Goal: Task Accomplishment & Management: Manage account settings

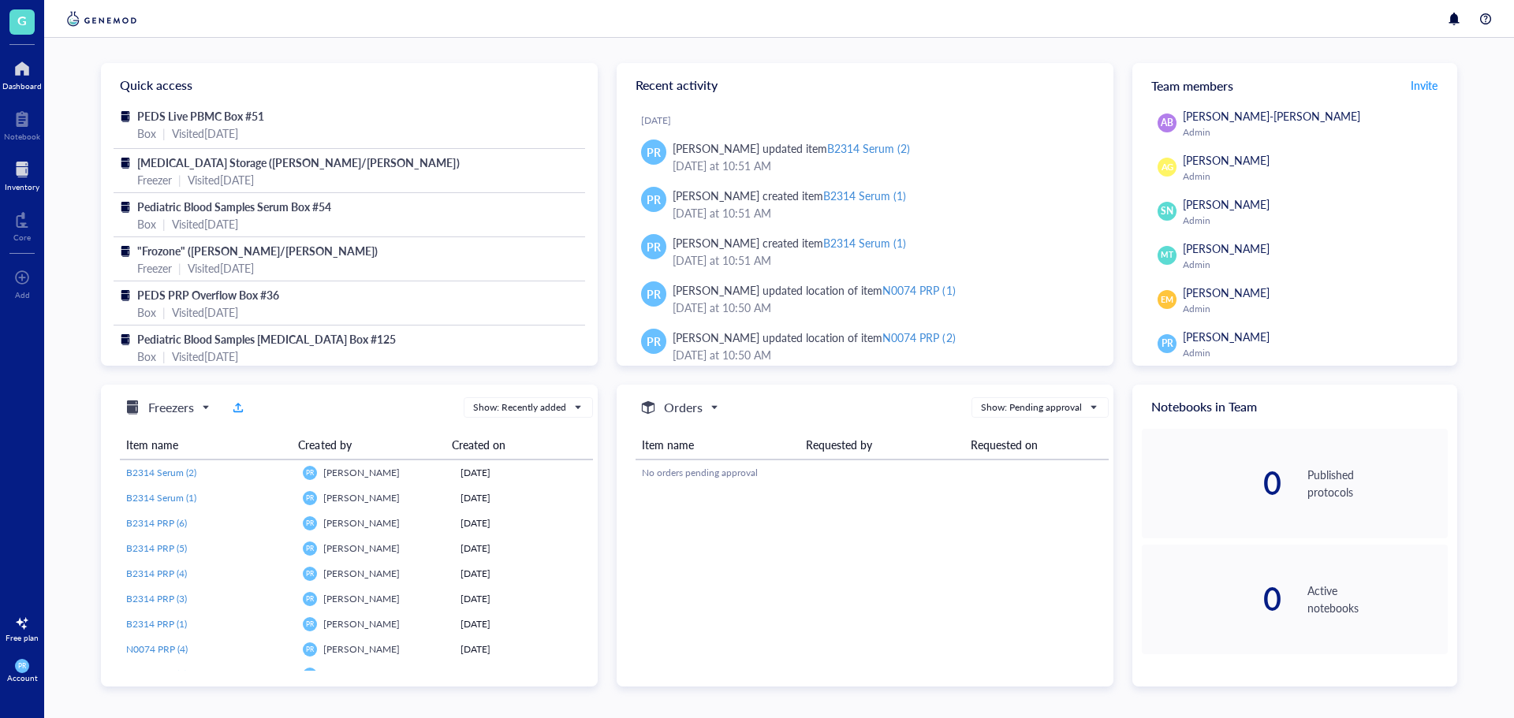
click at [40, 174] on div "Inventory" at bounding box center [22, 174] width 44 height 44
click at [2, 177] on div "Inventory" at bounding box center [22, 174] width 44 height 44
click at [29, 165] on div at bounding box center [22, 169] width 35 height 25
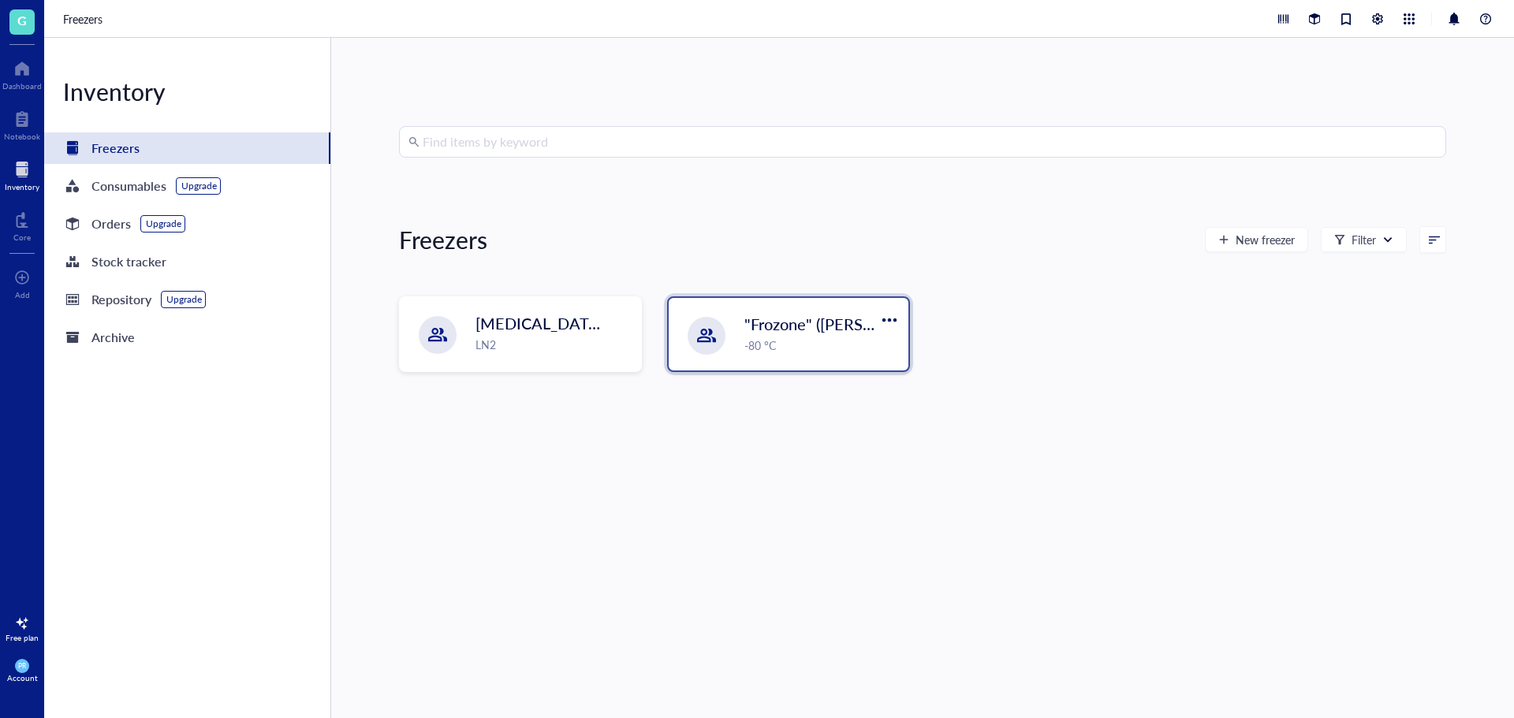
click at [738, 330] on div ""Frozone" ([PERSON_NAME]/[PERSON_NAME]) -80 °C" at bounding box center [789, 334] width 240 height 73
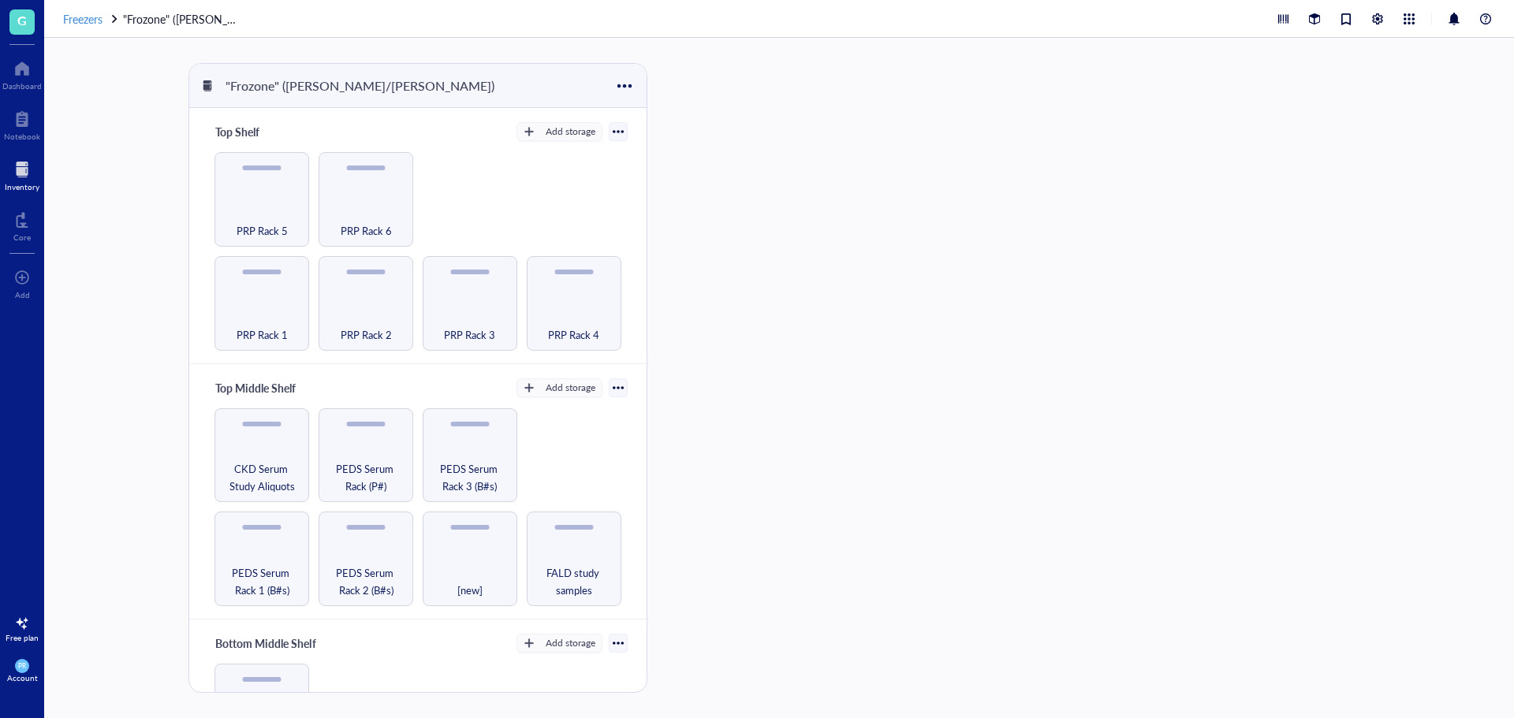
click at [82, 11] on span "Freezers" at bounding box center [82, 19] width 39 height 16
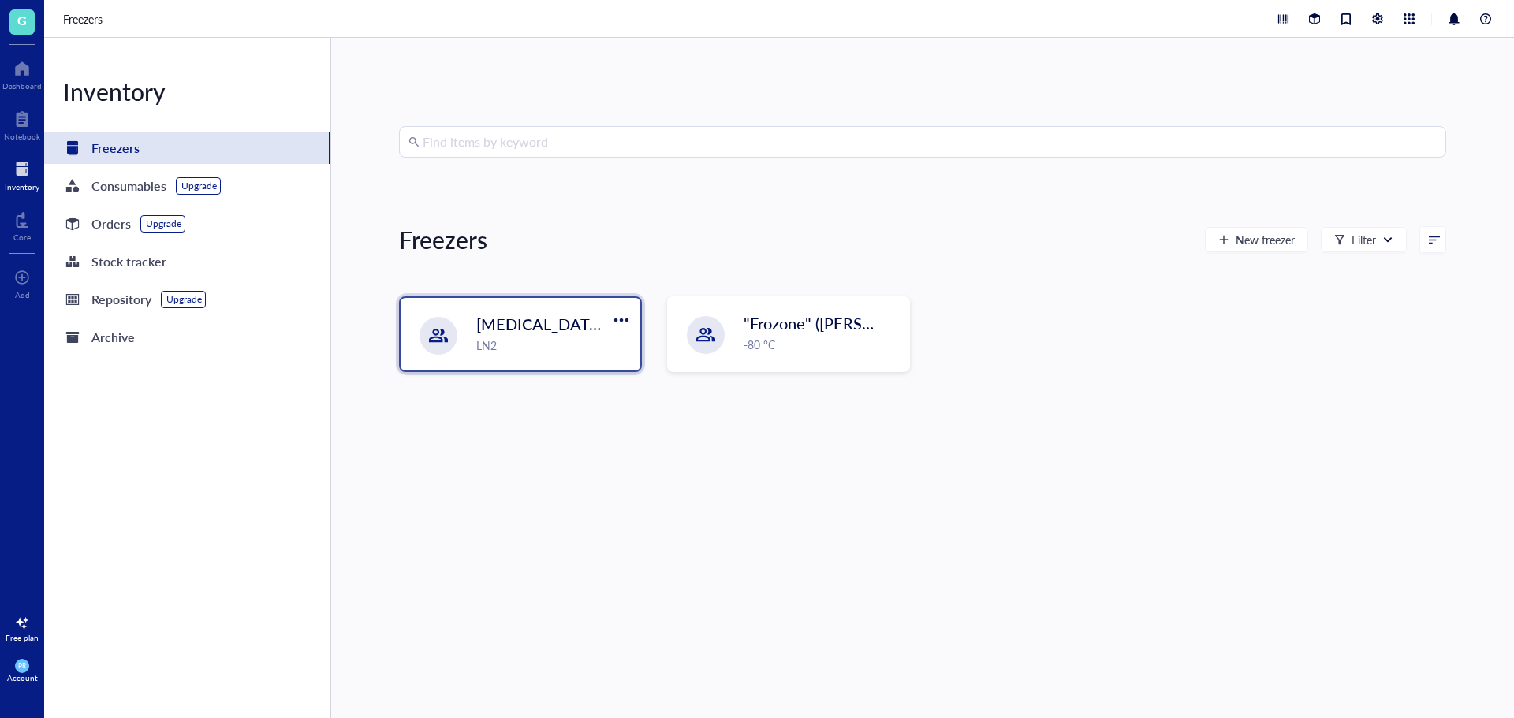
click at [420, 334] on div at bounding box center [439, 336] width 38 height 38
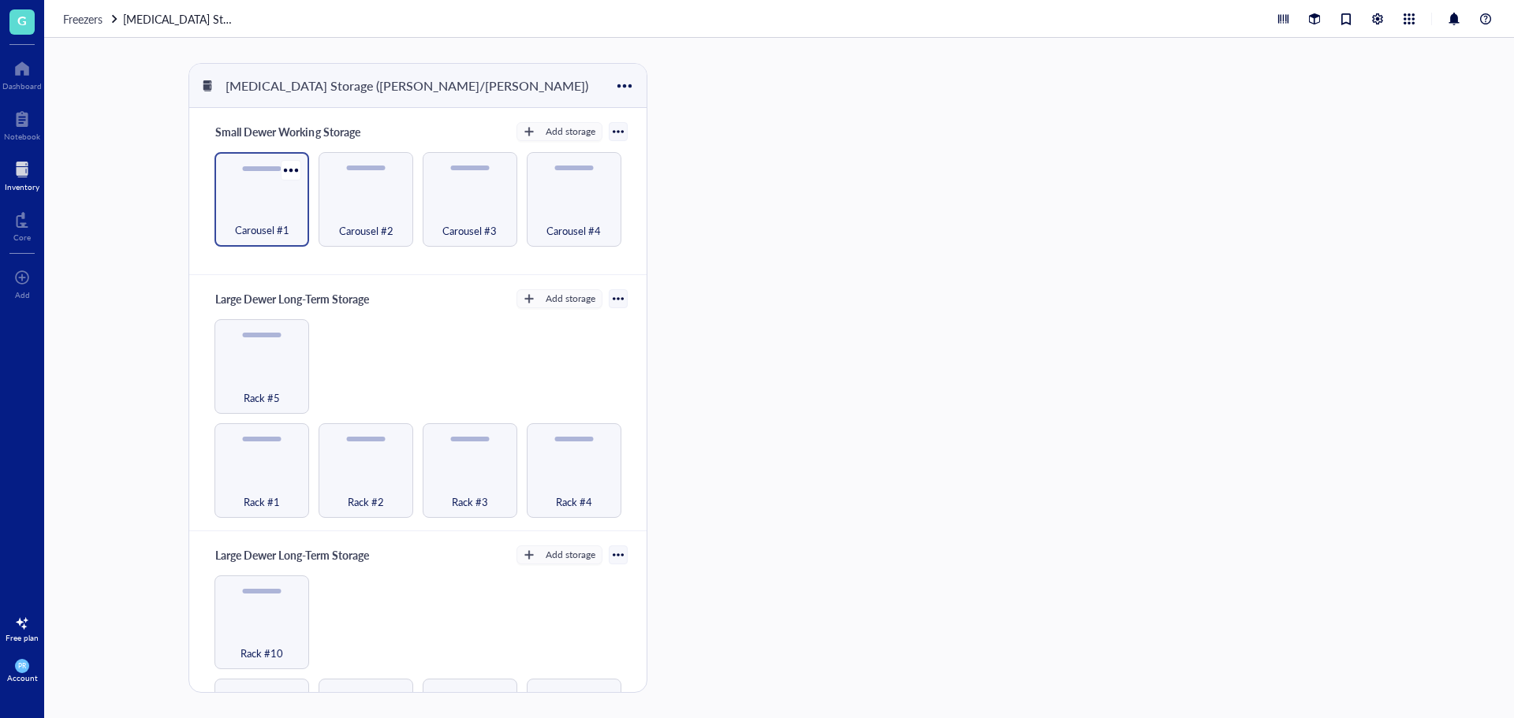
click at [271, 210] on div "Carousel #1" at bounding box center [261, 221] width 79 height 35
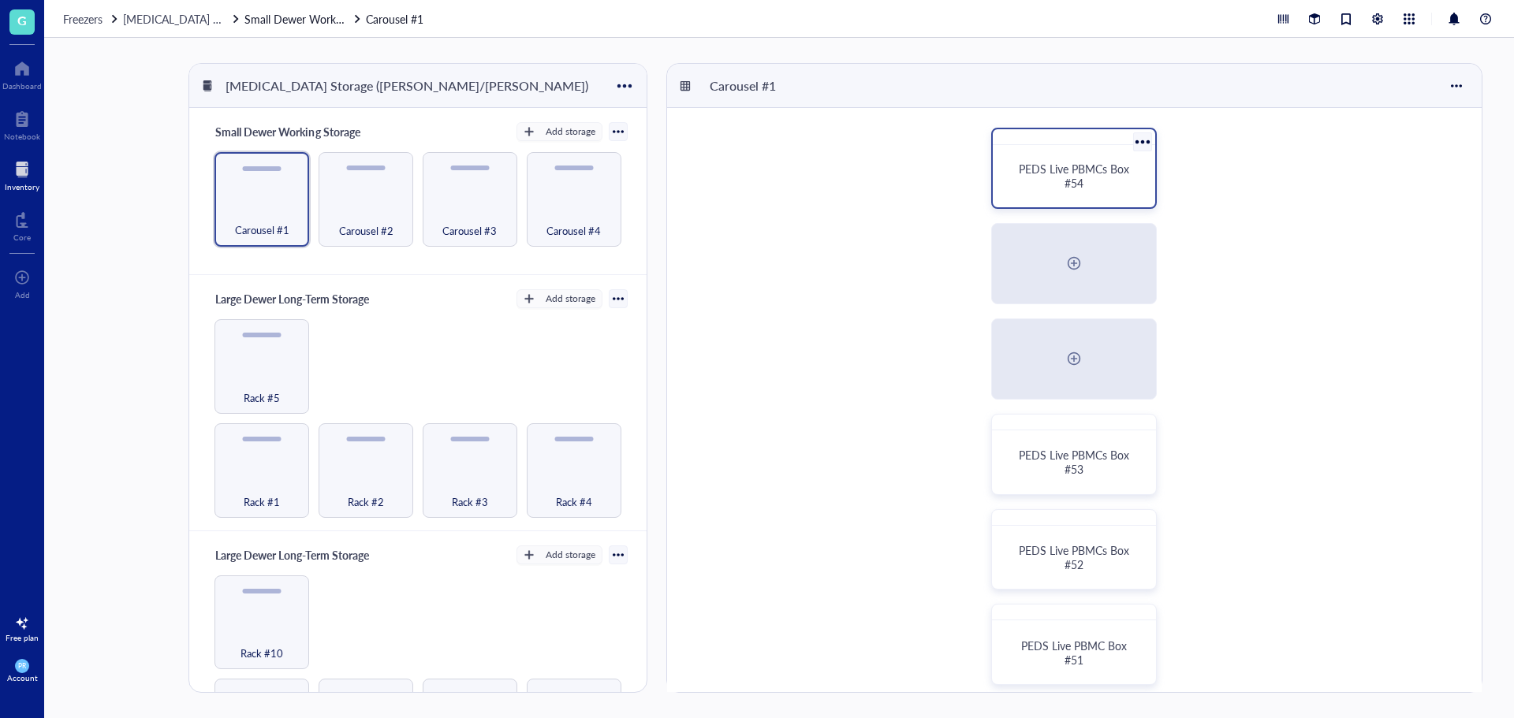
click at [1147, 142] on div at bounding box center [1142, 141] width 23 height 23
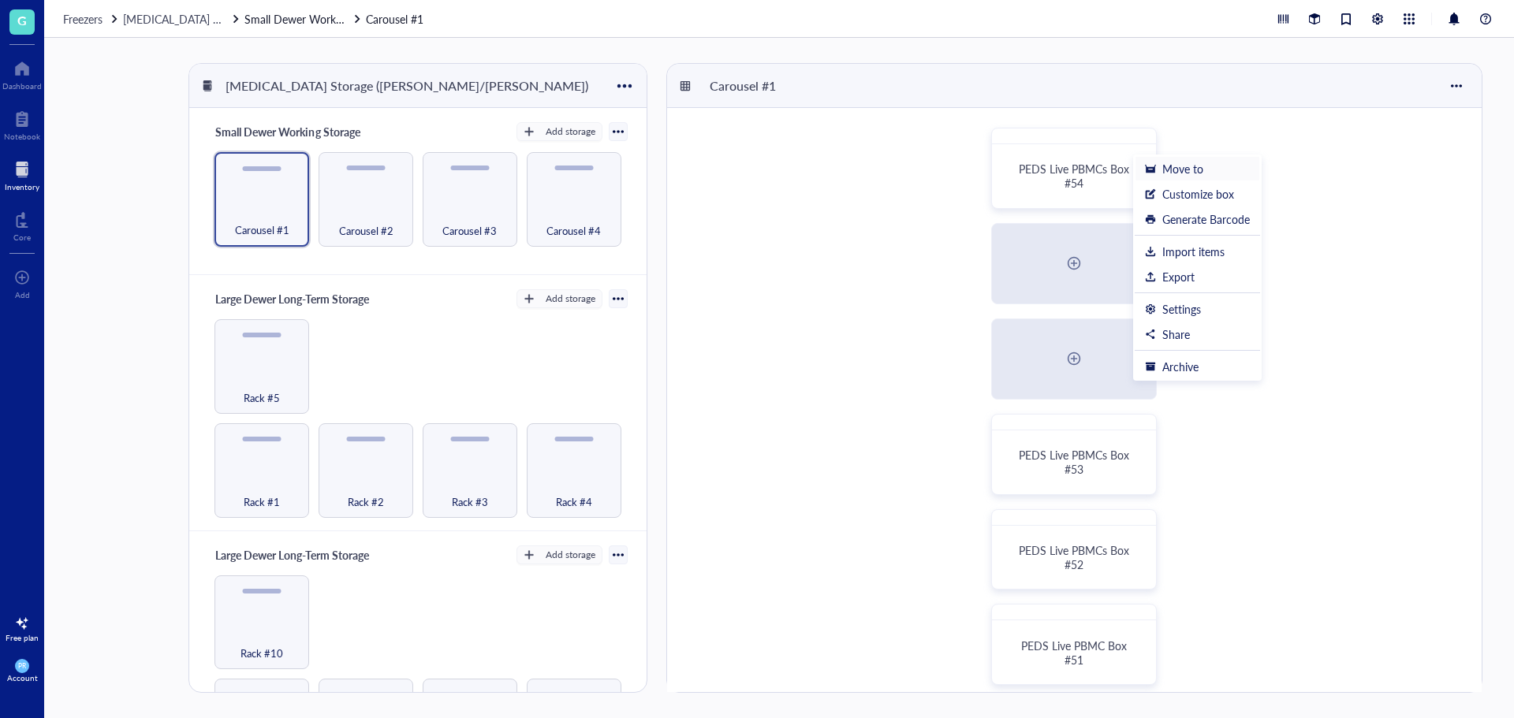
click at [1166, 174] on div "Move to" at bounding box center [1182, 169] width 41 height 14
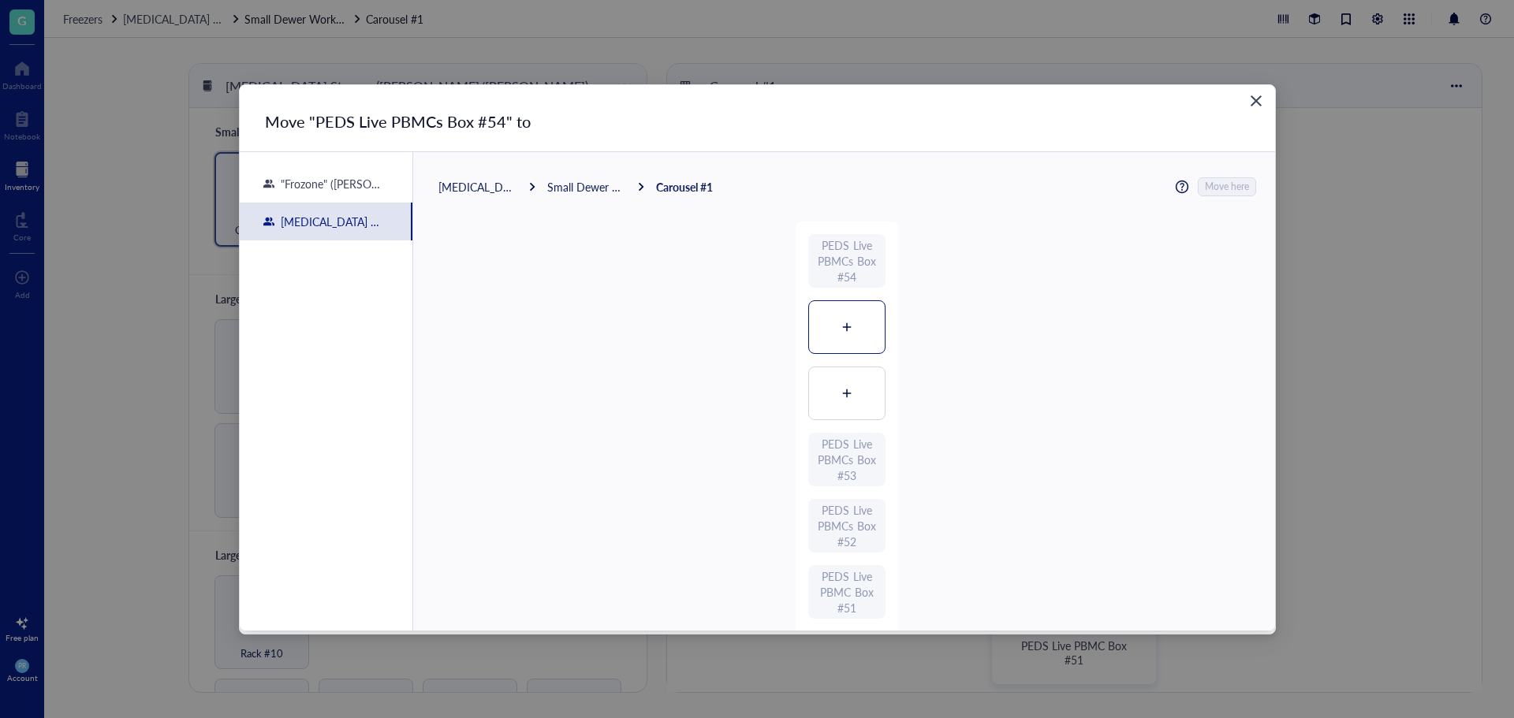
click at [854, 328] on div at bounding box center [847, 327] width 76 height 52
click at [853, 379] on div "PEDS Live PBMCs Box #54 PEDS Live PBMCs Box #54 PEDS Live PBMCs Box #53 PEDS Li…" at bounding box center [847, 559] width 103 height 675
click at [1206, 192] on span "Move here" at bounding box center [1228, 187] width 44 height 21
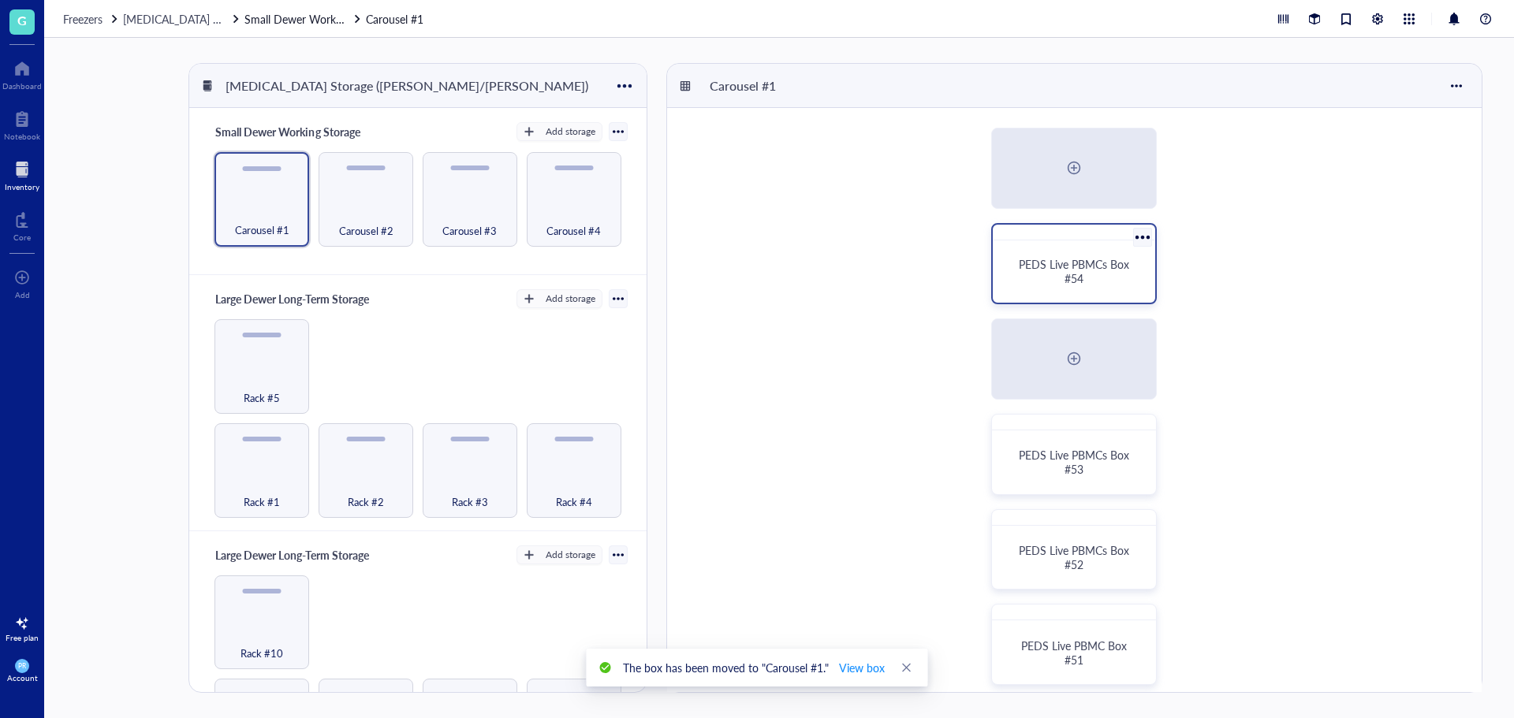
click at [1080, 259] on span "PEDS Live PBMCs Box #54" at bounding box center [1076, 271] width 114 height 30
click at [1140, 236] on div at bounding box center [1142, 237] width 23 height 23
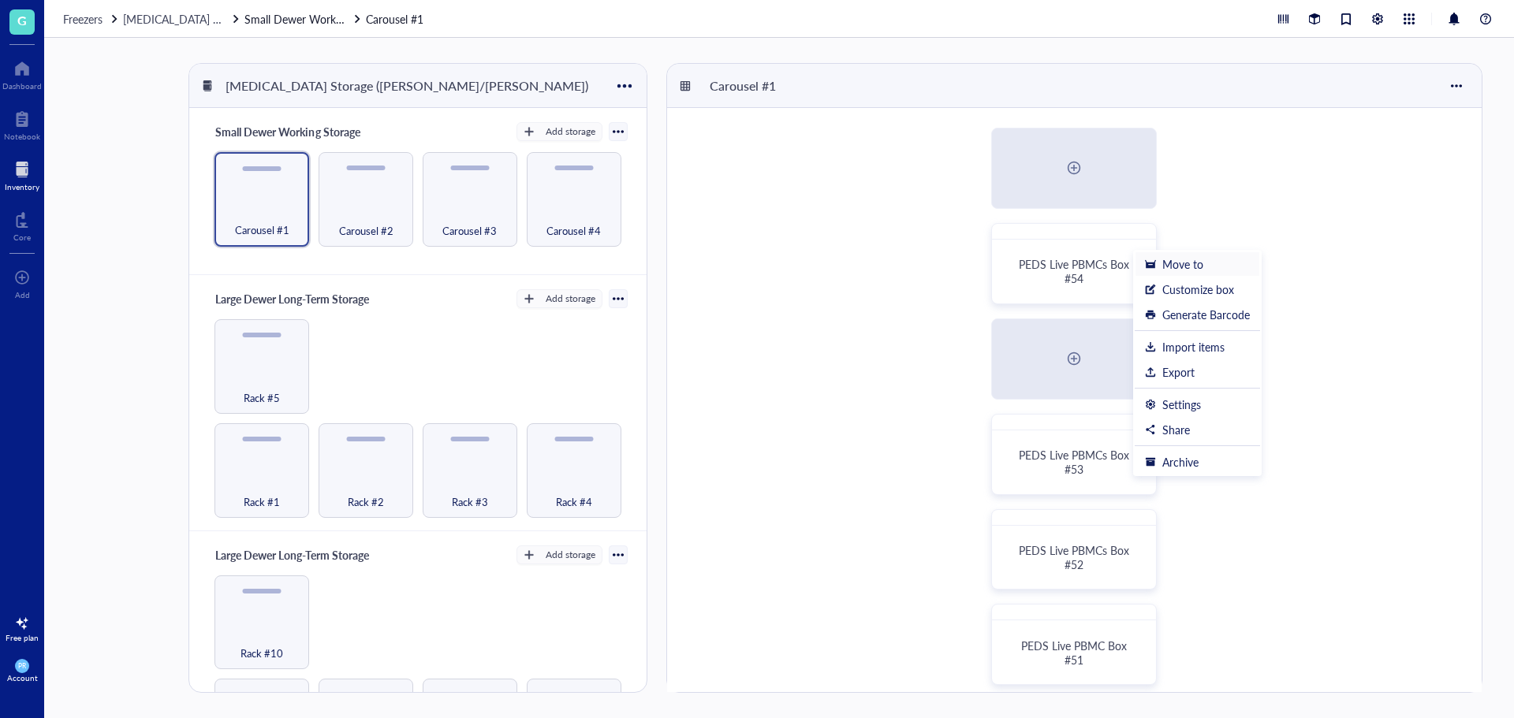
click at [1170, 254] on li "Move to" at bounding box center [1197, 264] width 125 height 25
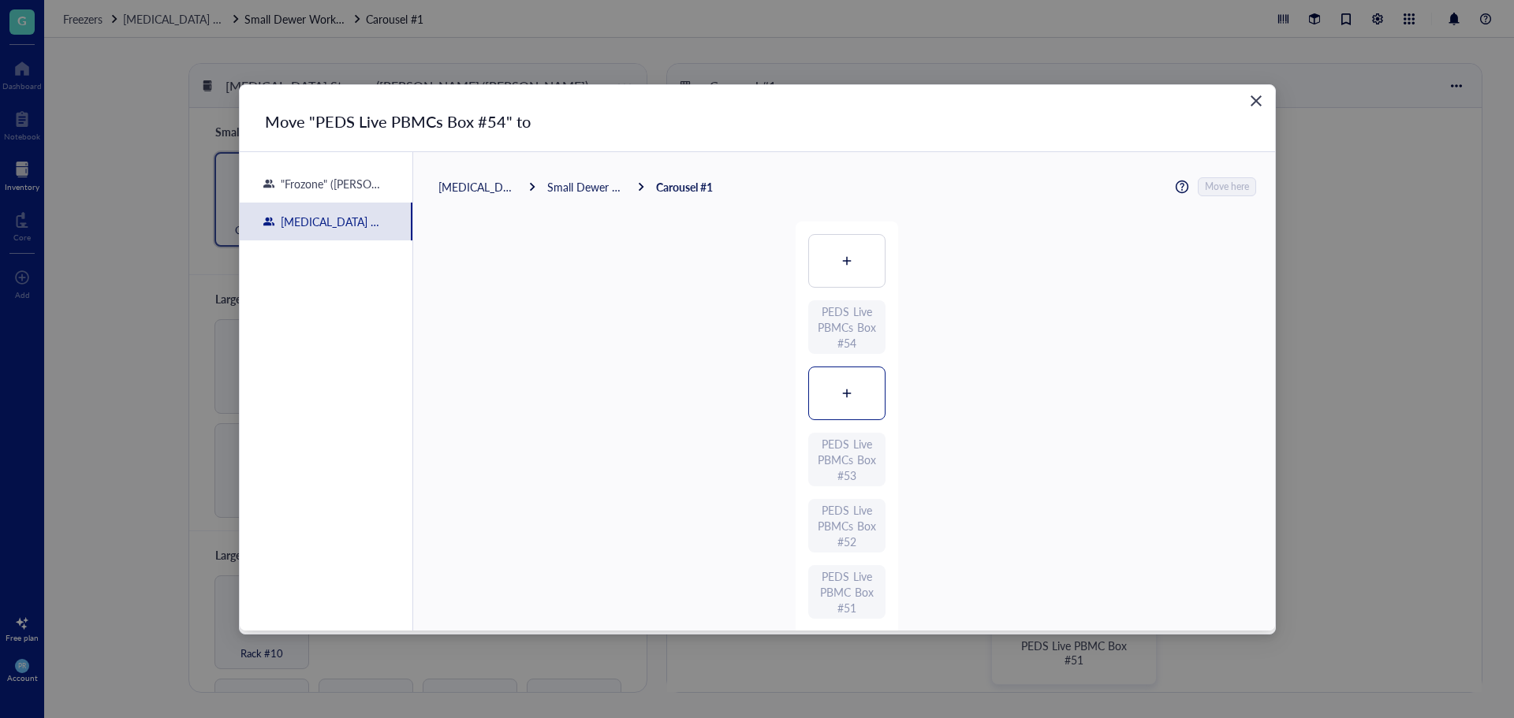
click at [844, 401] on div at bounding box center [847, 394] width 76 height 52
click at [1219, 185] on span "Move here" at bounding box center [1228, 187] width 44 height 21
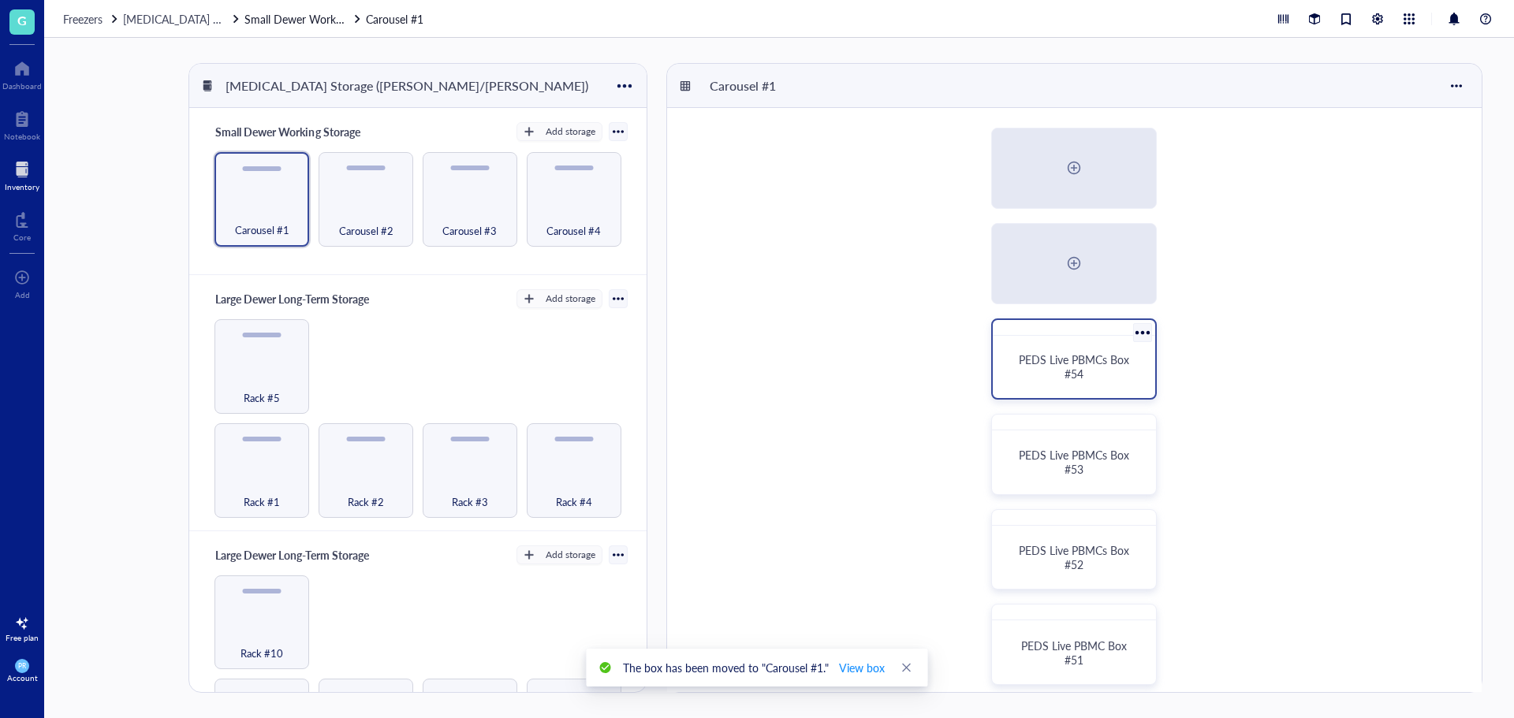
click at [1099, 360] on span "PEDS Live PBMCs Box #54" at bounding box center [1076, 367] width 114 height 30
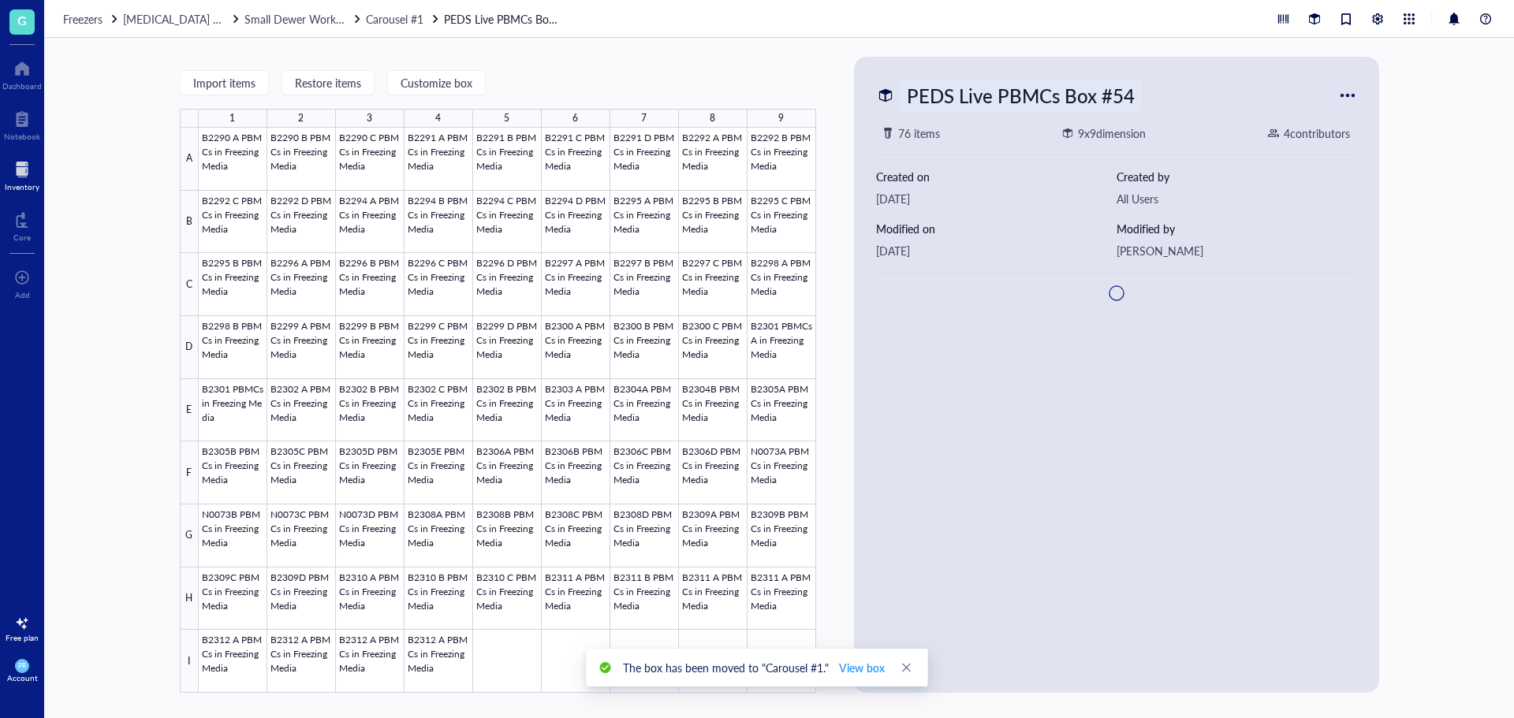
click at [1138, 92] on div "PEDS Live PBMCs Box #54" at bounding box center [1021, 95] width 242 height 33
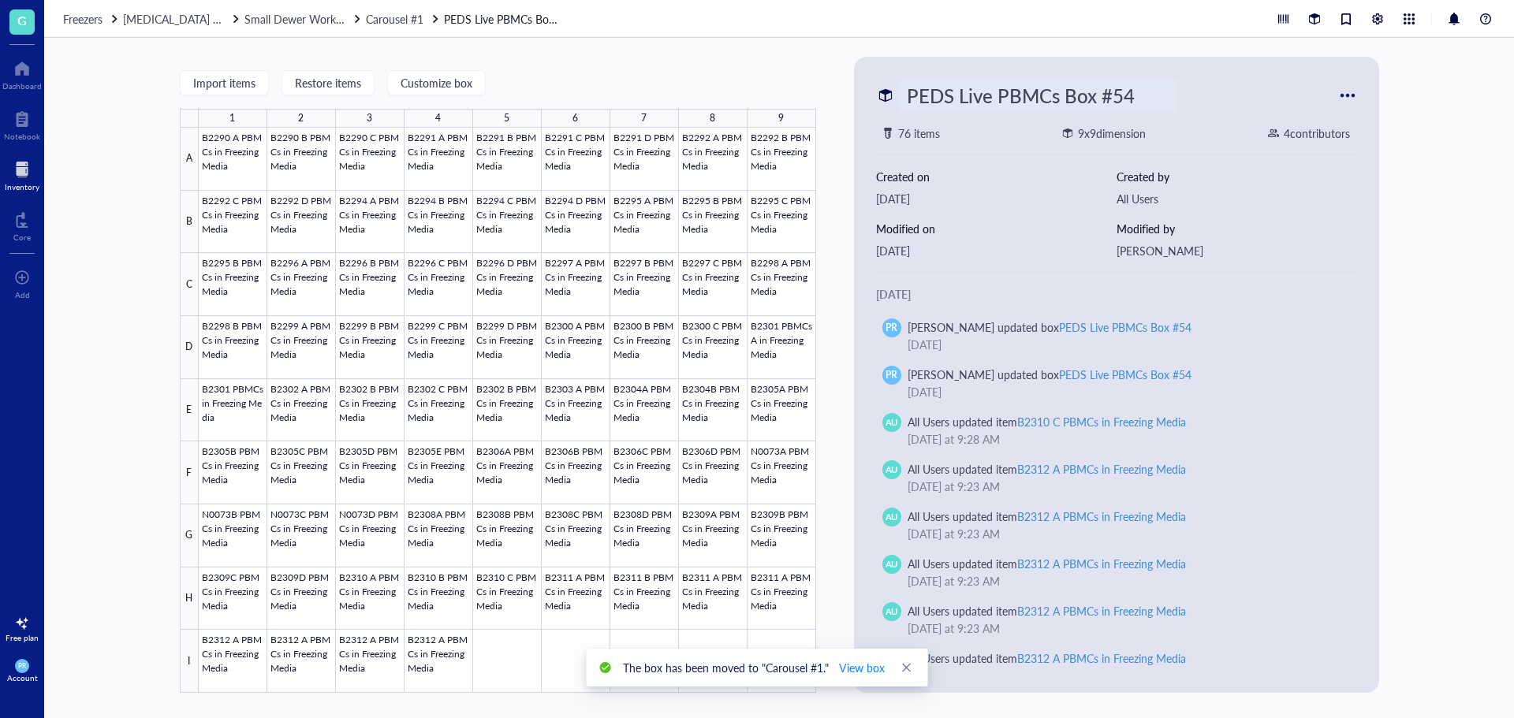
scroll to position [1, 0]
drag, startPoint x: 1138, startPoint y: 92, endPoint x: 543, endPoint y: 116, distance: 595.9
click at [543, 116] on div "Import items Restore items Customize box 1 2 3 4 5 6 7 8 9 A B C D E F G H I B2…" at bounding box center [779, 378] width 1470 height 681
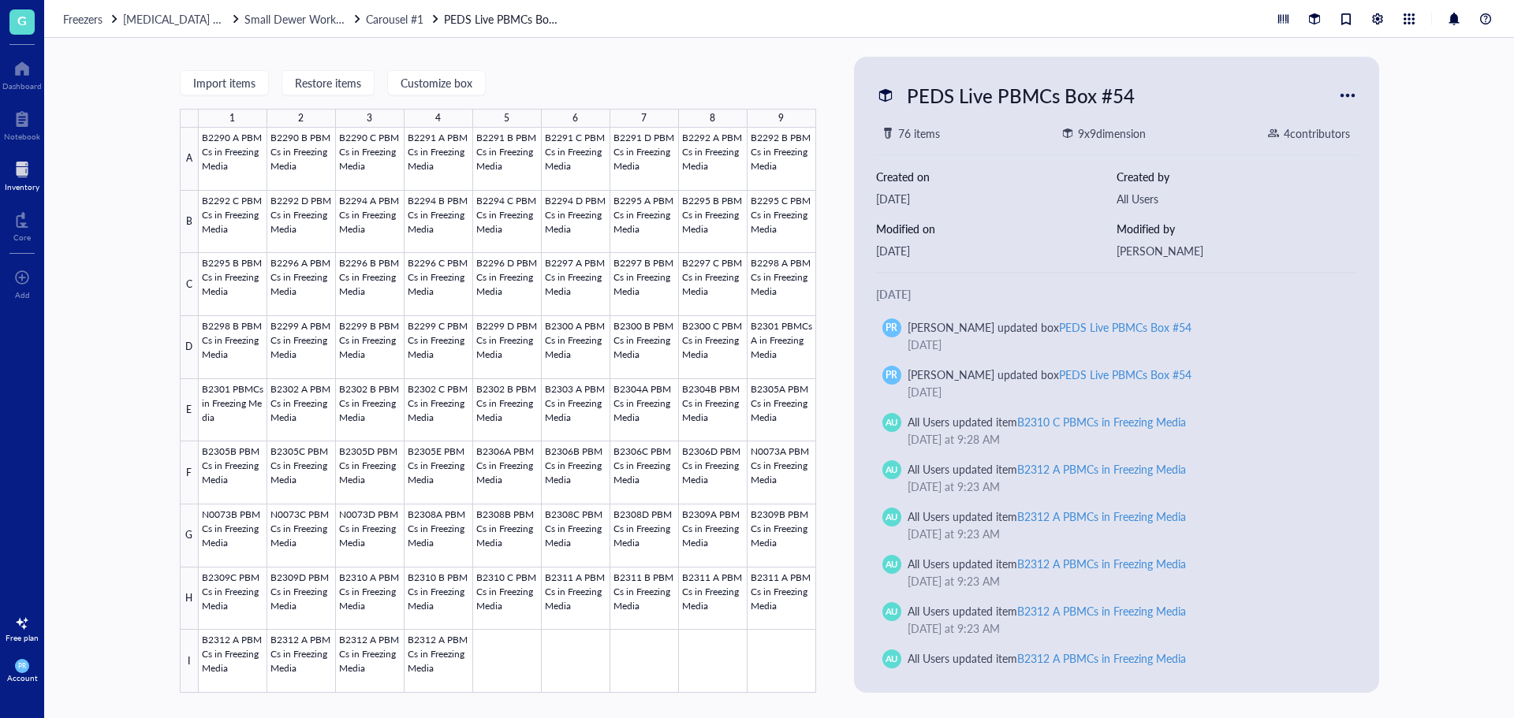
click at [714, 69] on div "Import items Restore items Customize box 1 2 3 4 5 6 7 8 9 A B C D E F G H I B2…" at bounding box center [498, 375] width 636 height 636
click at [25, 73] on div at bounding box center [21, 68] width 39 height 25
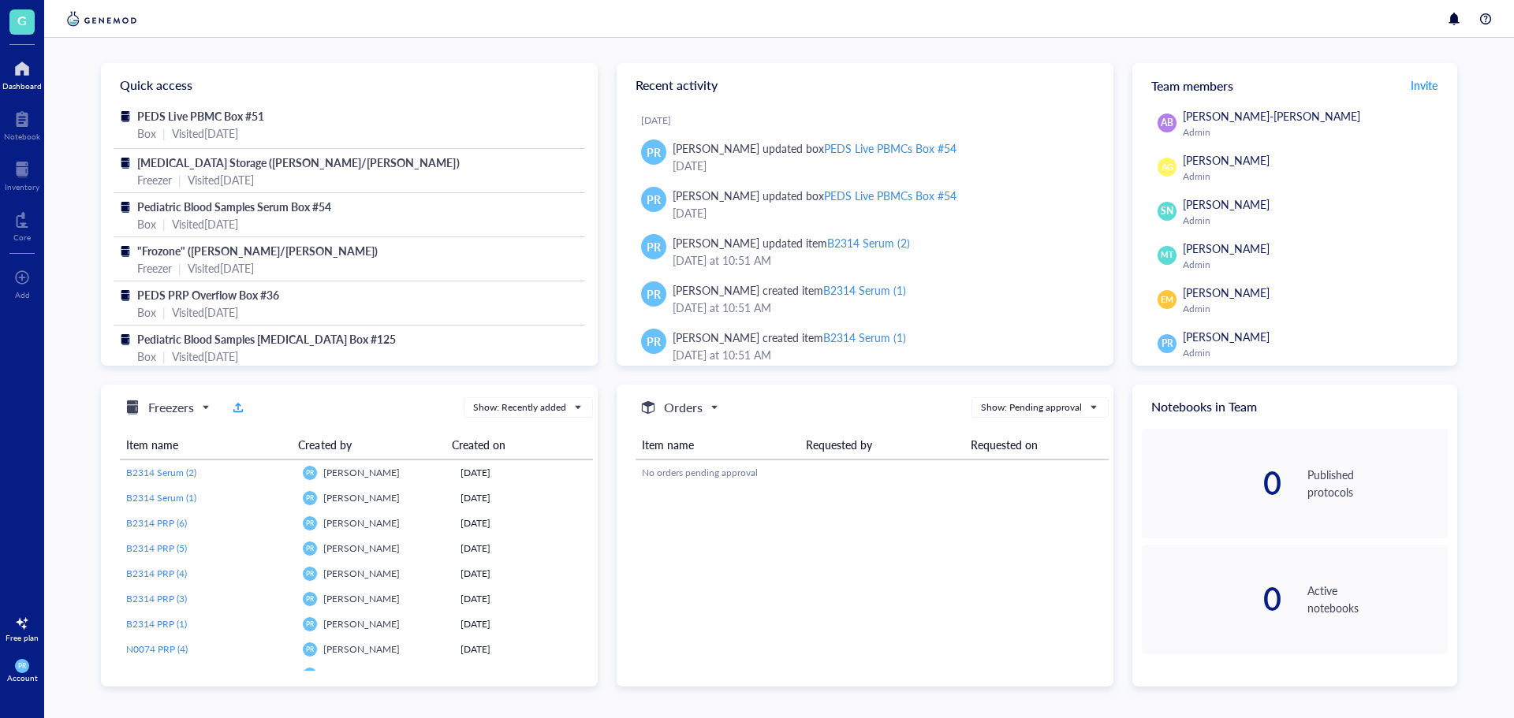
click at [21, 74] on div at bounding box center [21, 68] width 39 height 25
click at [32, 162] on div at bounding box center [22, 169] width 35 height 25
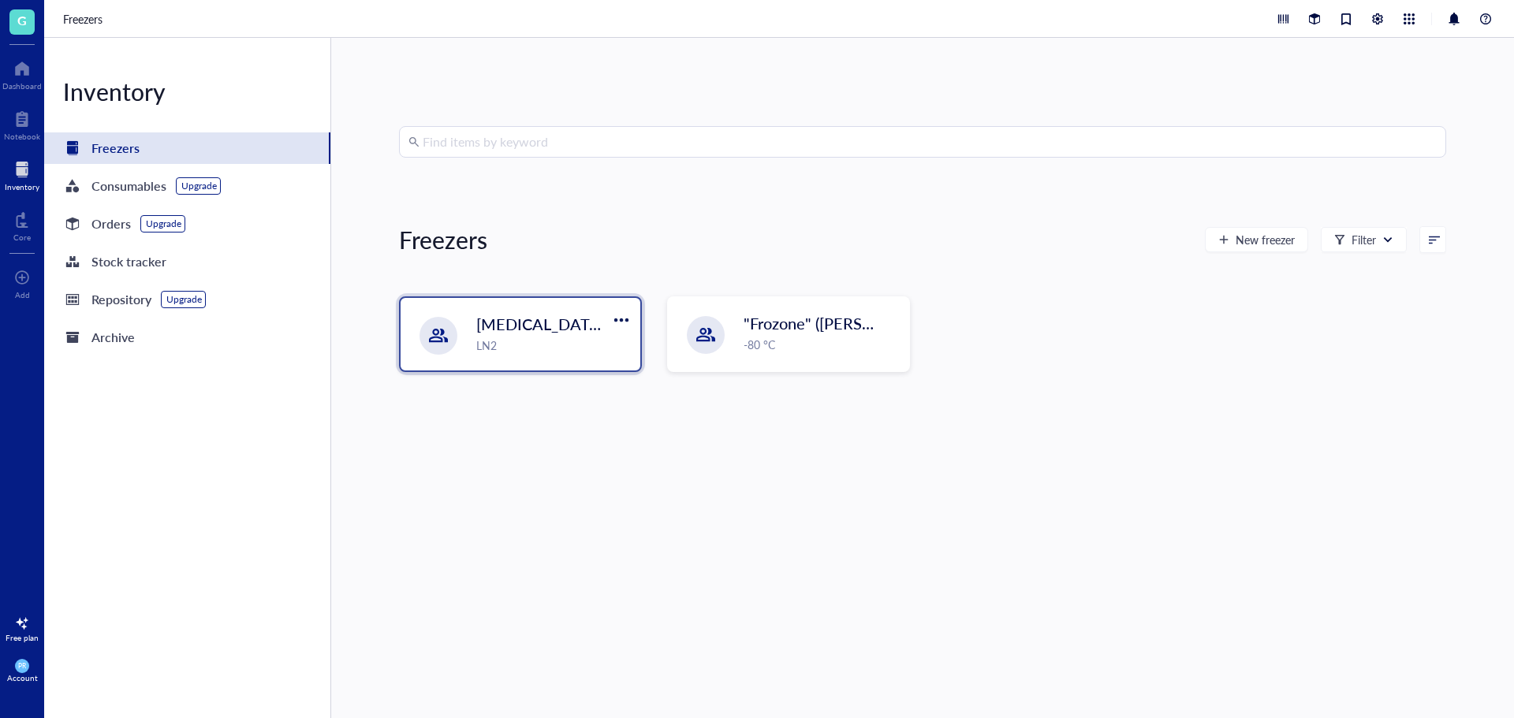
click at [543, 348] on div "LN2" at bounding box center [553, 345] width 155 height 17
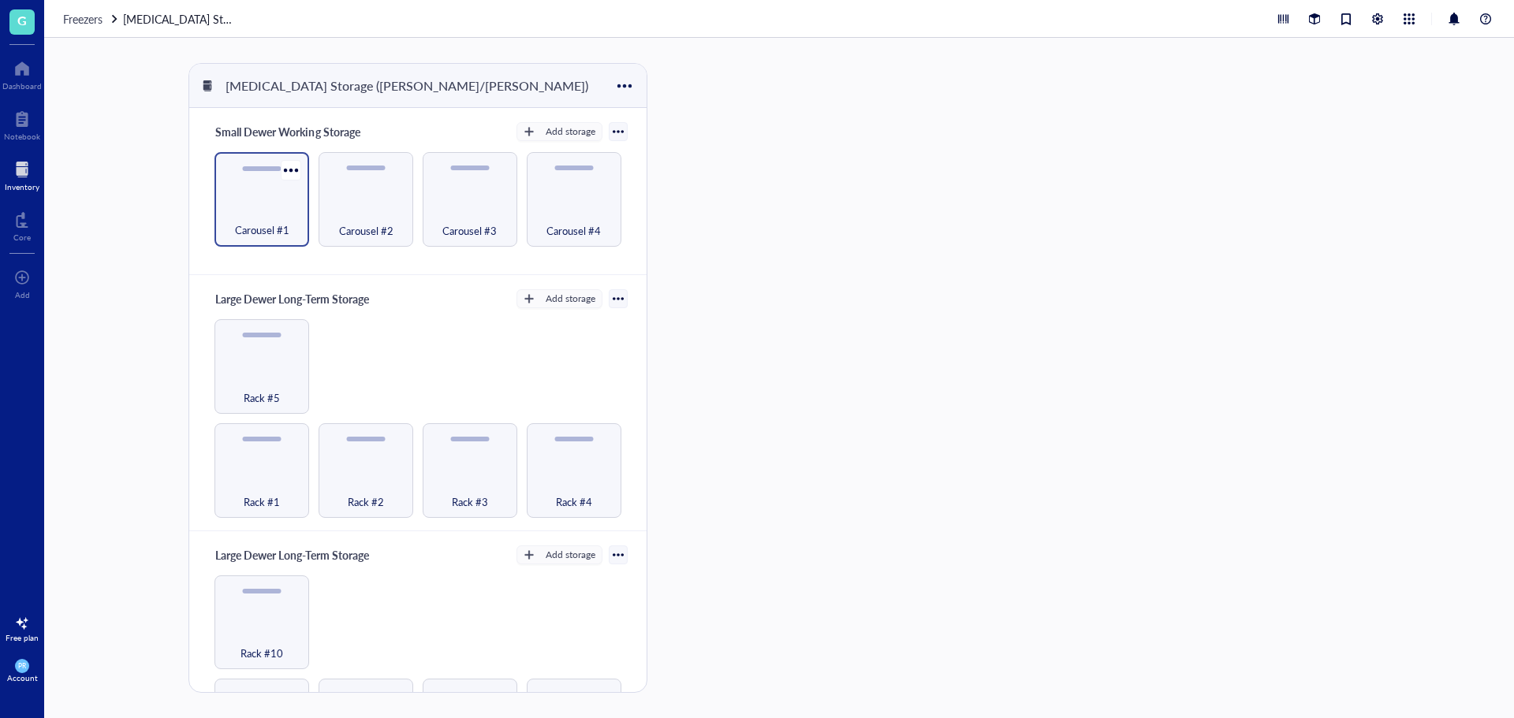
click at [277, 218] on div "Carousel #1" at bounding box center [261, 221] width 79 height 35
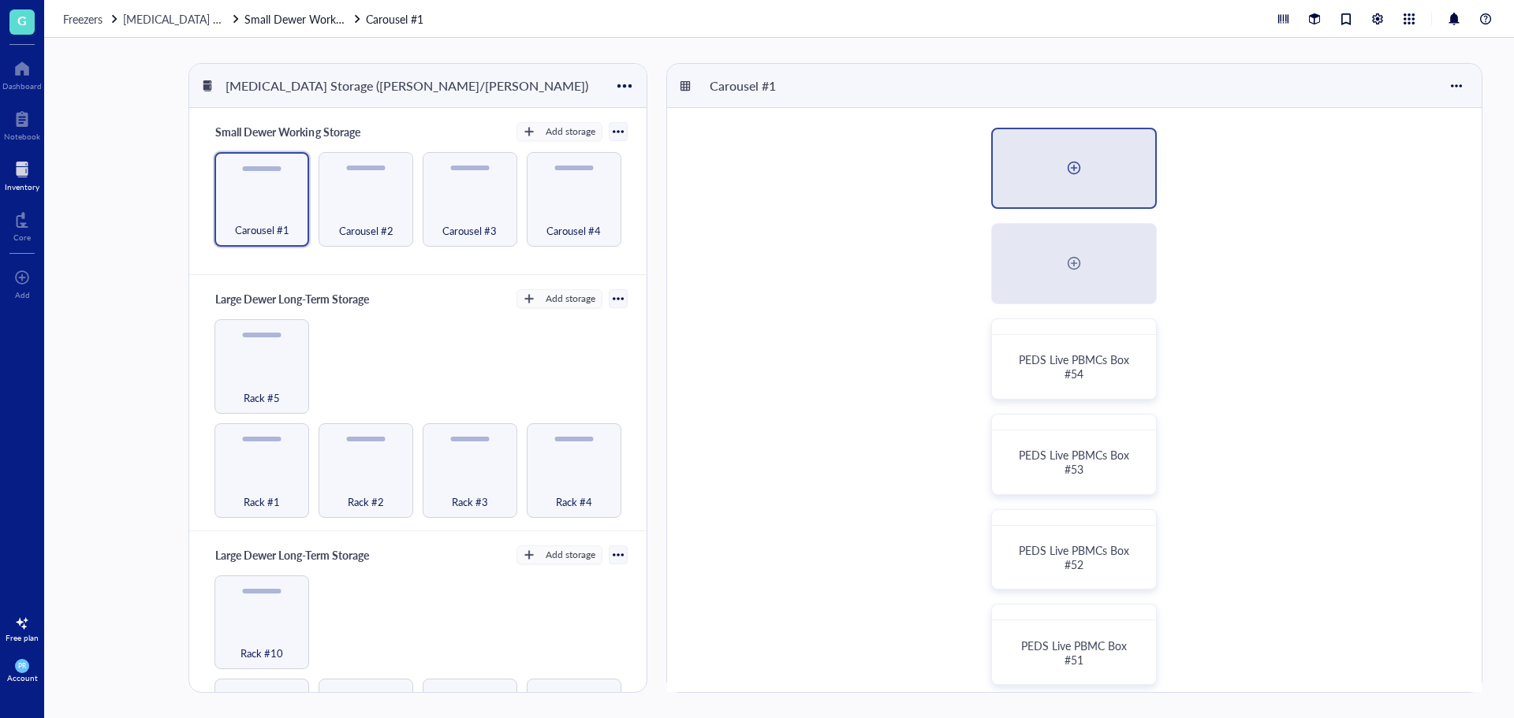
click at [1073, 191] on div at bounding box center [1074, 168] width 162 height 78
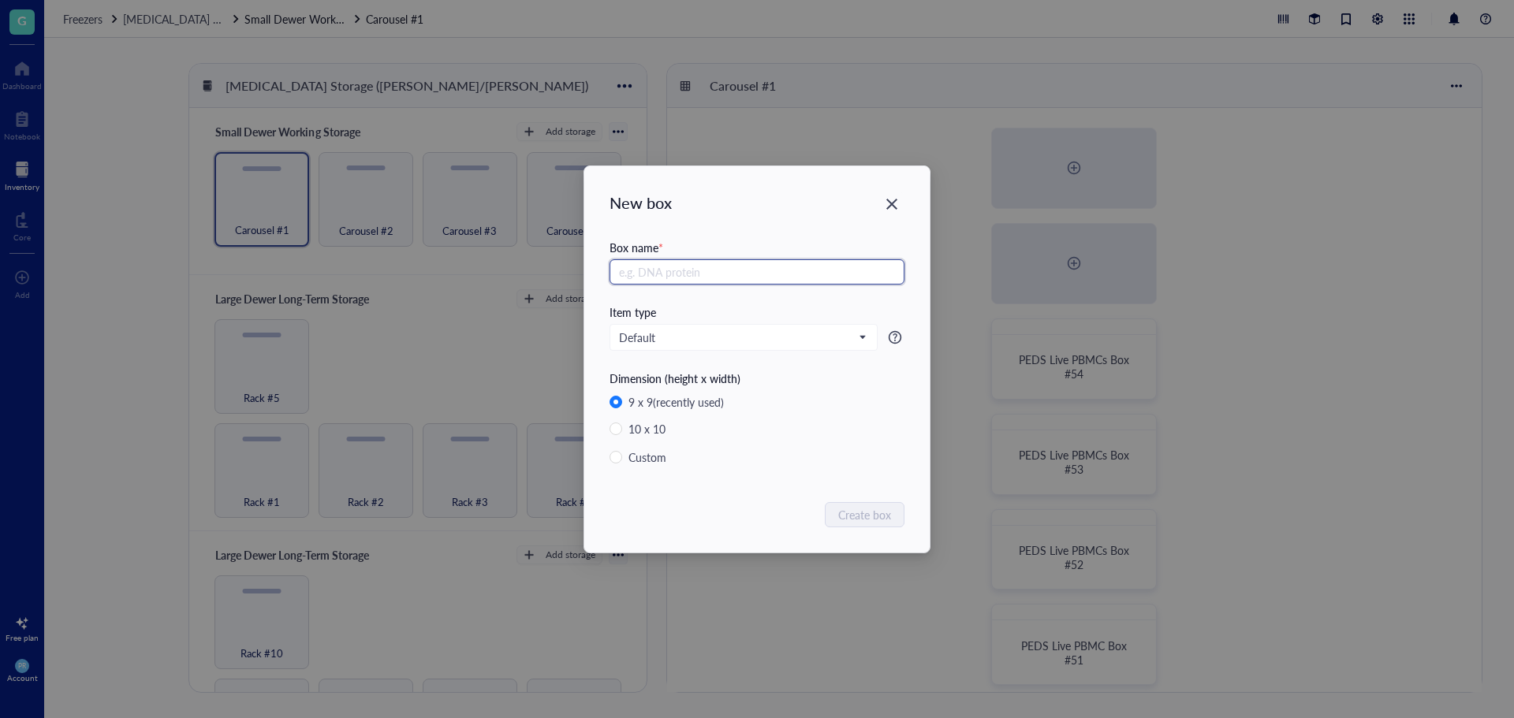
paste input "PEDS Live PBMCs Box #54"
type input "PEDS Live PBMCs Box #54"
click at [656, 460] on div "Custom" at bounding box center [648, 457] width 38 height 17
click at [622, 460] on input "Custom" at bounding box center [616, 457] width 13 height 13
radio input "true"
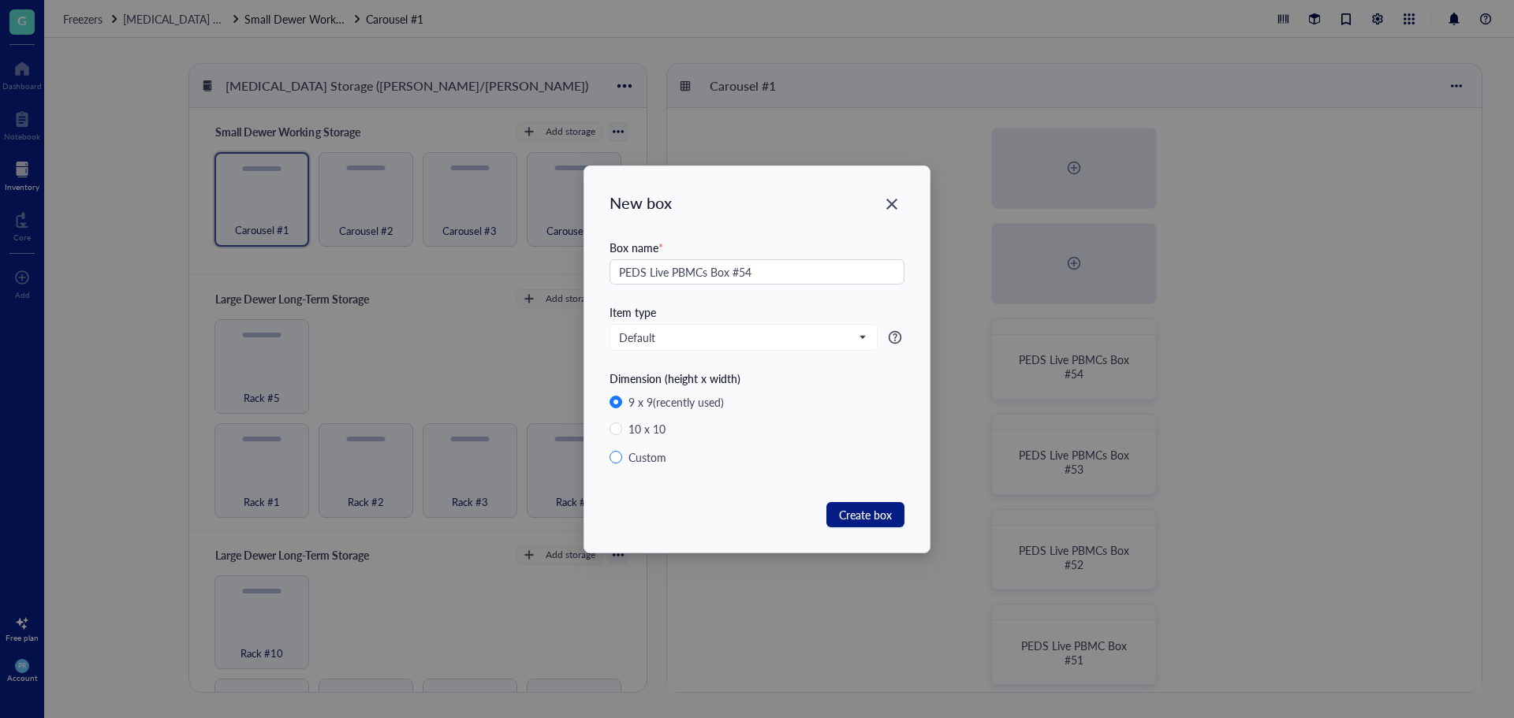
radio input "false"
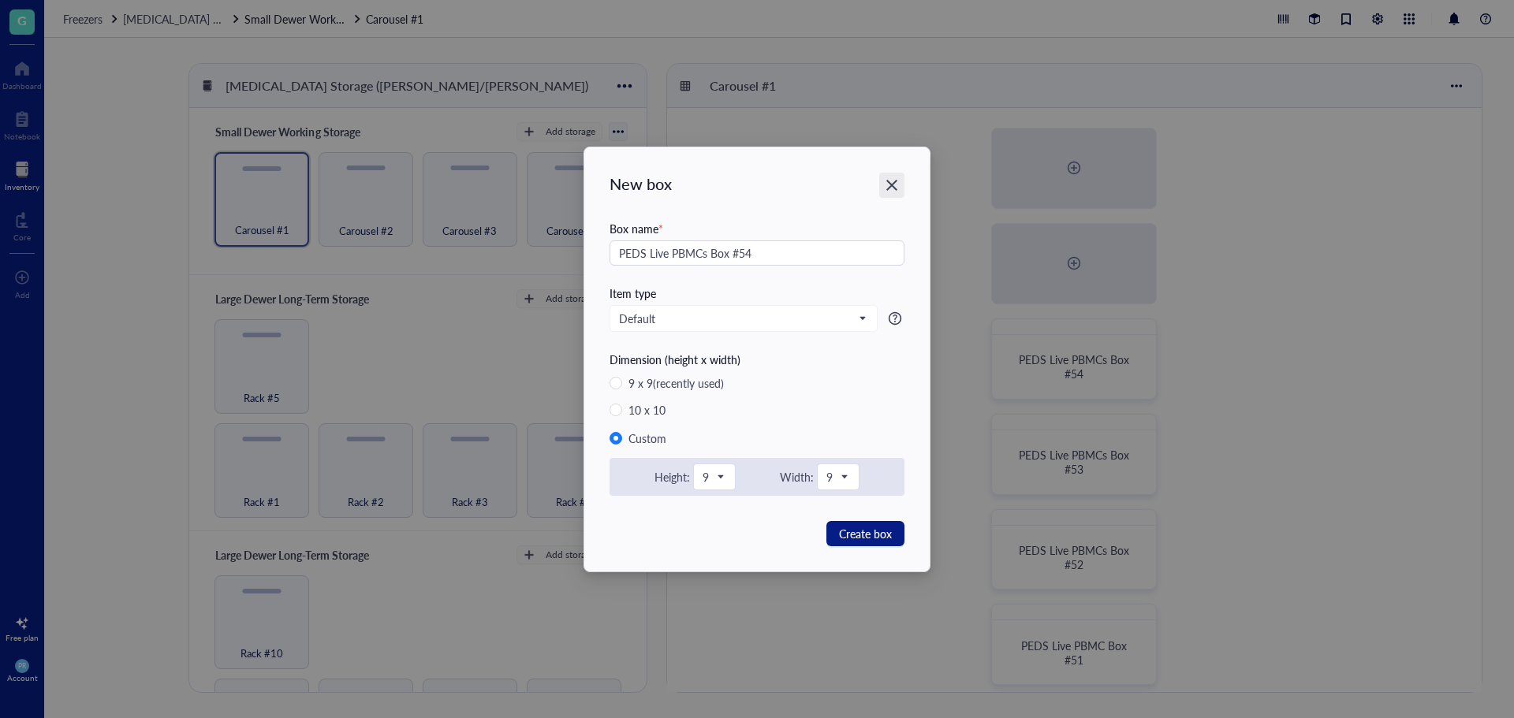
click at [896, 185] on icon "Close" at bounding box center [892, 184] width 15 height 15
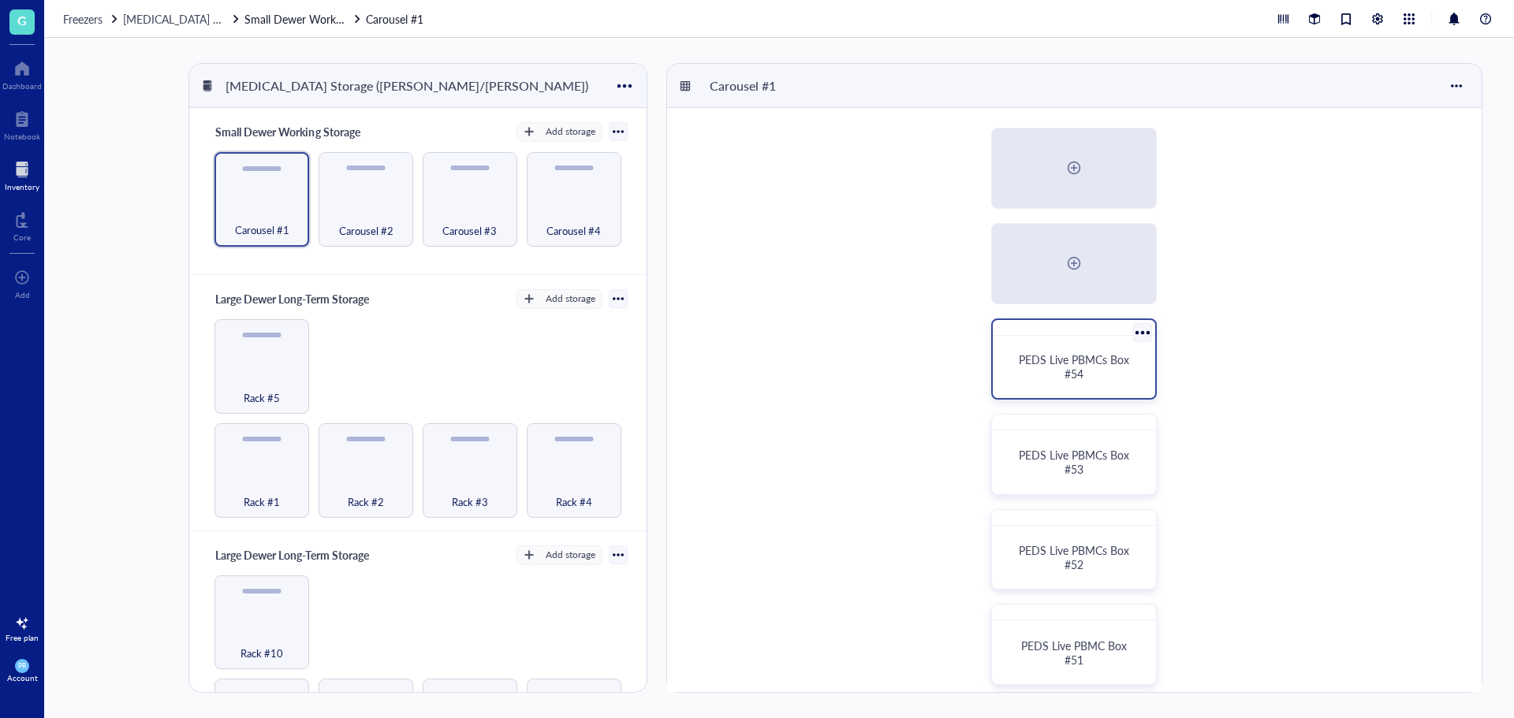
click at [1095, 360] on span "PEDS Live PBMCs Box #54" at bounding box center [1076, 367] width 114 height 30
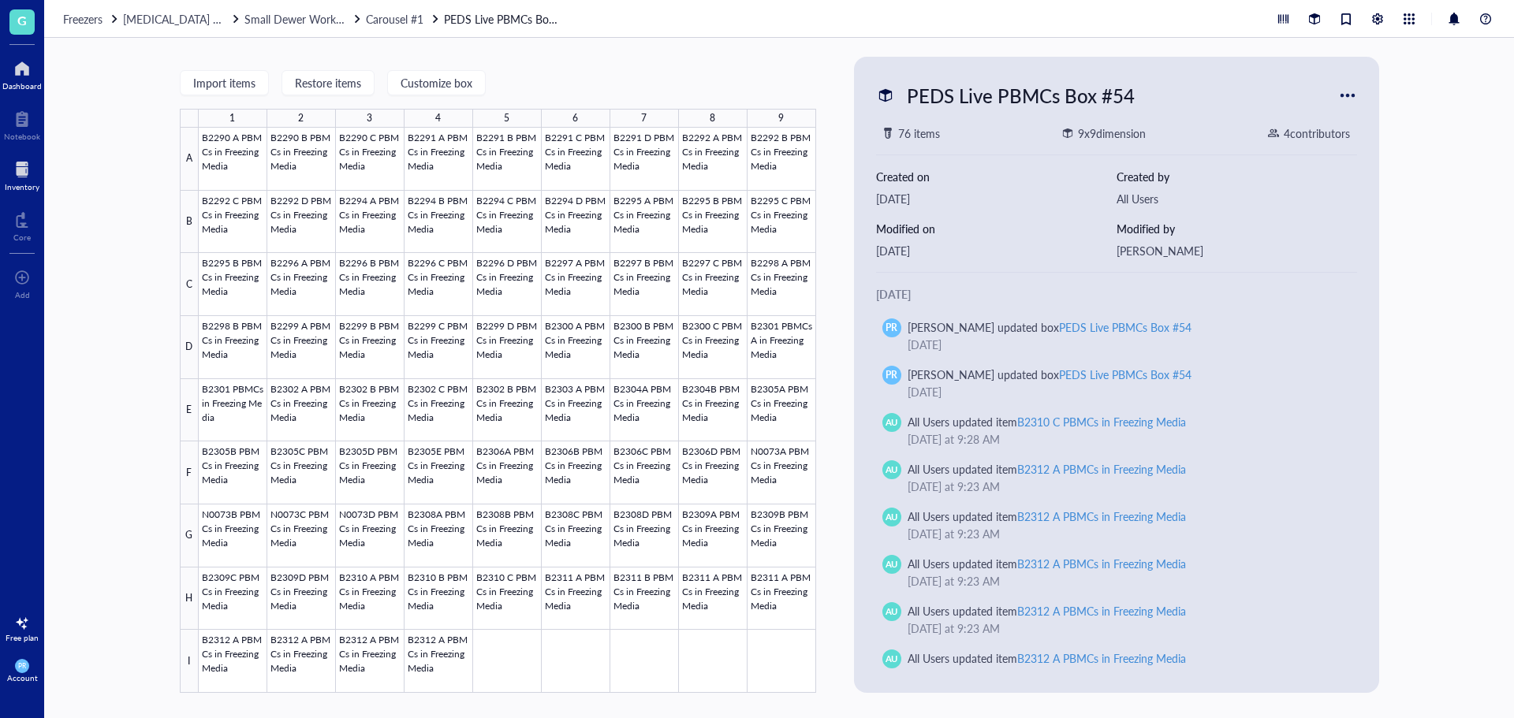
click at [16, 80] on div at bounding box center [21, 68] width 39 height 25
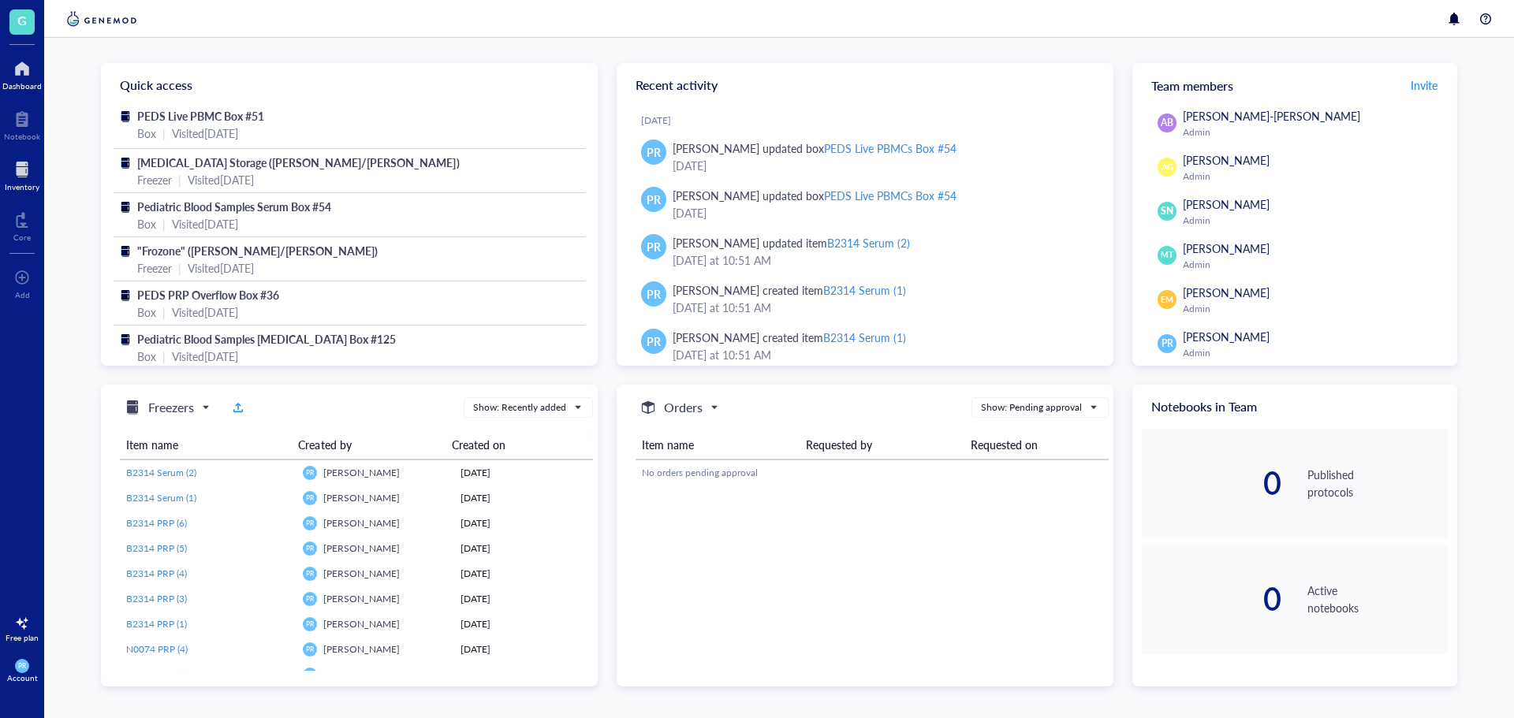
click at [29, 177] on div at bounding box center [22, 169] width 35 height 25
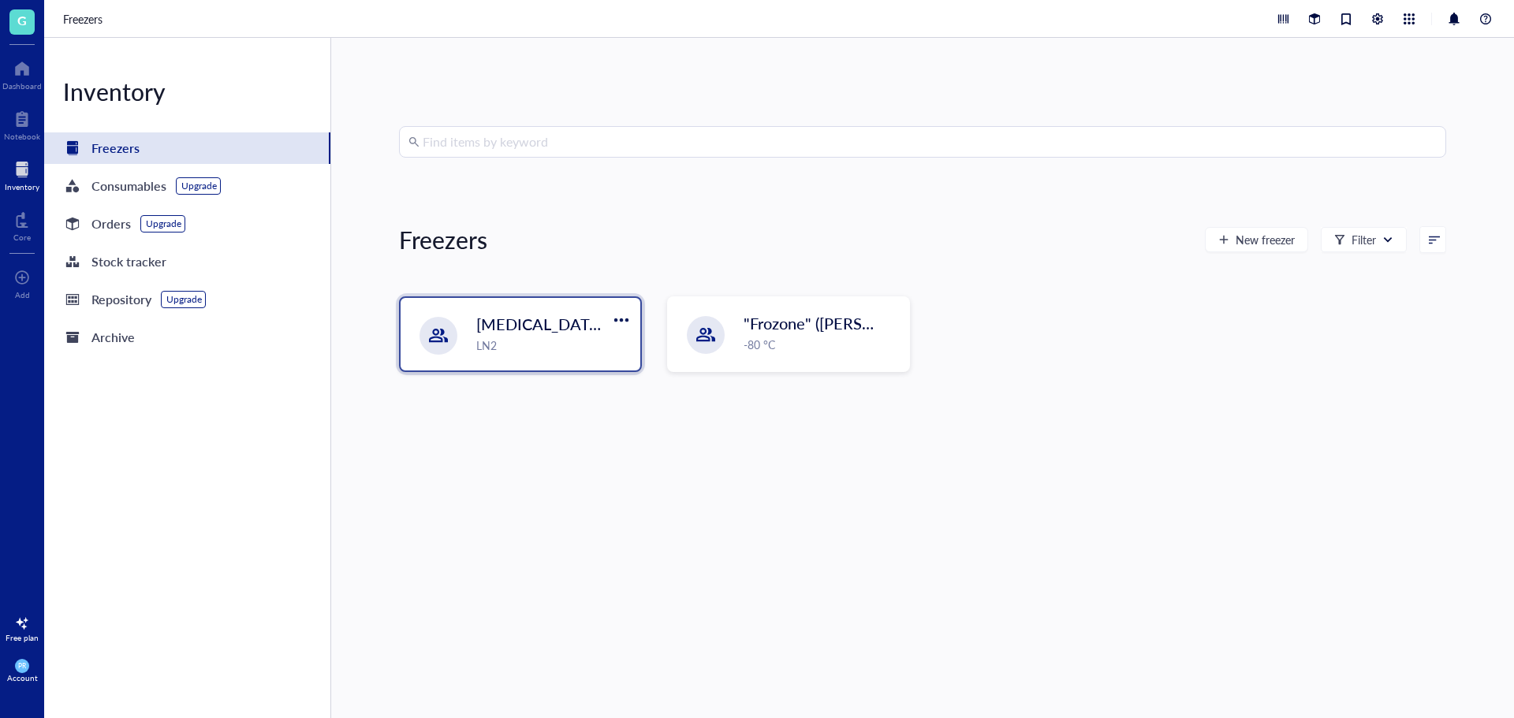
click at [472, 349] on div "[MEDICAL_DATA] Storage ([PERSON_NAME]/[PERSON_NAME]) LN2" at bounding box center [521, 334] width 240 height 73
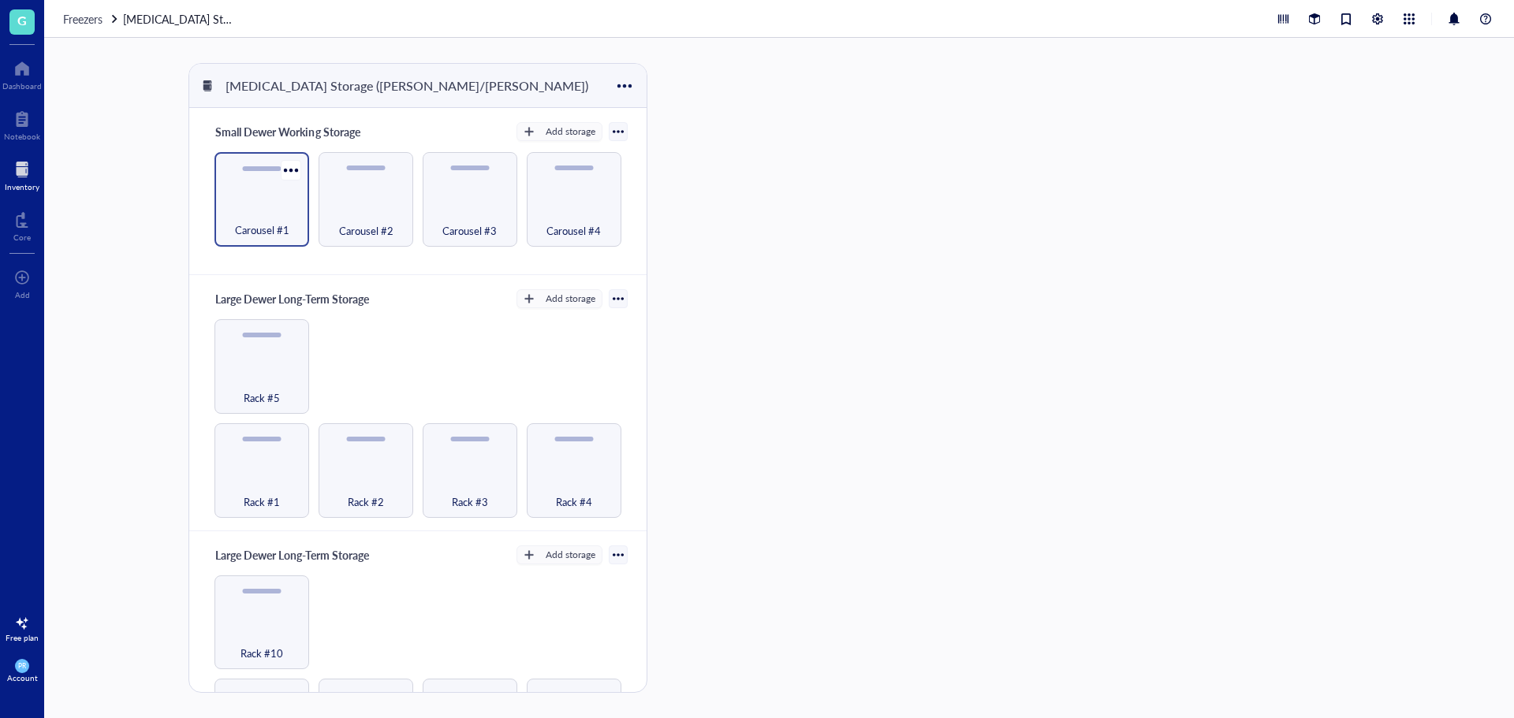
drag, startPoint x: 260, startPoint y: 184, endPoint x: 267, endPoint y: 190, distance: 9.5
click at [260, 187] on div "Carousel #1" at bounding box center [262, 199] width 95 height 95
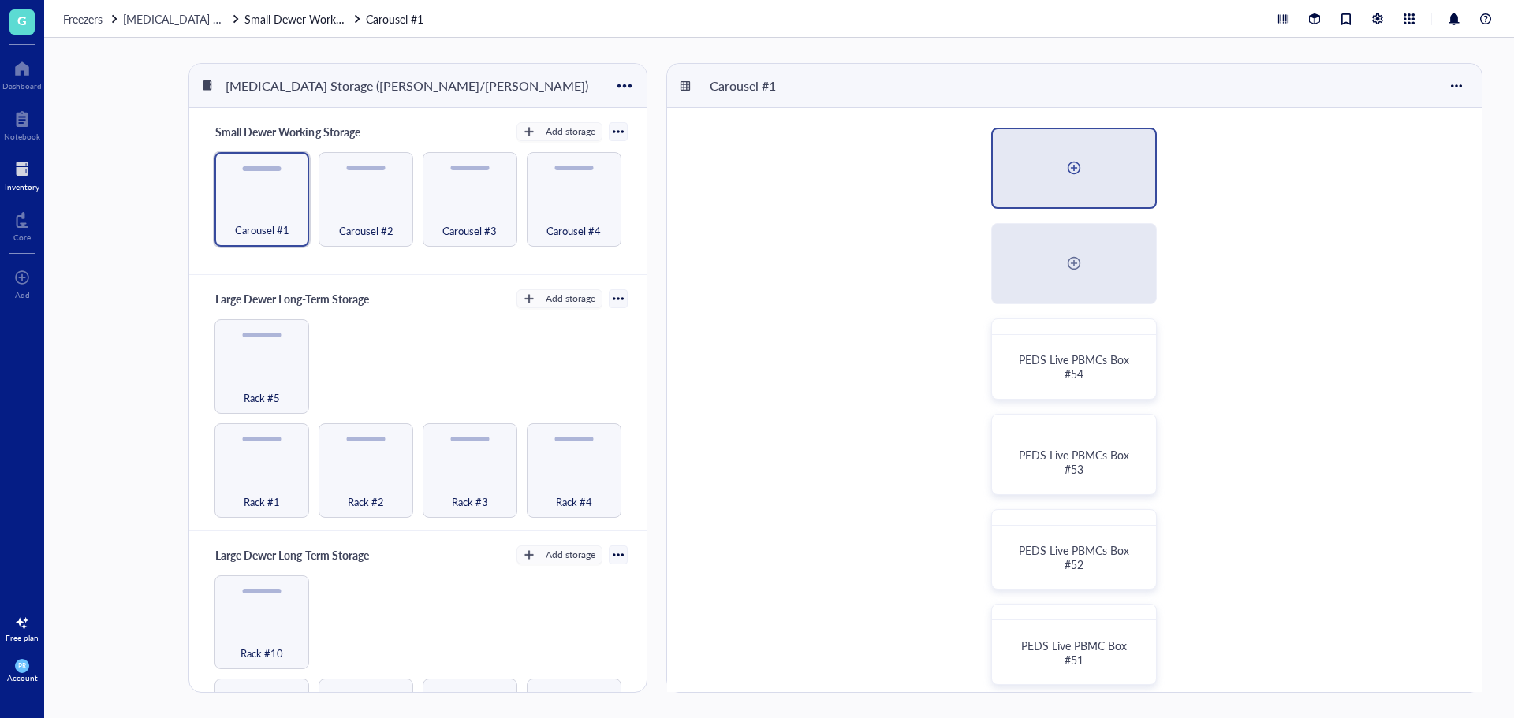
click at [1118, 158] on div at bounding box center [1074, 168] width 162 height 78
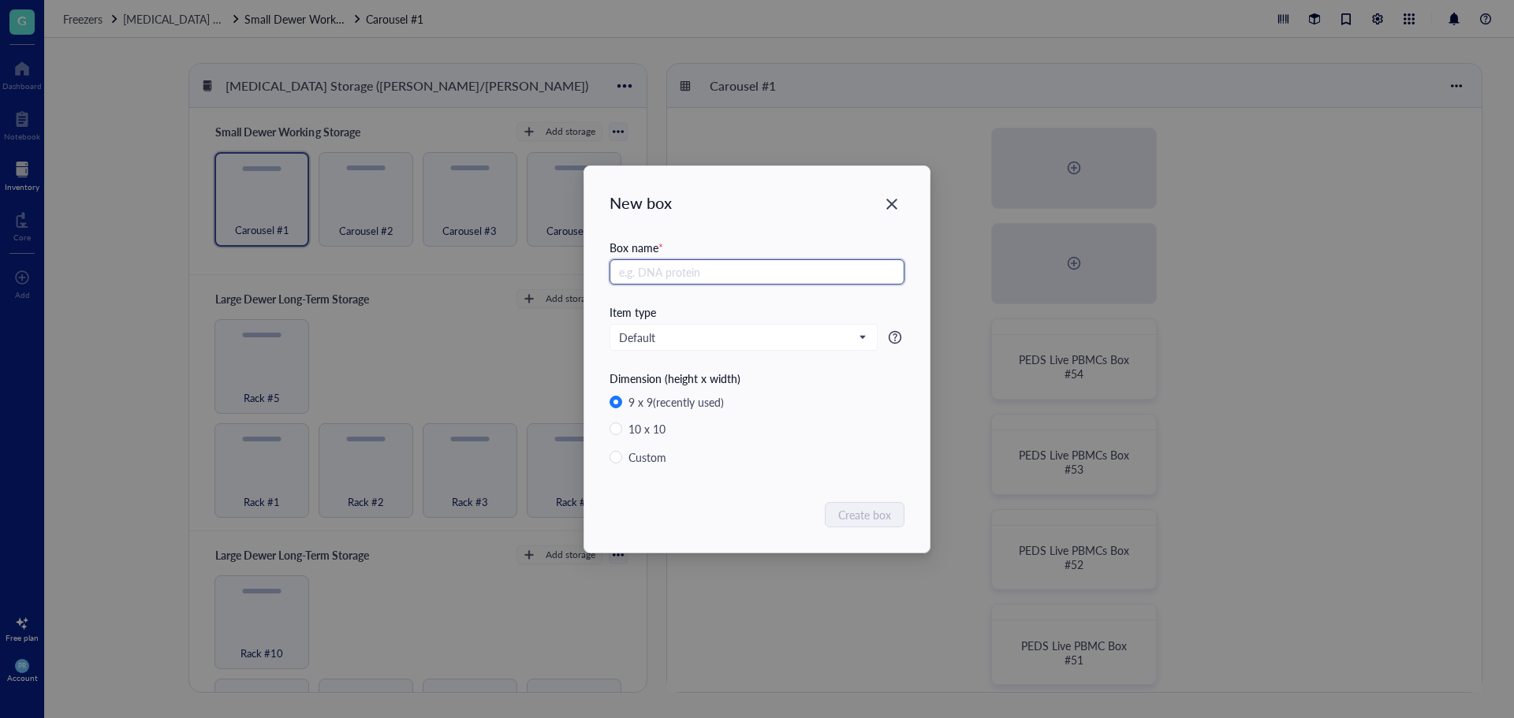
paste input "PEDS Live PBMCs Box #54"
type input "PEDS Live PBMCs Box #55"
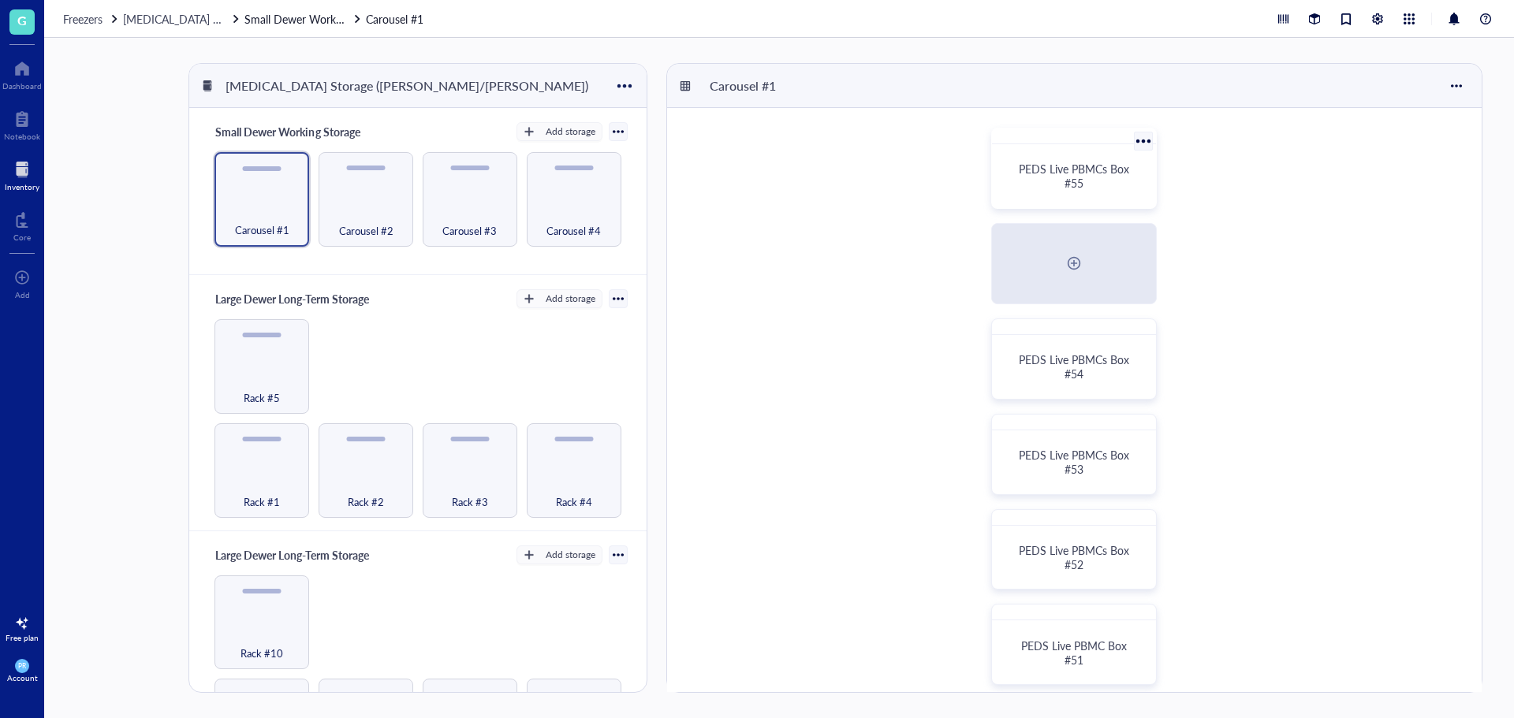
click at [1109, 173] on span "PEDS Live PBMCs Box #55" at bounding box center [1076, 176] width 114 height 30
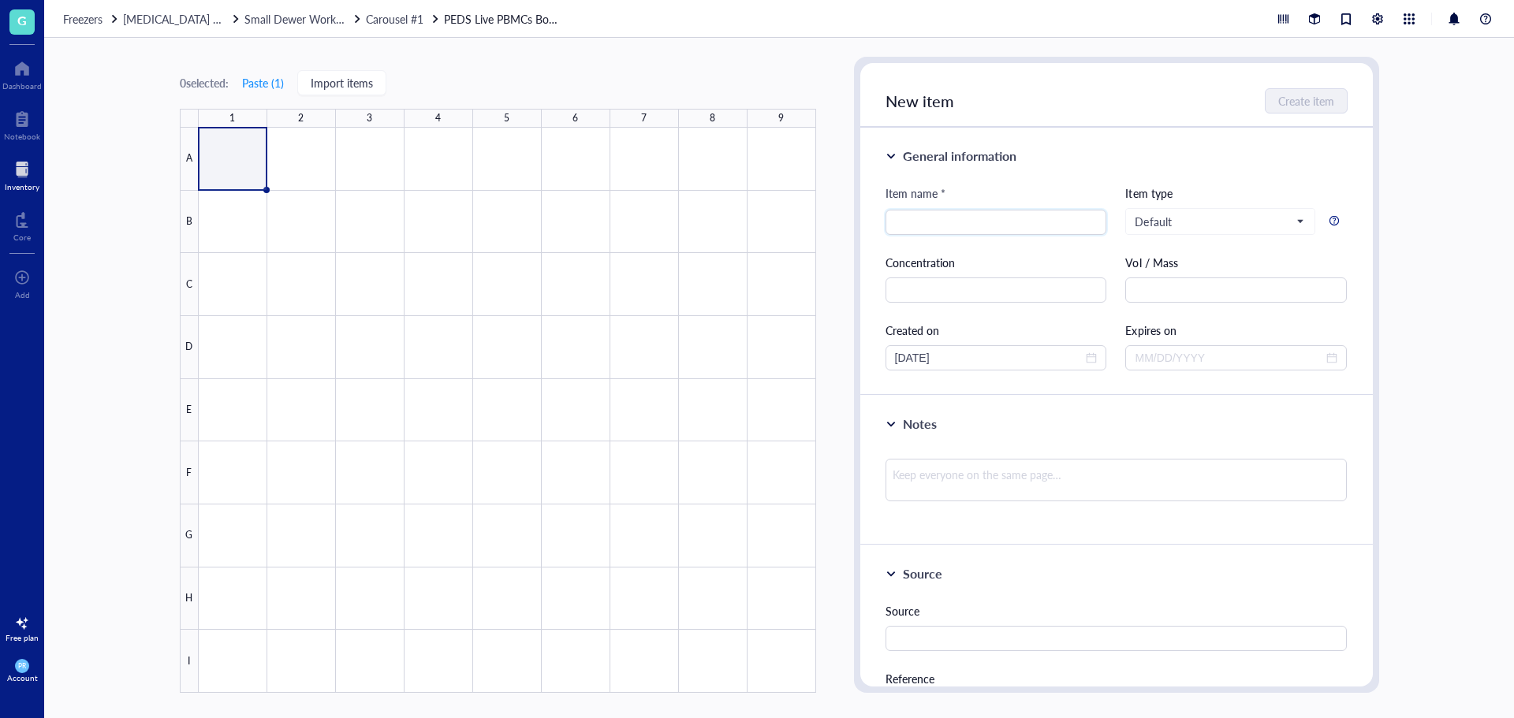
click at [211, 163] on div at bounding box center [508, 410] width 618 height 565
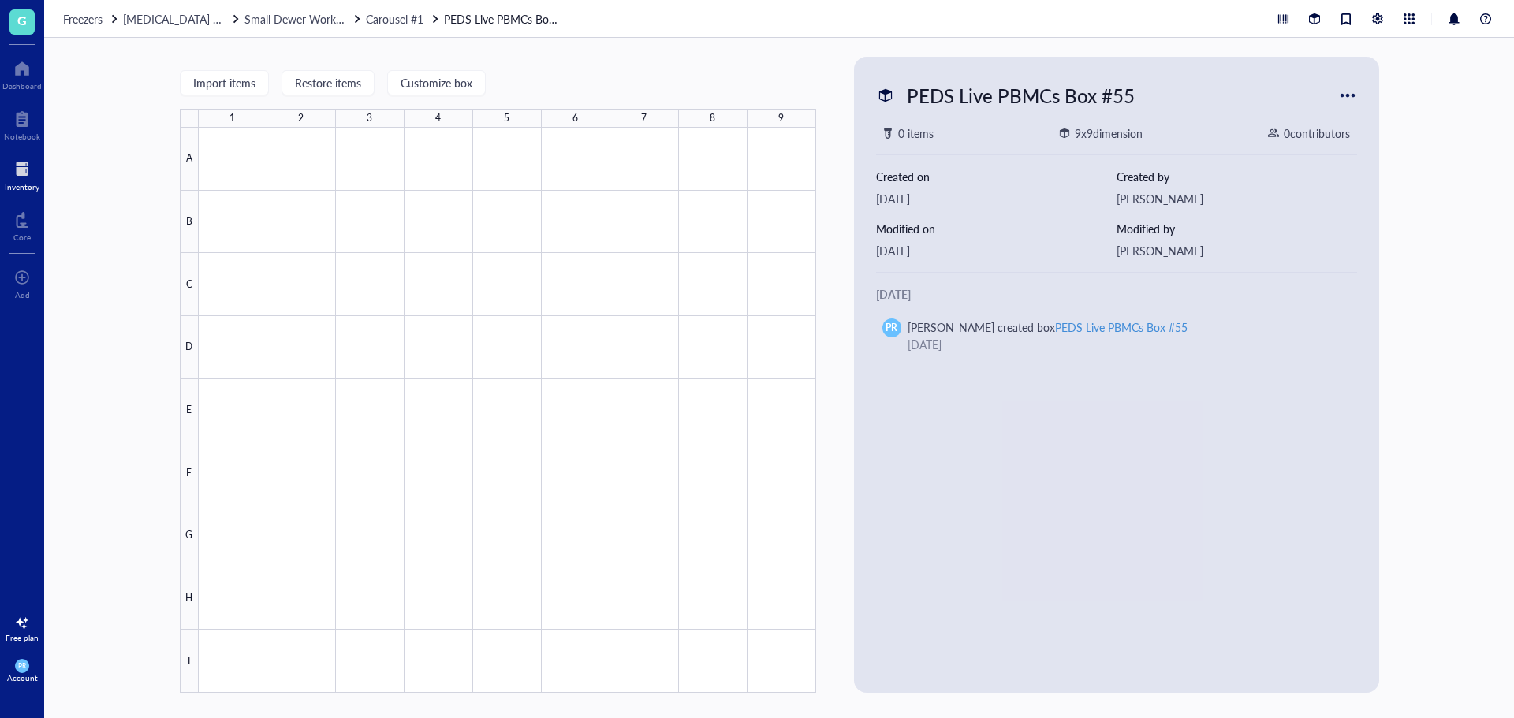
click at [424, 17] on span "Carousel #1" at bounding box center [395, 19] width 58 height 16
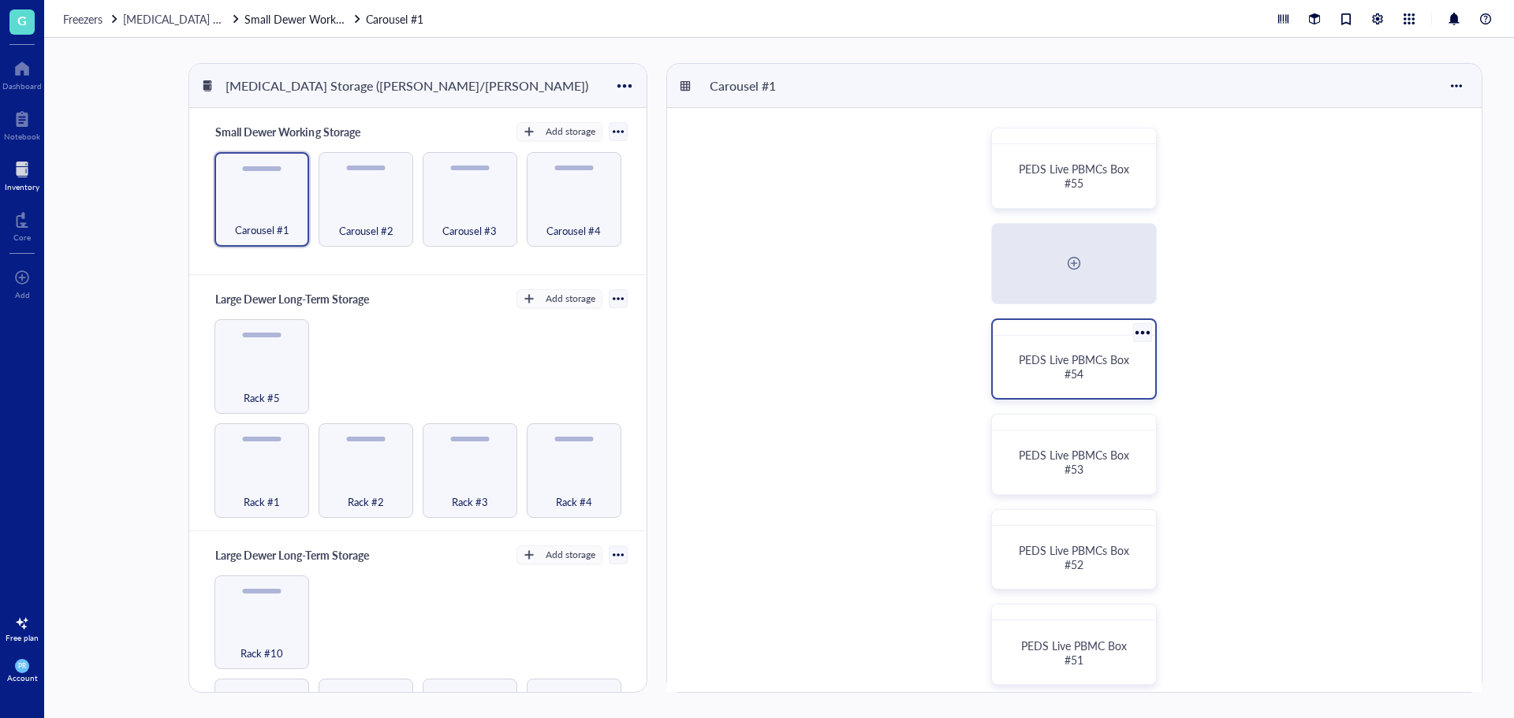
click at [1065, 342] on div "PEDS Live PBMCs Box #54" at bounding box center [1074, 367] width 150 height 50
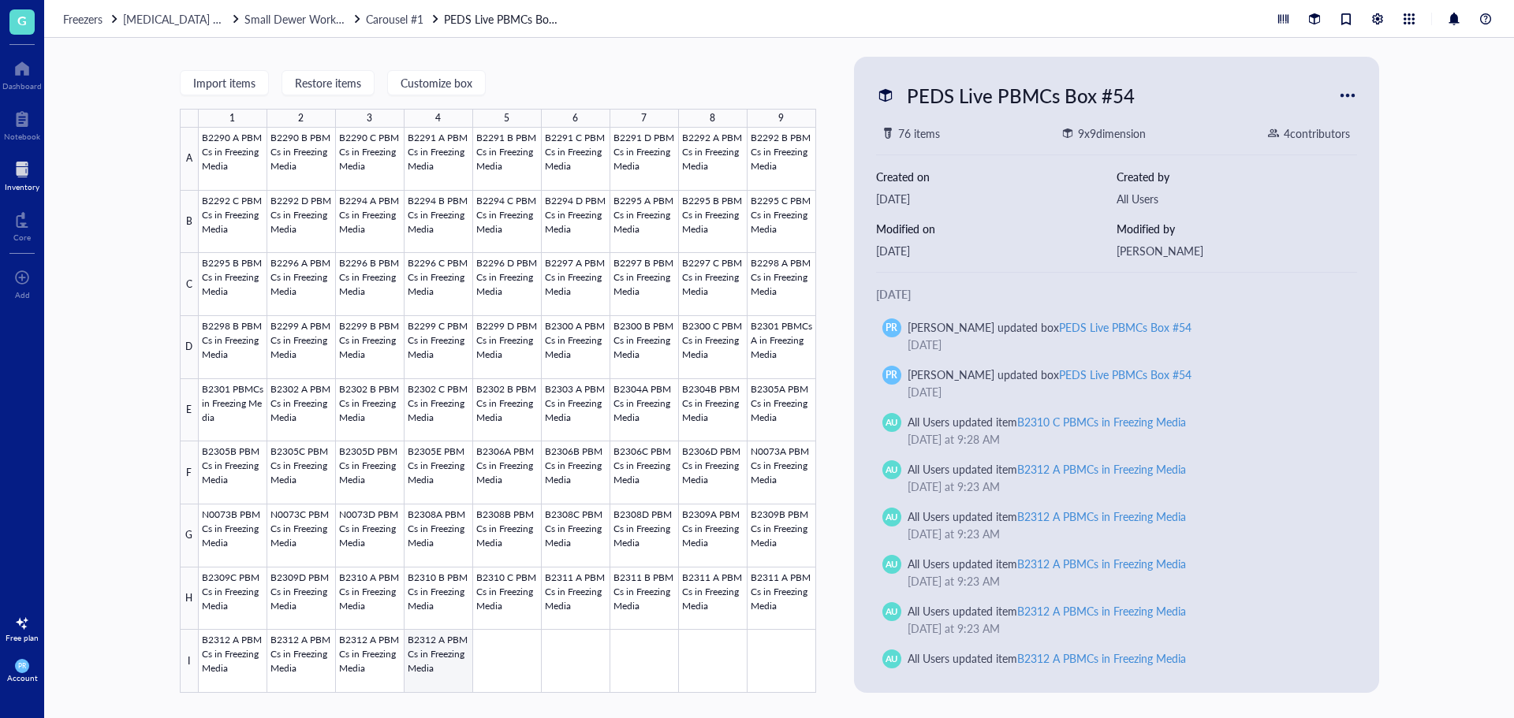
click at [445, 658] on div at bounding box center [508, 410] width 618 height 565
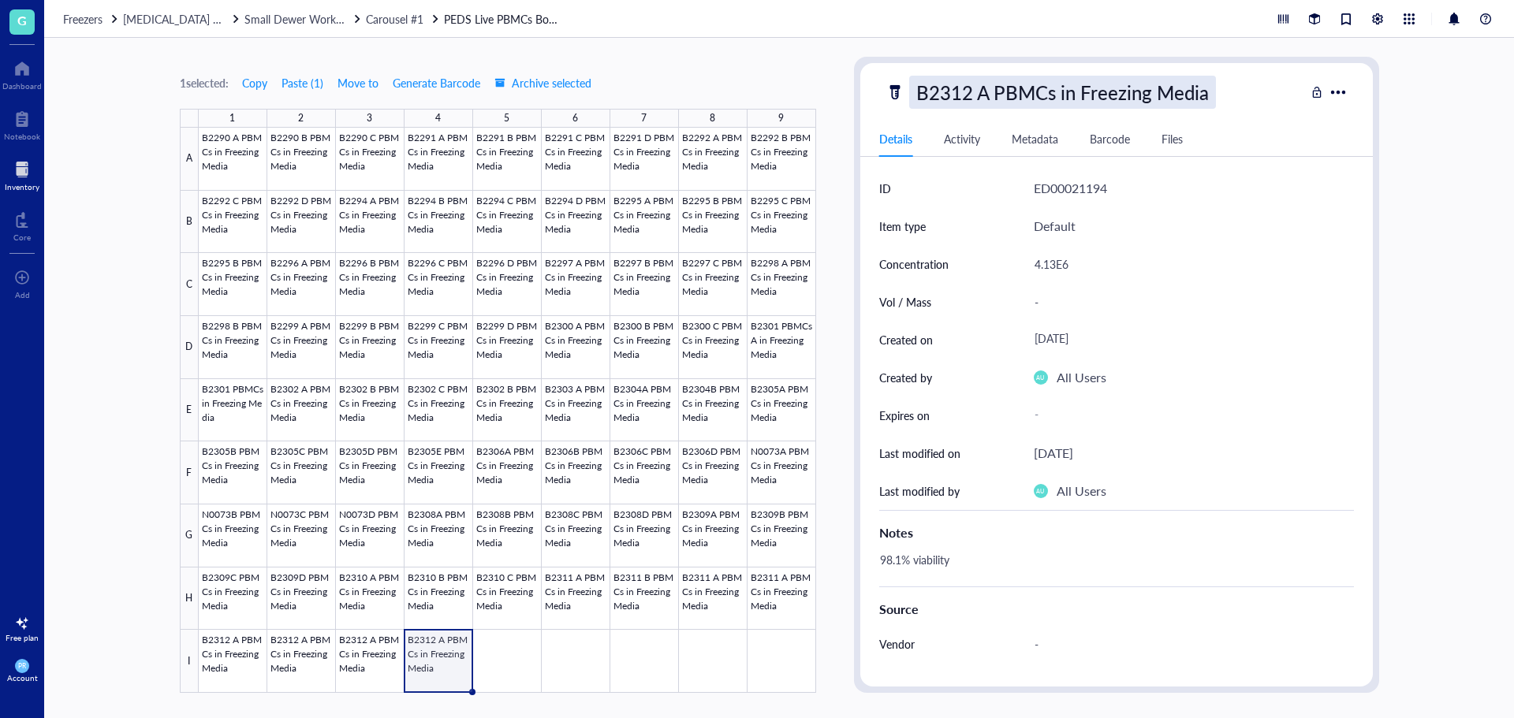
click at [957, 87] on div "B2312 A PBMCs in Freezing Media" at bounding box center [1062, 92] width 307 height 33
drag, startPoint x: 1213, startPoint y: 95, endPoint x: 757, endPoint y: 96, distance: 455.8
click at [757, 96] on div "1 selected: Copy Paste ( 1 ) Move to Generate Barcode Archive selected 1 2 3 4 …" at bounding box center [779, 378] width 1470 height 681
click at [371, 23] on span "Carousel #1" at bounding box center [395, 19] width 58 height 16
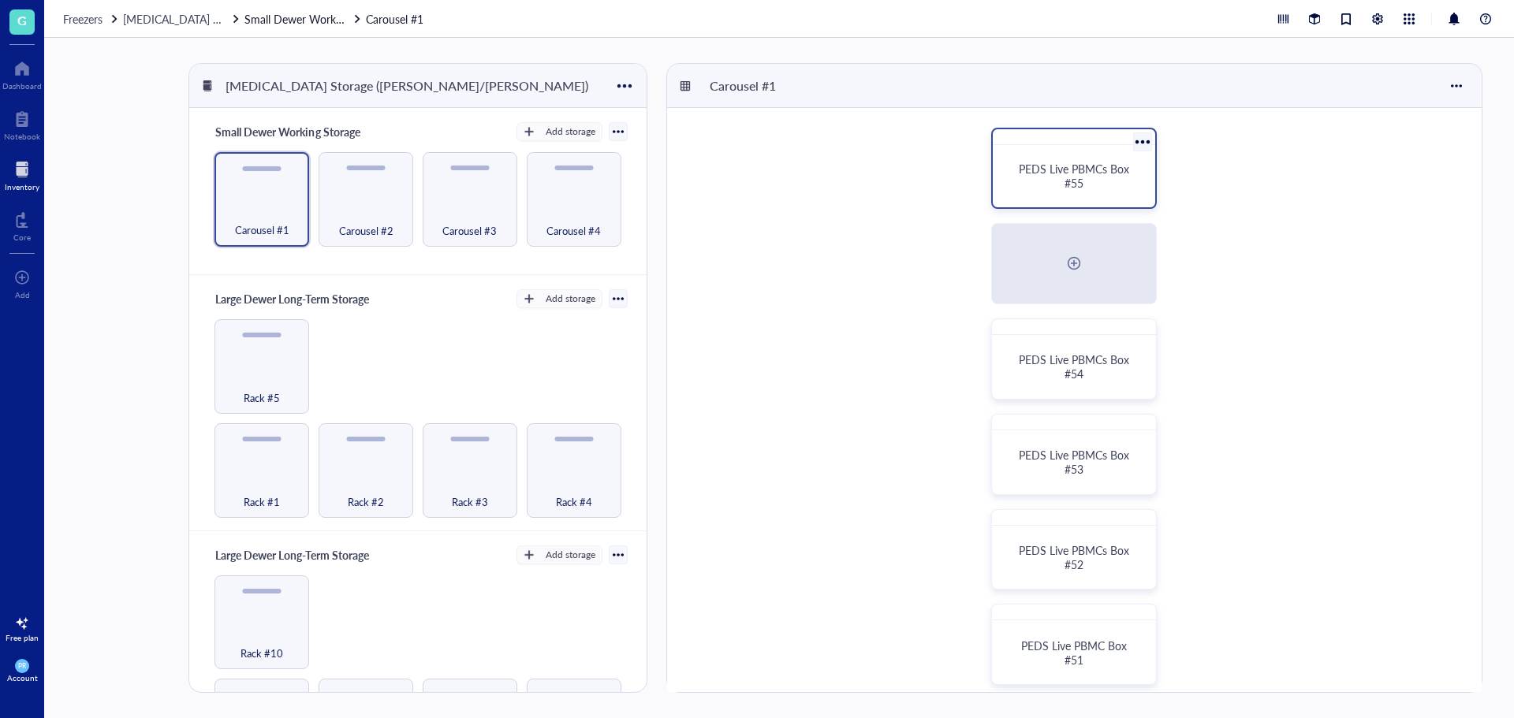
click at [1078, 175] on span "PEDS Live PBMCs Box #55" at bounding box center [1076, 176] width 114 height 30
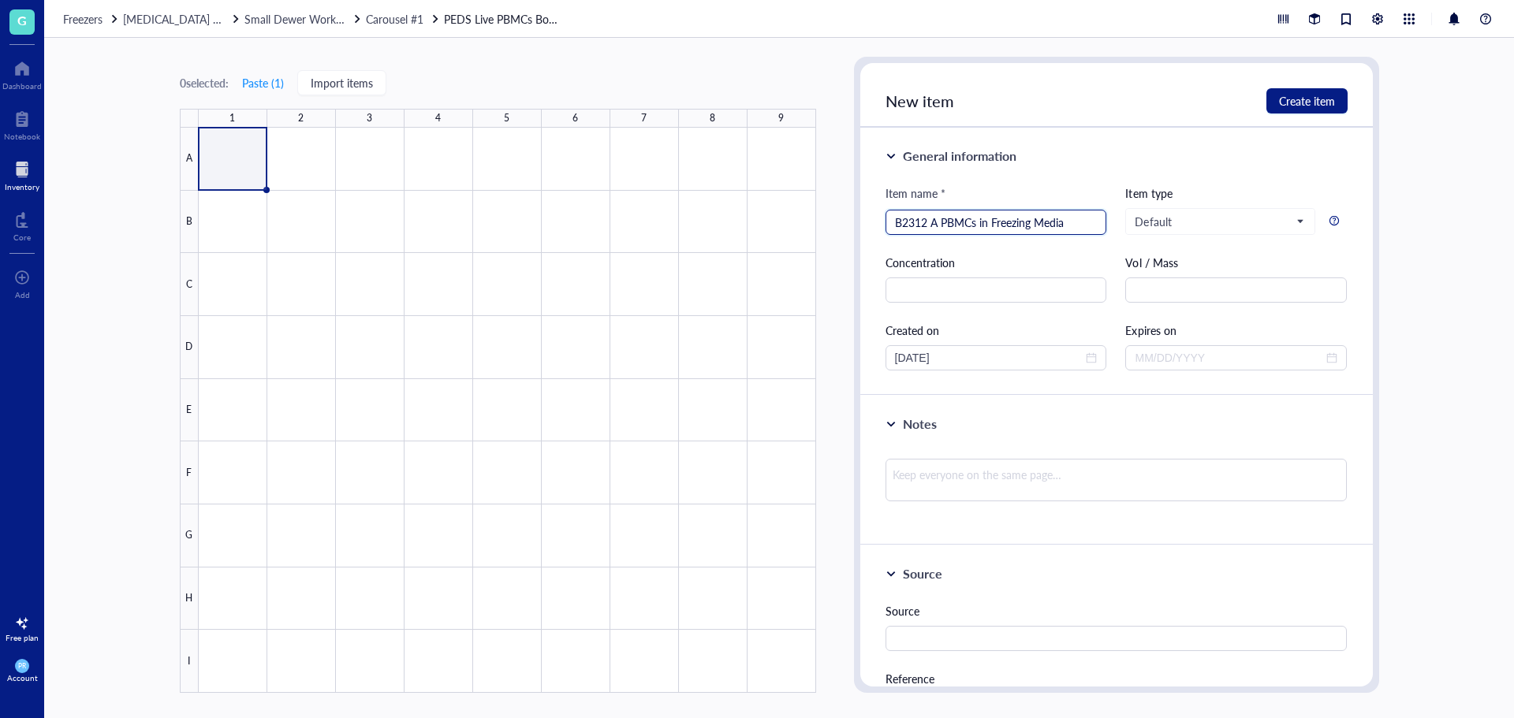
drag, startPoint x: 935, startPoint y: 222, endPoint x: 886, endPoint y: 223, distance: 48.9
click at [886, 223] on div "B2312 A PBMCs in Freezing Media" at bounding box center [997, 222] width 222 height 25
type input "N0074A PBMCs in Freezing Media"
click at [919, 291] on input "text" at bounding box center [997, 290] width 222 height 25
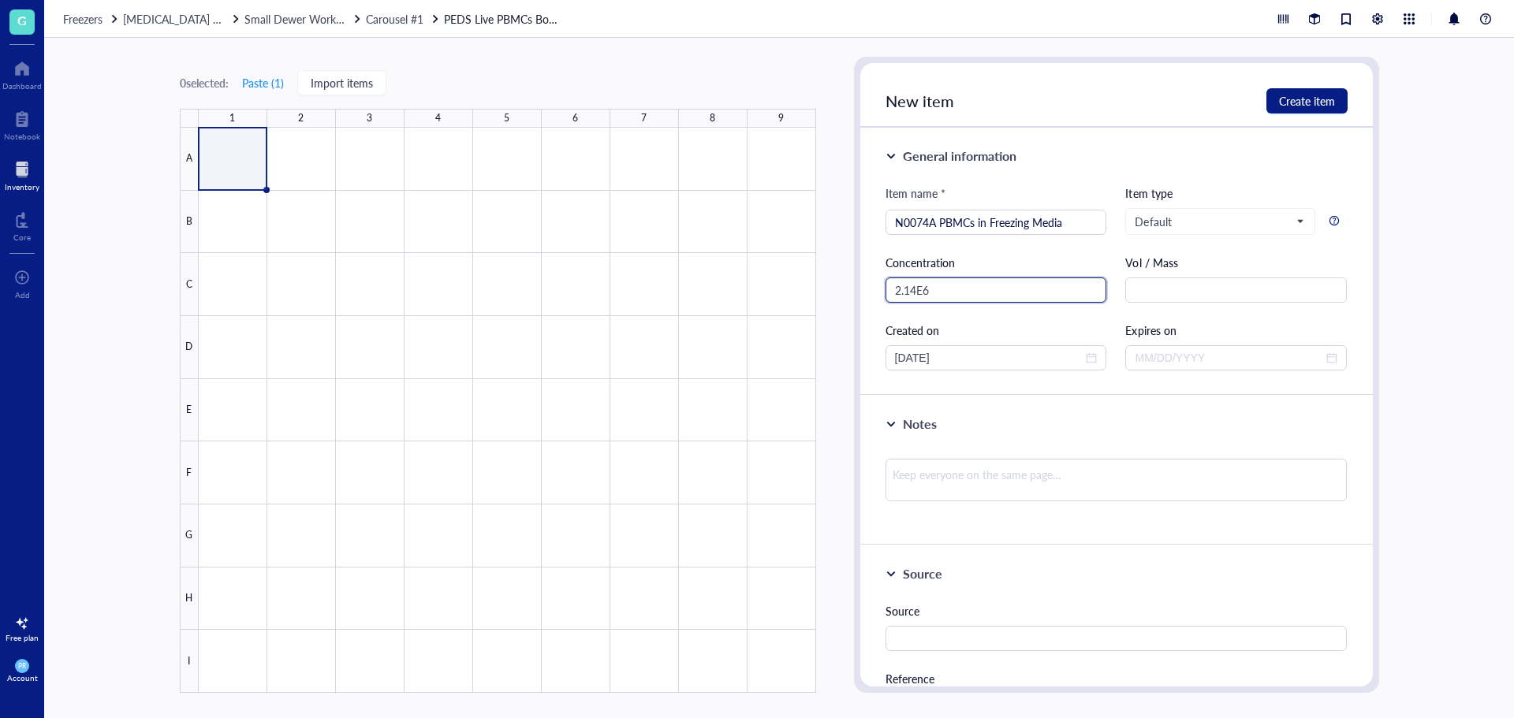
drag, startPoint x: 949, startPoint y: 284, endPoint x: 856, endPoint y: 280, distance: 92.4
click at [856, 280] on div "New item Create item General information Item name * N0074A PBMCs in Freezing M…" at bounding box center [1116, 375] width 525 height 636
type input "2.14E6"
click at [939, 479] on textarea at bounding box center [1117, 480] width 462 height 43
type textarea "S"
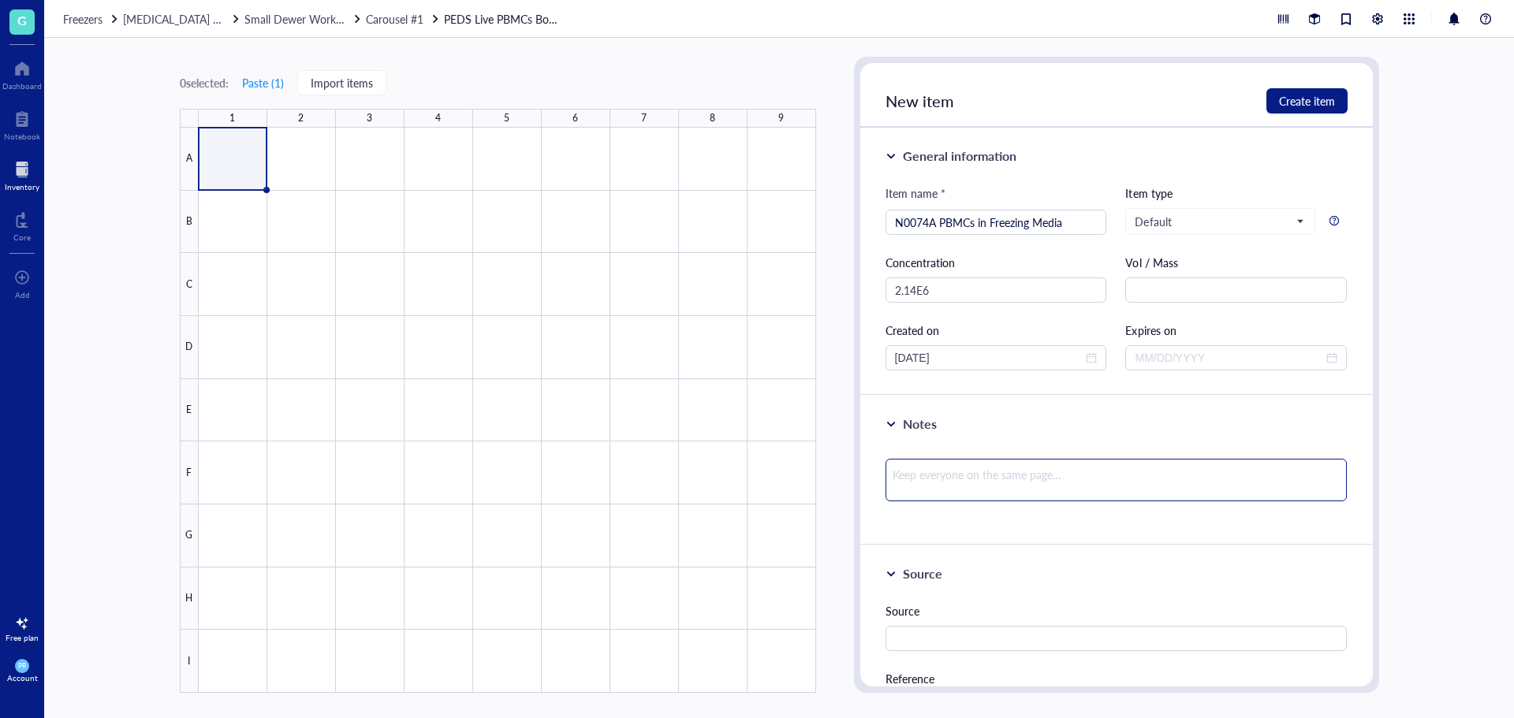
type textarea "S"
type textarea "Sl"
type textarea "Slo"
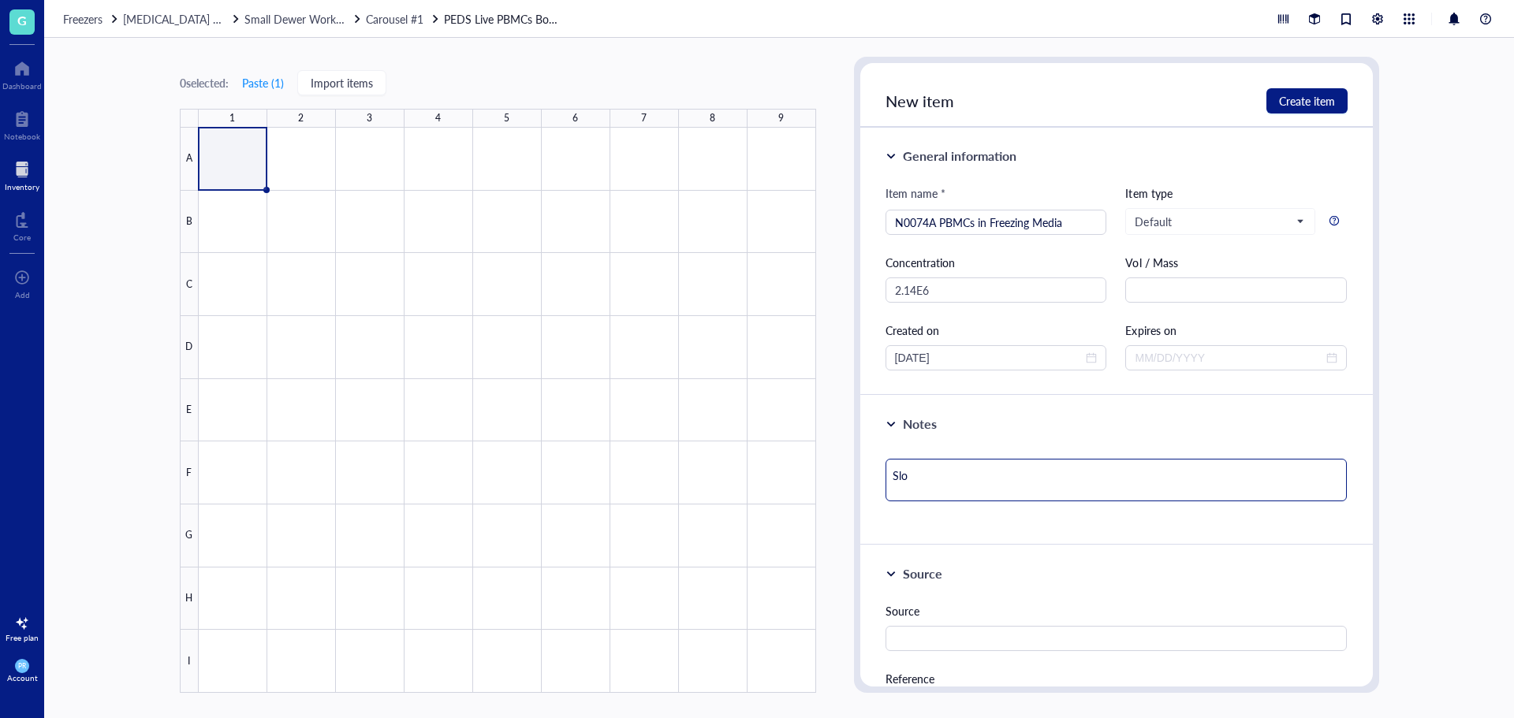
type textarea "Slot"
type textarea "Slot:"
type textarea "Slot: 1"
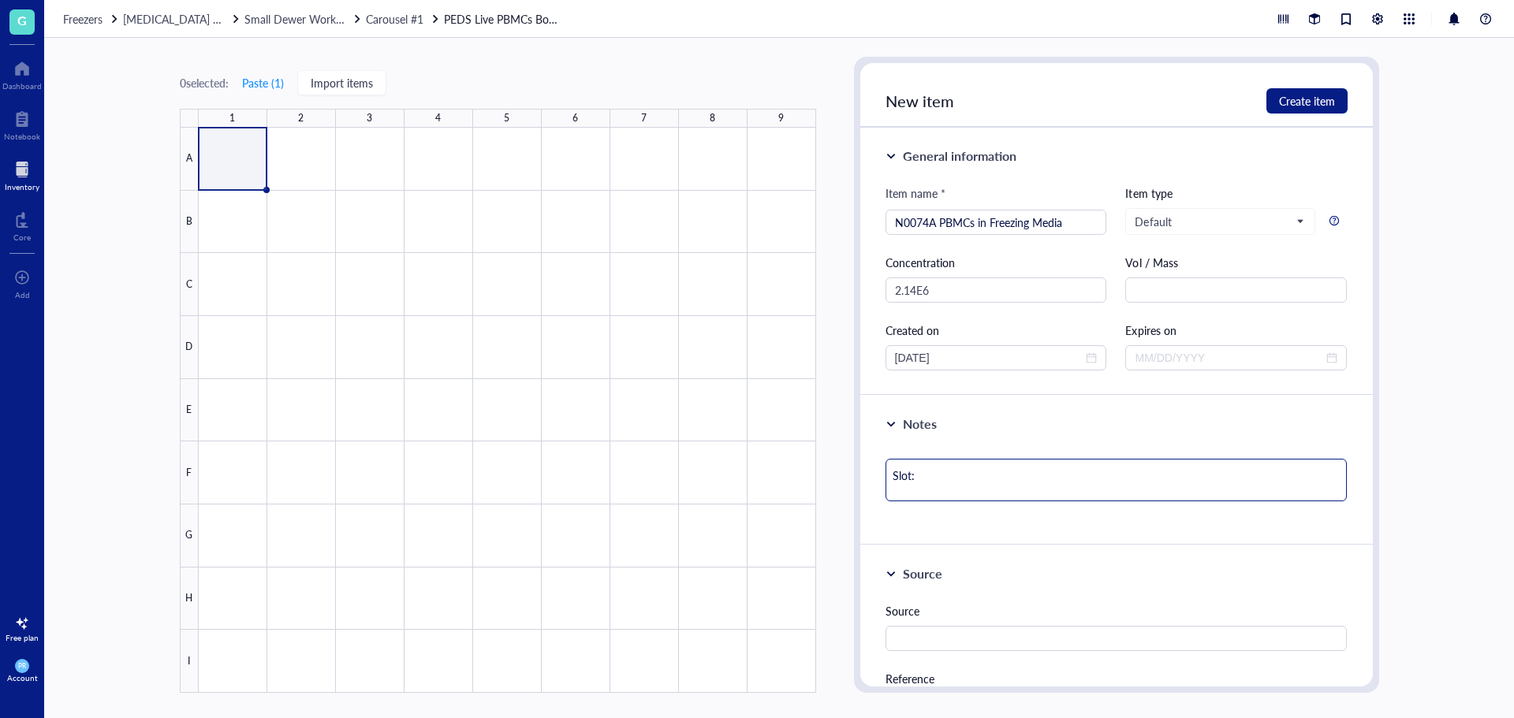
type textarea "Slot: 1"
type textarea "Slot: 1 V"
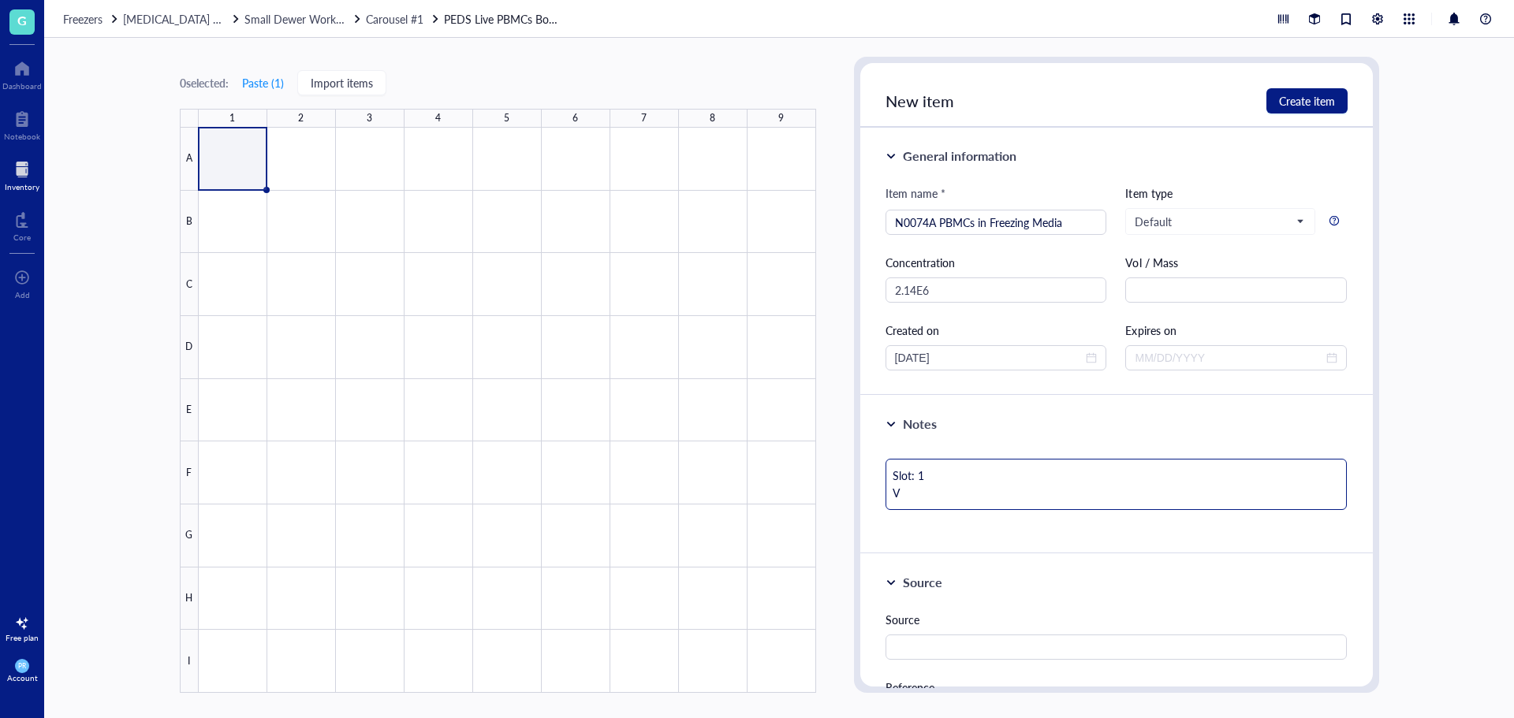
type textarea "Slot: 1 Vi"
type textarea "Slot: 1 Via"
type textarea "Slot: 1 Viab"
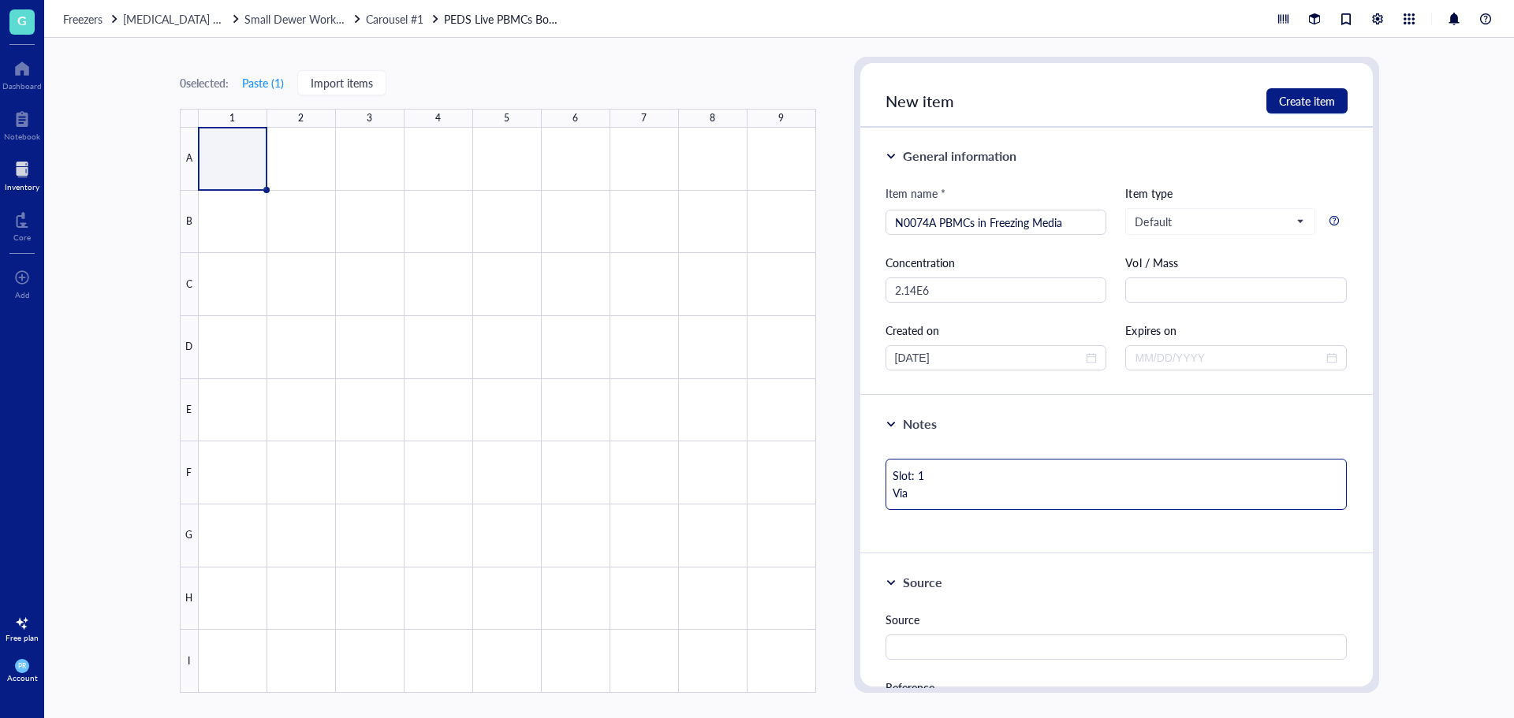
type textarea "Slot: 1 Viab"
type textarea "Slot: 1 Viabb"
type textarea "Slot: 1 Viabbi"
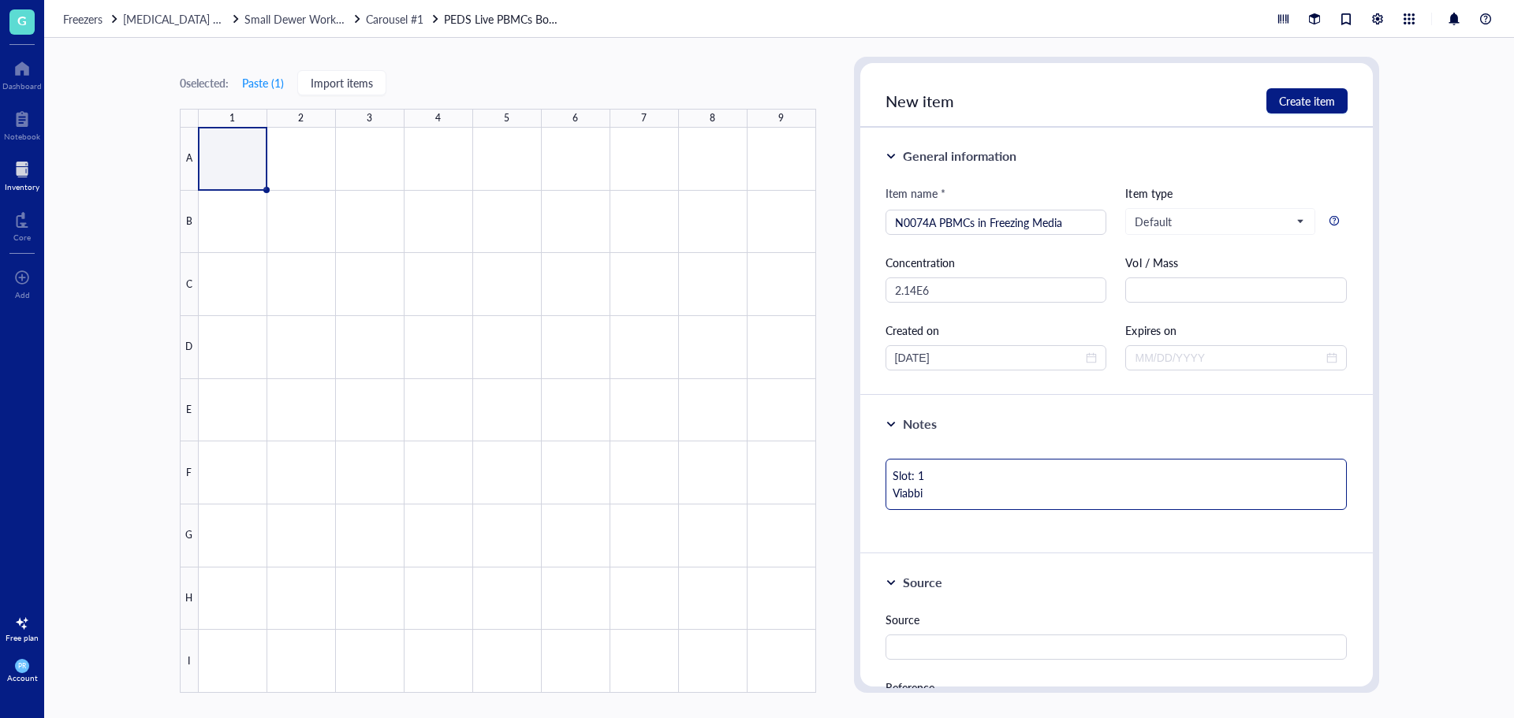
type textarea "Slot: 1 Viabbil"
type textarea "Slot: 1 Viabbili"
type textarea "Slot: 1 Viabbilit"
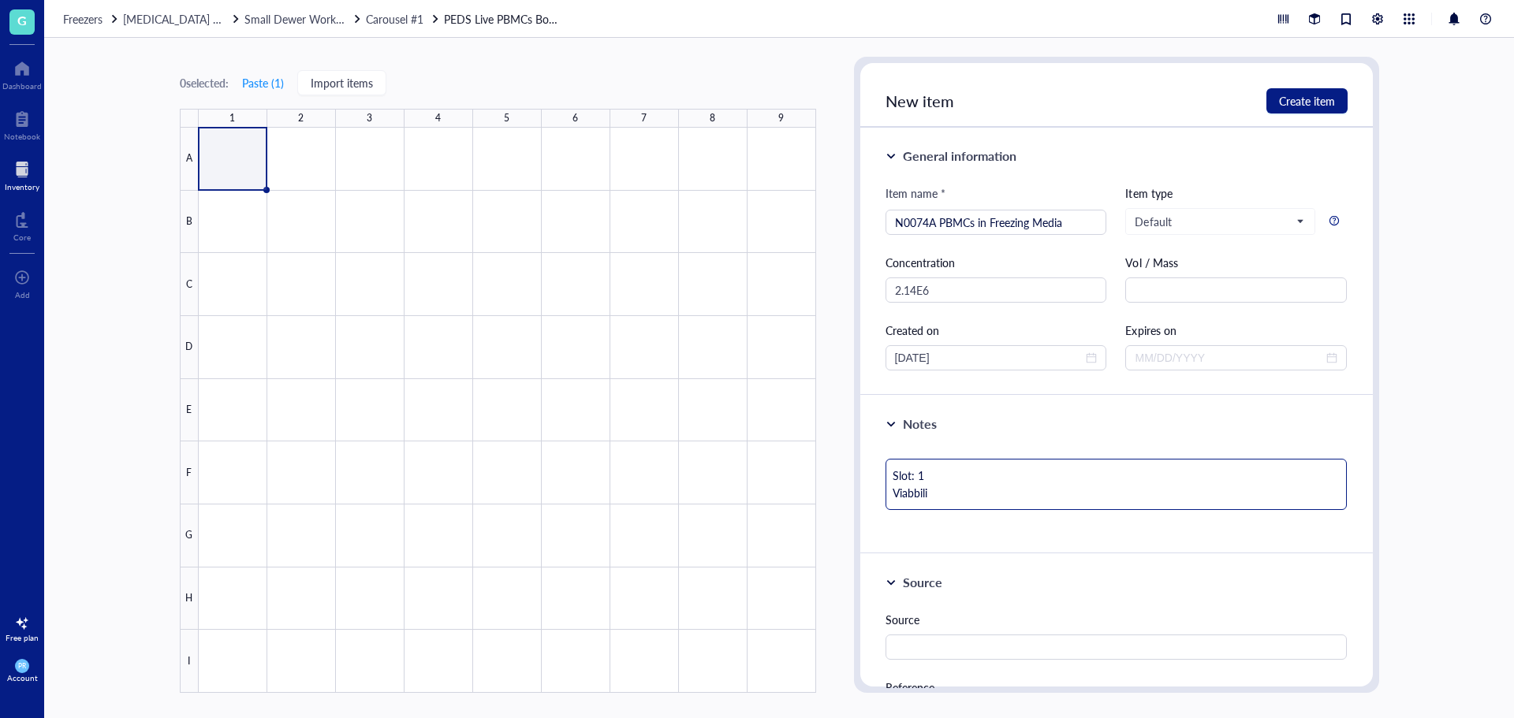
type textarea "Slot: 1 Viabbilit"
type textarea "Slot: 1 Viabbility"
type textarea "Slot: 1 Viabbility:"
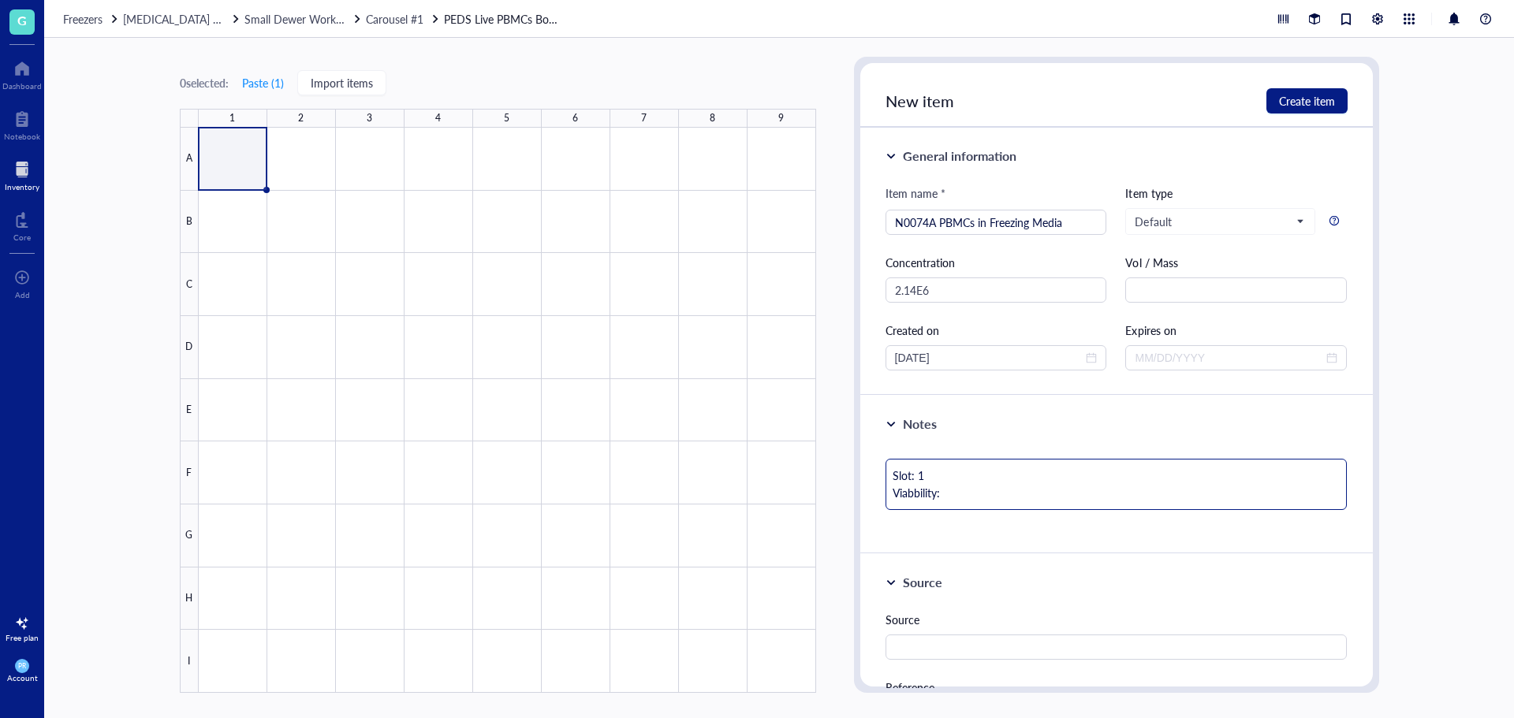
type textarea "Slot: 1 Viabblity:"
type textarea "Slot: 1 Viablity:"
type textarea "Slot: 1 Viability:"
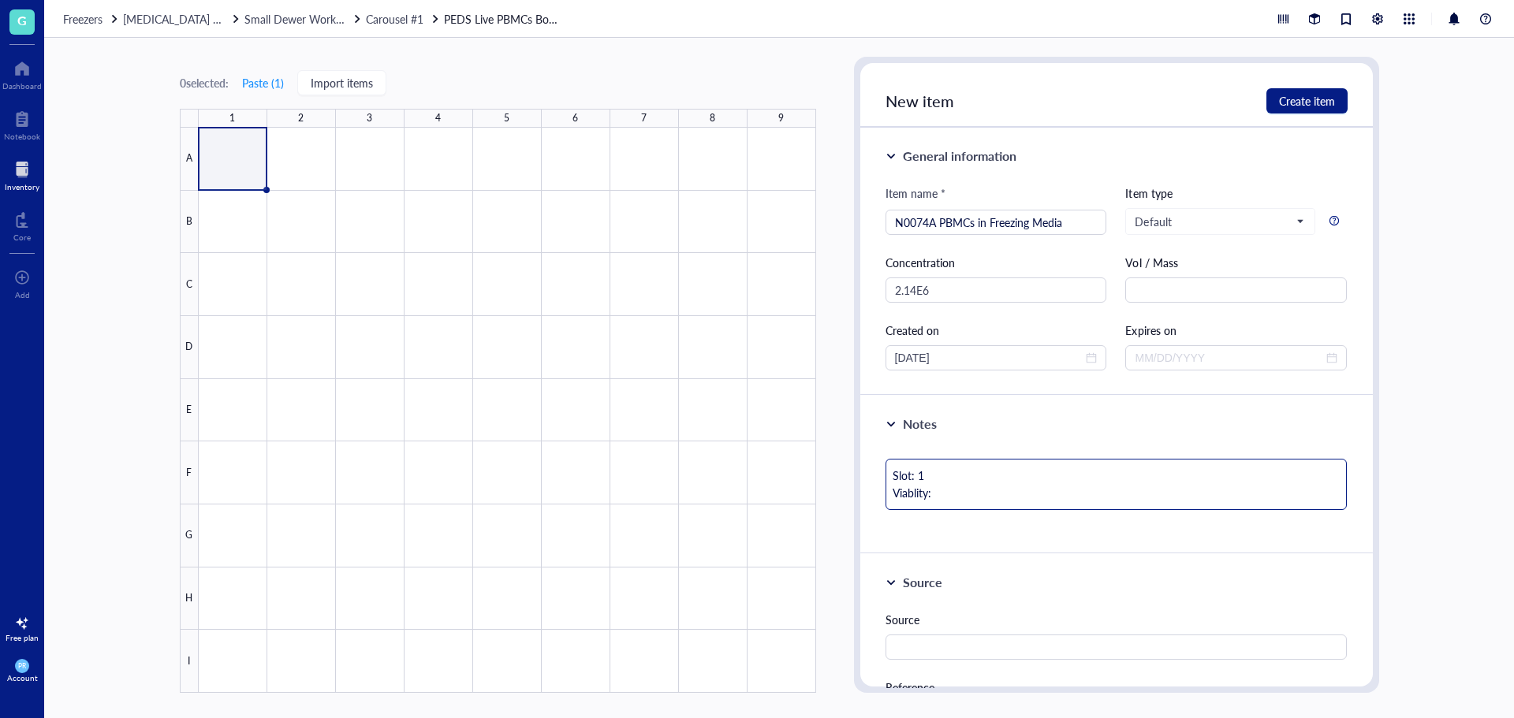
type textarea "Slot: 1 Viability:"
click at [946, 492] on textarea "Slot: 1 Viability:" at bounding box center [1117, 484] width 462 height 51
type textarea "Slot: 1 Viability:"
type textarea "Slot: 1 Viability: 9"
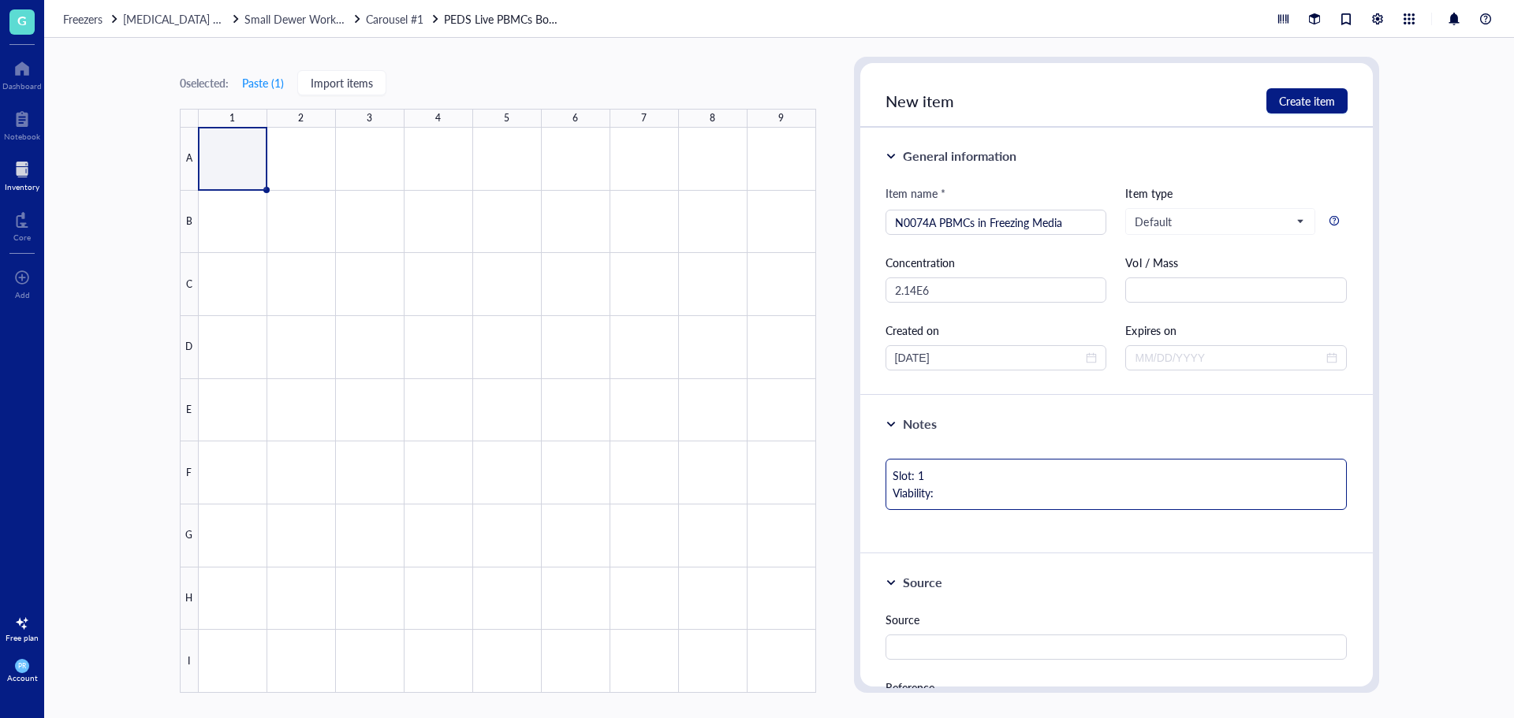
type textarea "Slot: 1 Viability: 9"
type textarea "Slot: 1 Viability: 99"
type textarea "Slot: 1 Viability: 99."
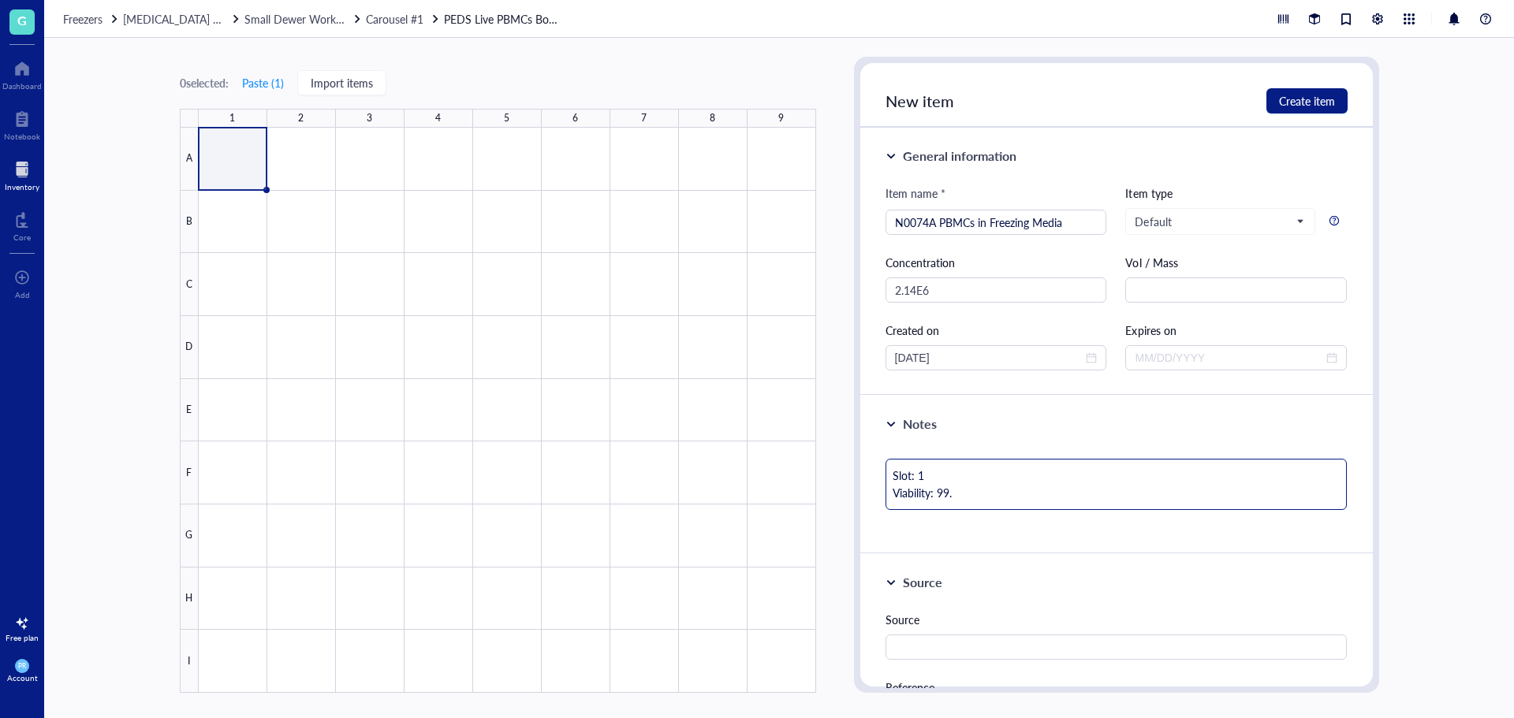
type textarea "Slot: 1 Viability: 99.5"
type textarea "Slot: 1 Viability: 99.5%"
click at [1318, 97] on span "Create item" at bounding box center [1307, 101] width 56 height 13
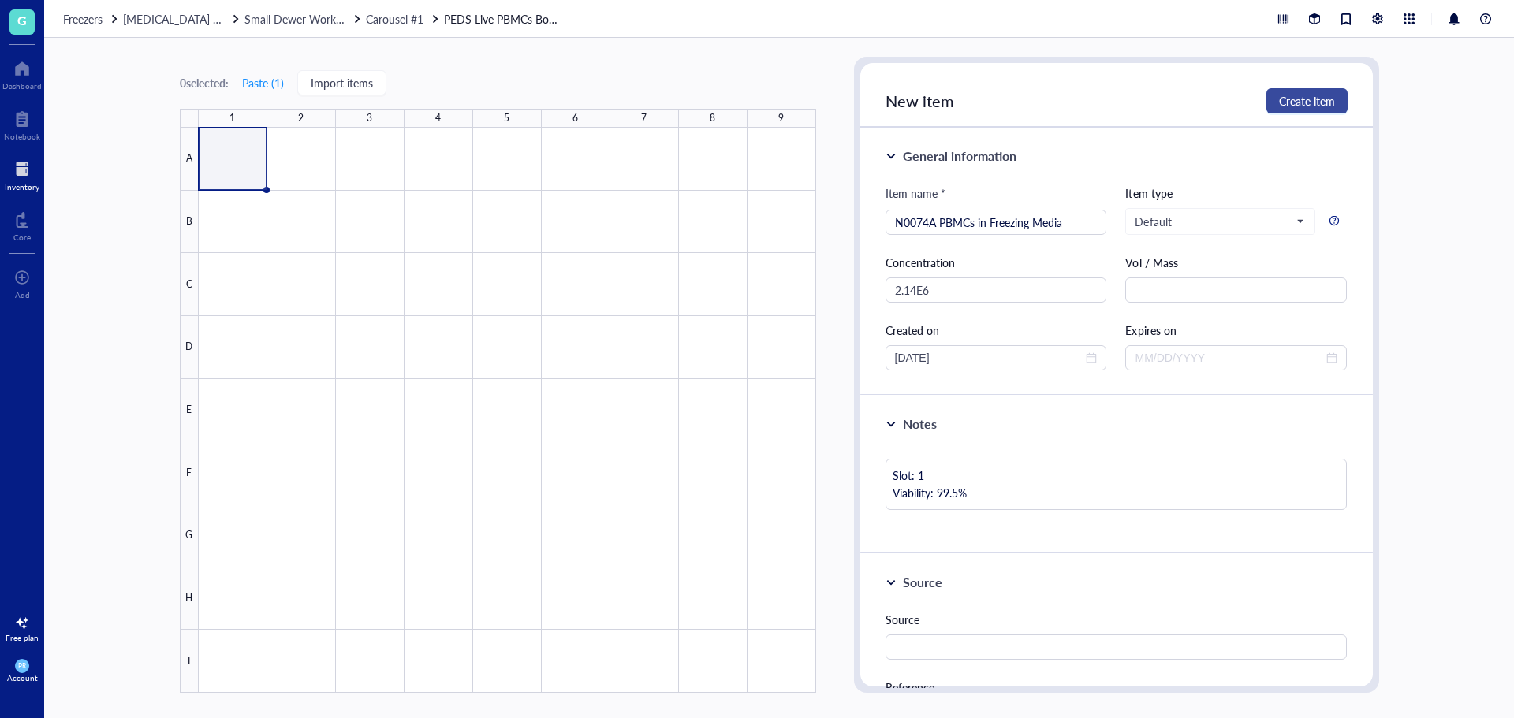
type textarea "Keep everyone on the same page…"
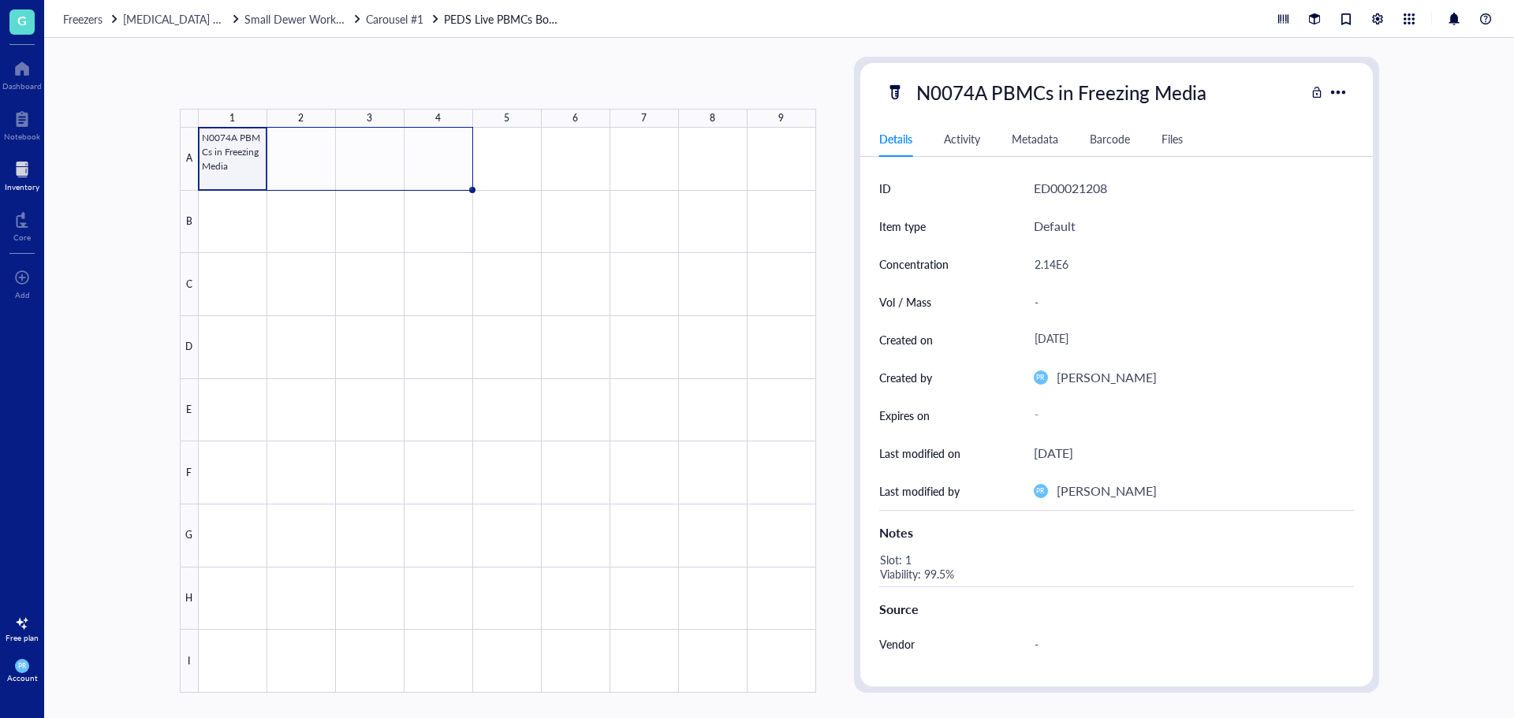
drag, startPoint x: 265, startPoint y: 188, endPoint x: 436, endPoint y: 186, distance: 171.2
click at [0, 0] on div "N0074A PBMCs in Freezing Media" at bounding box center [0, 0] width 0 height 0
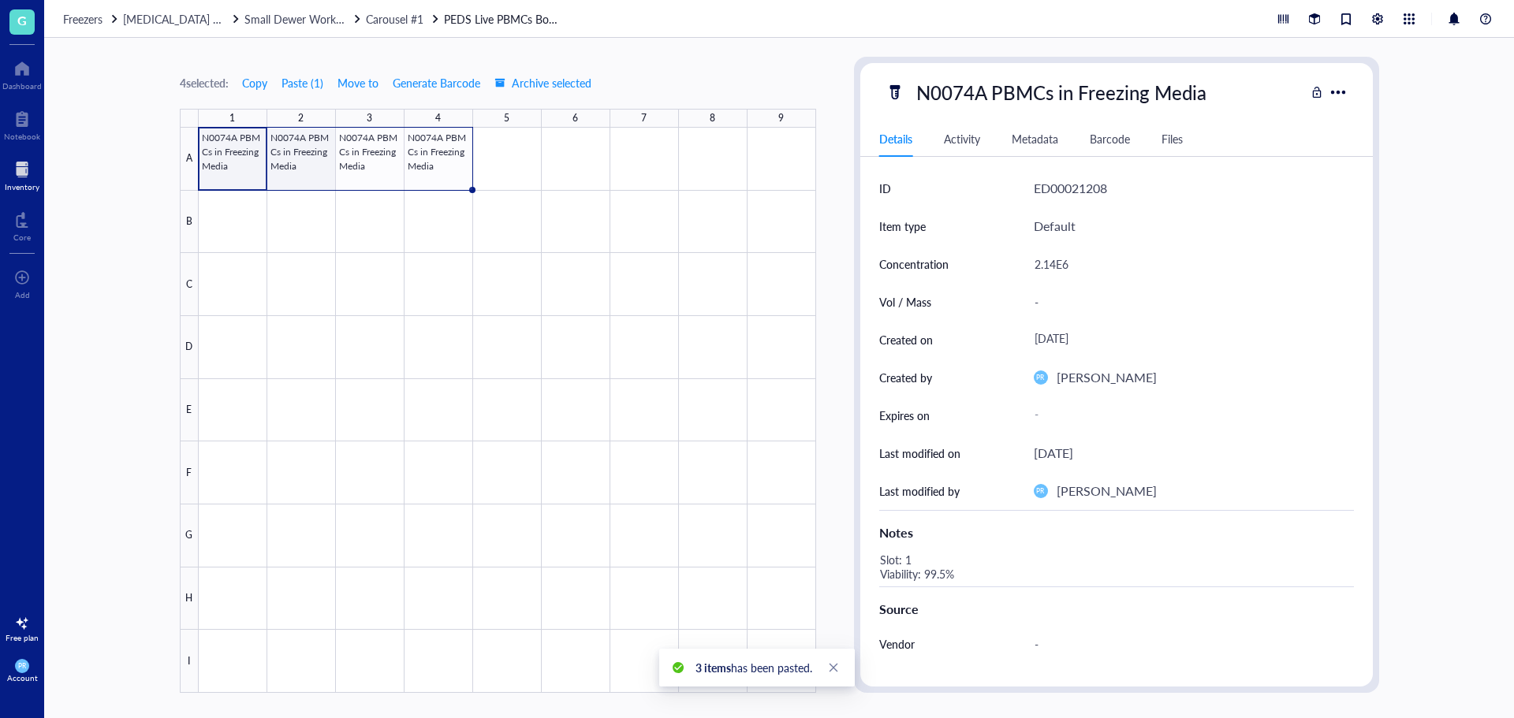
click at [307, 164] on div at bounding box center [508, 410] width 618 height 565
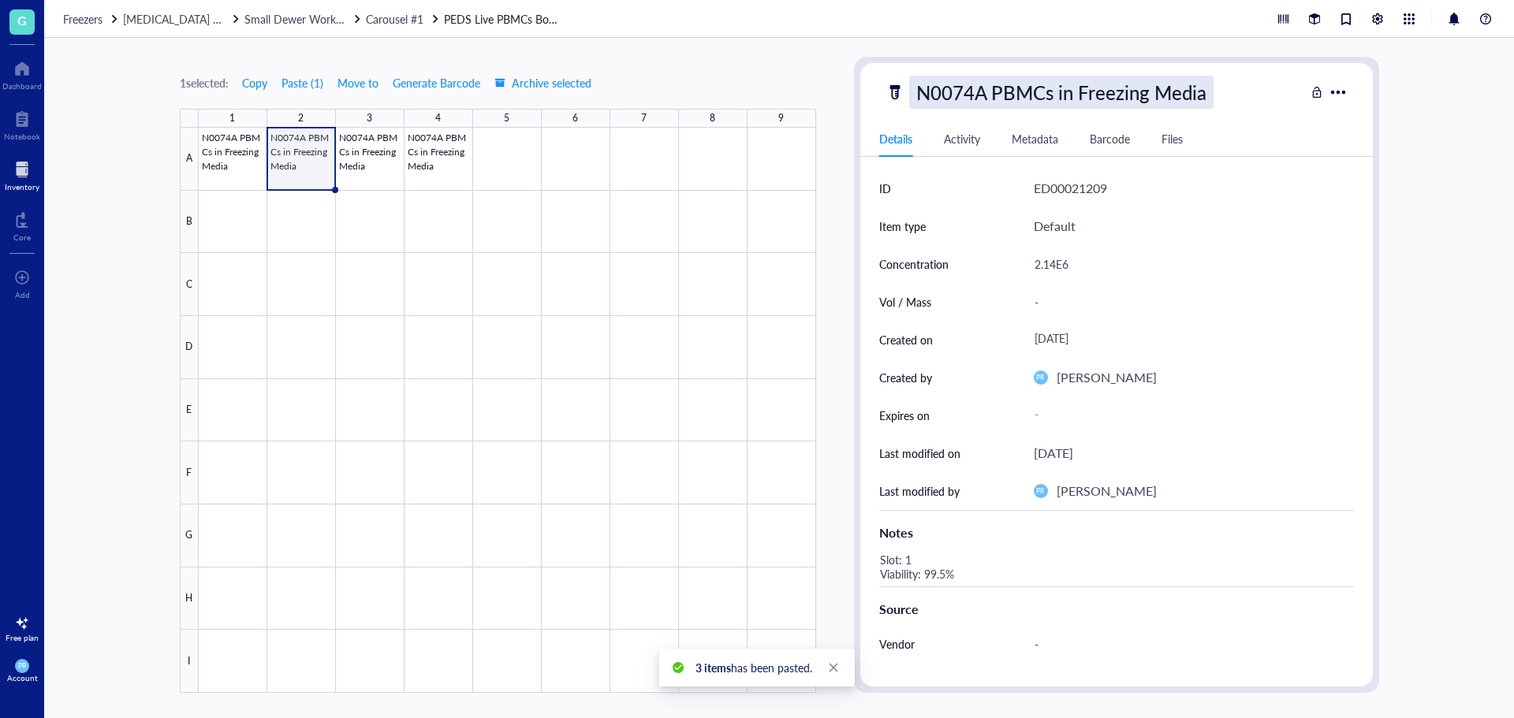
click at [971, 95] on div "N0074A PBMCs in Freezing Media" at bounding box center [1061, 92] width 304 height 33
drag, startPoint x: 983, startPoint y: 94, endPoint x: 972, endPoint y: 94, distance: 11.0
click at [972, 94] on input "N0074A PBMCs in Freezing Media" at bounding box center [1086, 92] width 353 height 32
type input "N0074B PBMCs in Freezing Media"
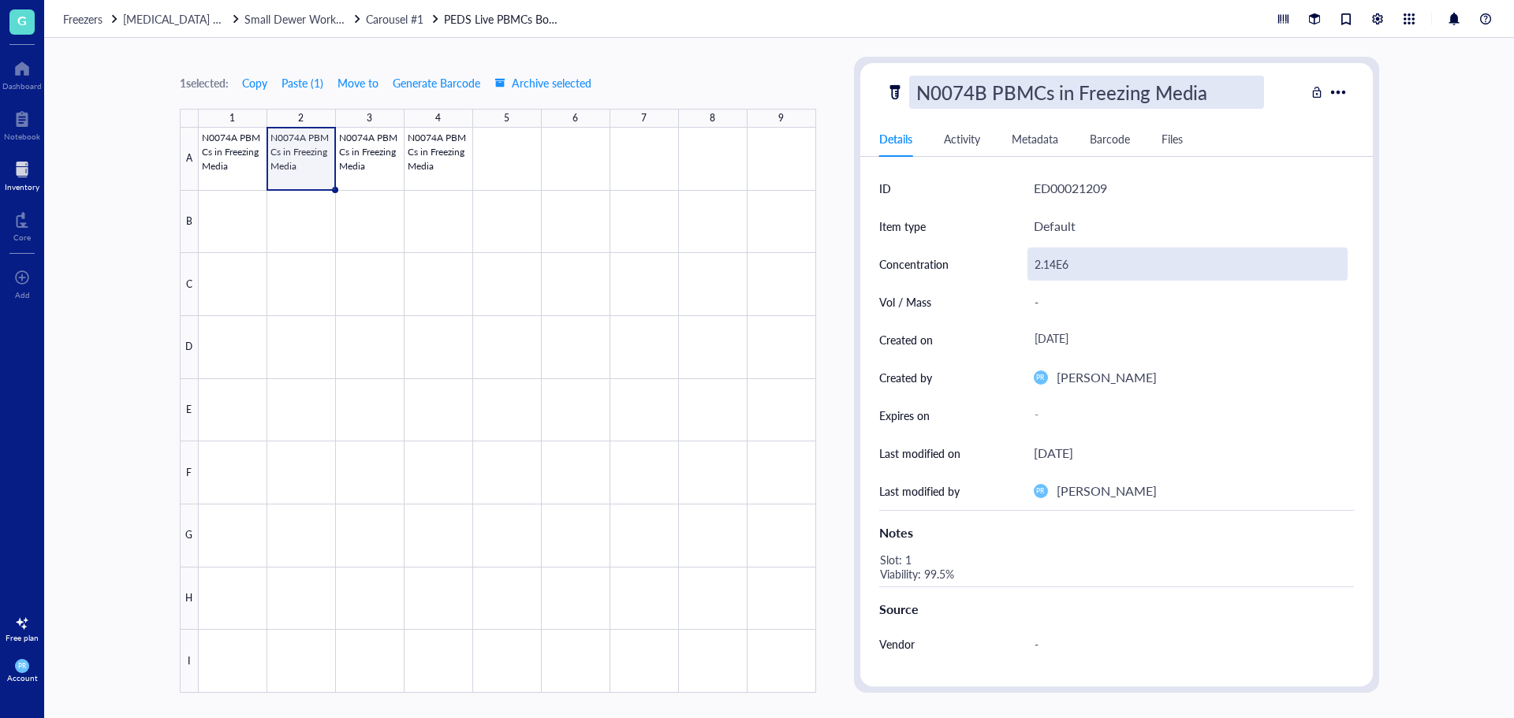
click at [1047, 259] on div "2.14E6" at bounding box center [1188, 264] width 320 height 33
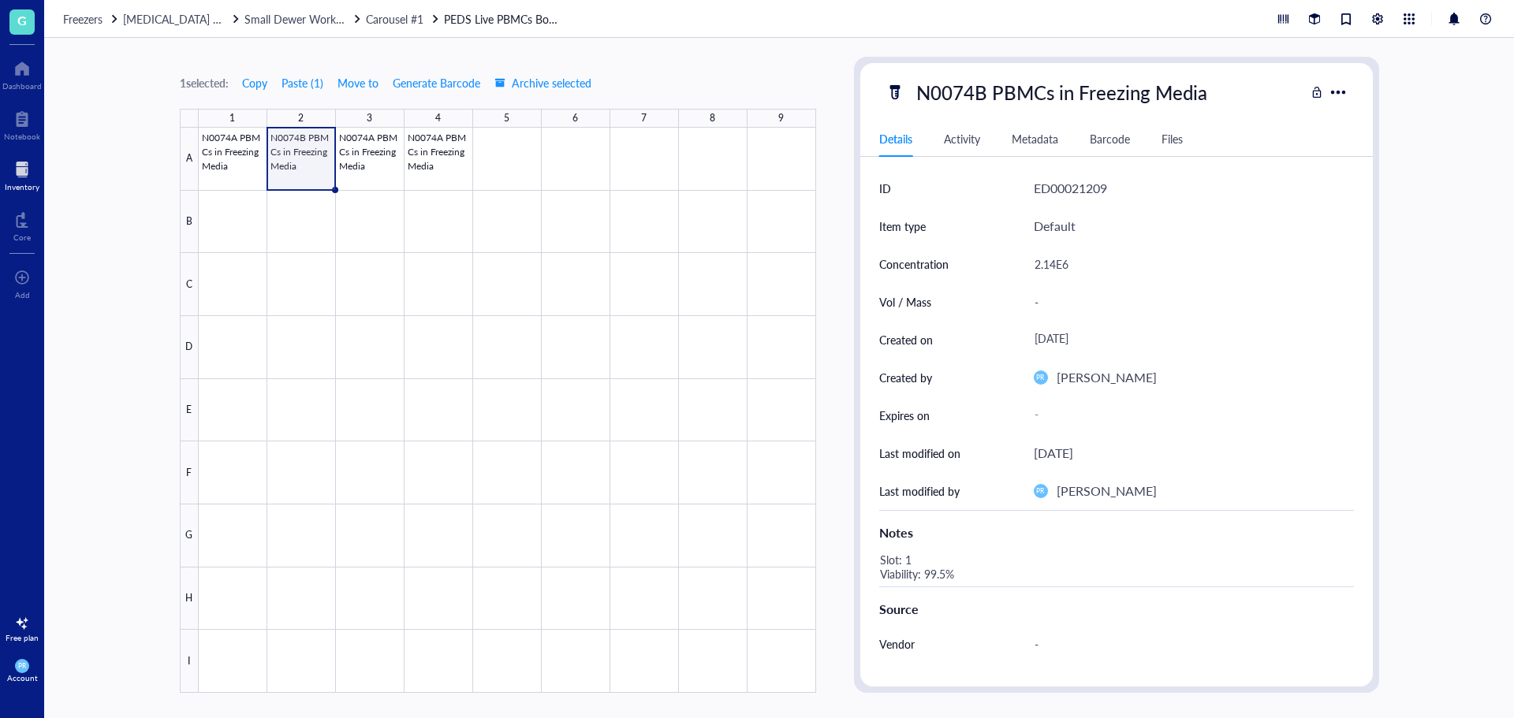
click at [1058, 264] on div "2.14E6" at bounding box center [1188, 264] width 320 height 33
drag, startPoint x: 1056, startPoint y: 264, endPoint x: 1028, endPoint y: 264, distance: 28.4
click at [1028, 264] on input "2.14E6" at bounding box center [1187, 264] width 319 height 32
type input "1.98E6"
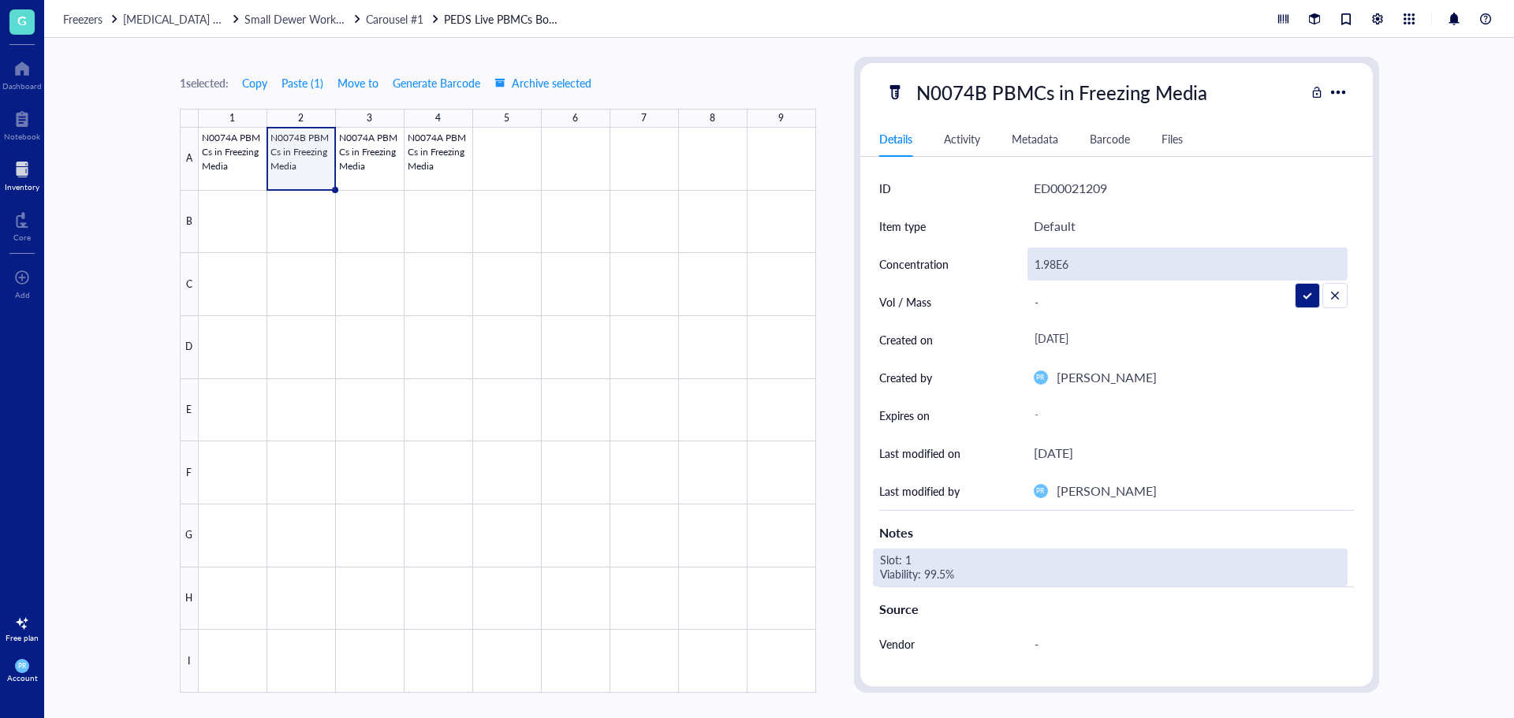
click at [931, 558] on div "Slot: 1 Viability: 99.5%" at bounding box center [1110, 568] width 475 height 38
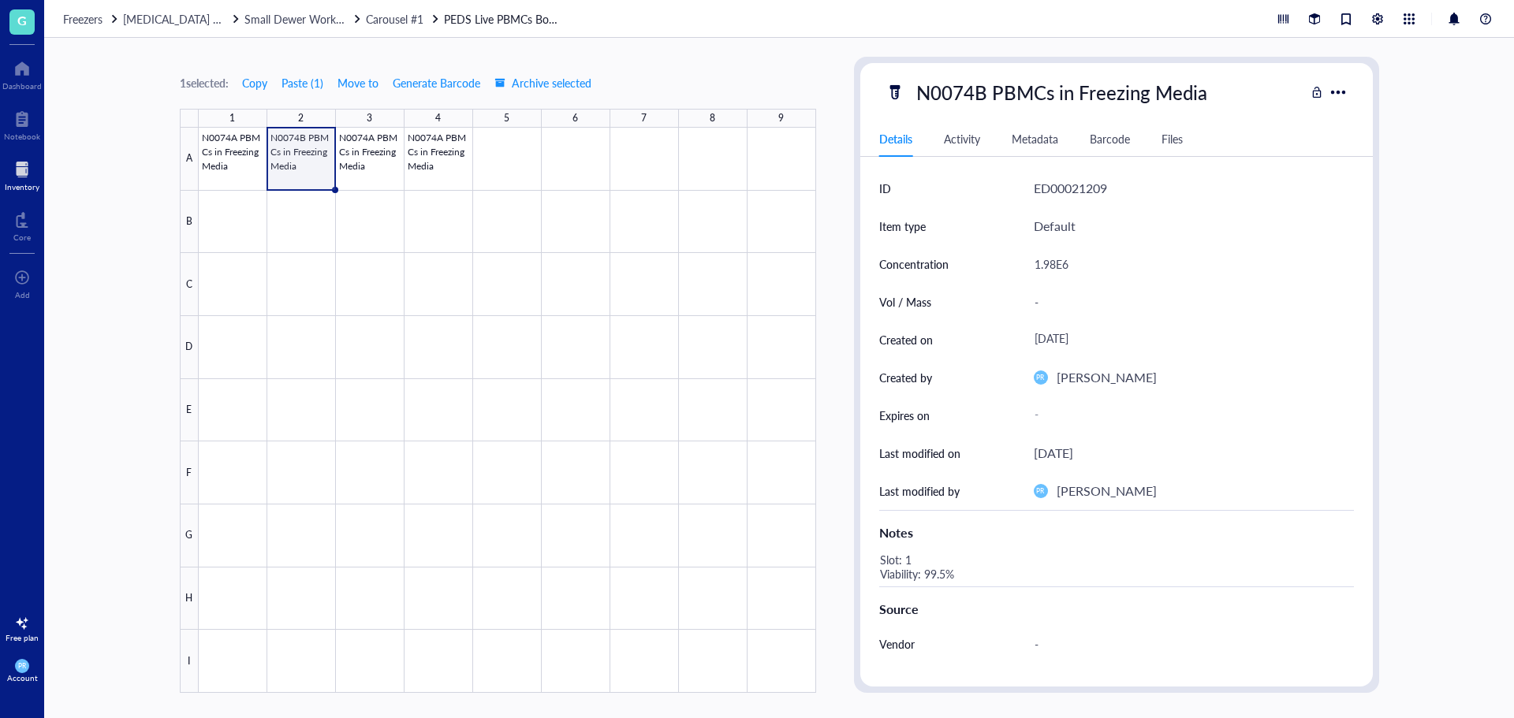
click at [911, 560] on div "Slot: 1 Viability: 99.5%" at bounding box center [1110, 568] width 475 height 38
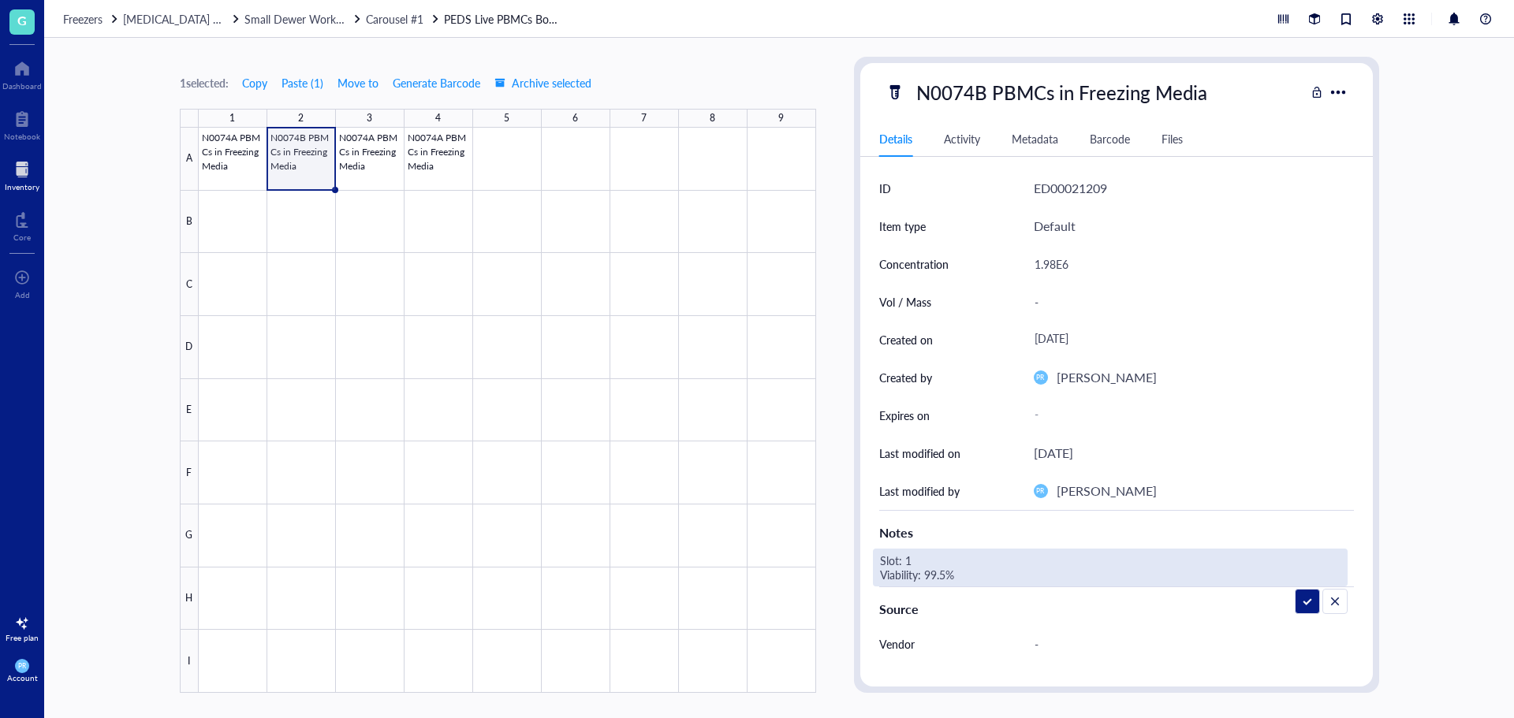
drag, startPoint x: 919, startPoint y: 559, endPoint x: 907, endPoint y: 560, distance: 11.9
click at [907, 560] on textarea "Slot: 1 Viability: 99.5%" at bounding box center [994, 567] width 240 height 35
drag, startPoint x: 947, startPoint y: 577, endPoint x: 932, endPoint y: 577, distance: 15.0
click at [932, 577] on textarea "Slot: 2 Viability: 99.5%" at bounding box center [994, 567] width 240 height 35
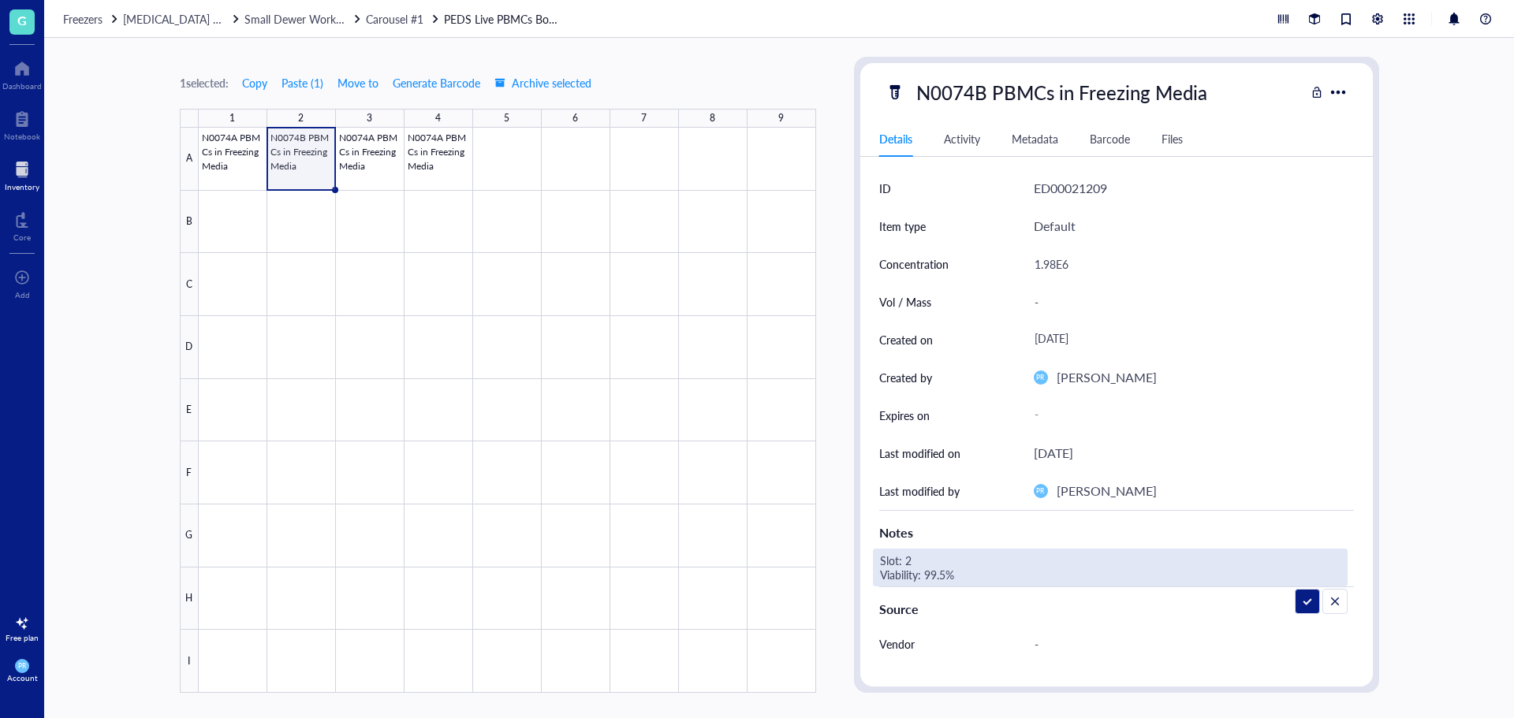
click at [942, 574] on textarea "Slot: 2 Viability: 99.5%" at bounding box center [994, 567] width 240 height 35
type textarea "Slot: 2 Viability: 99.1%"
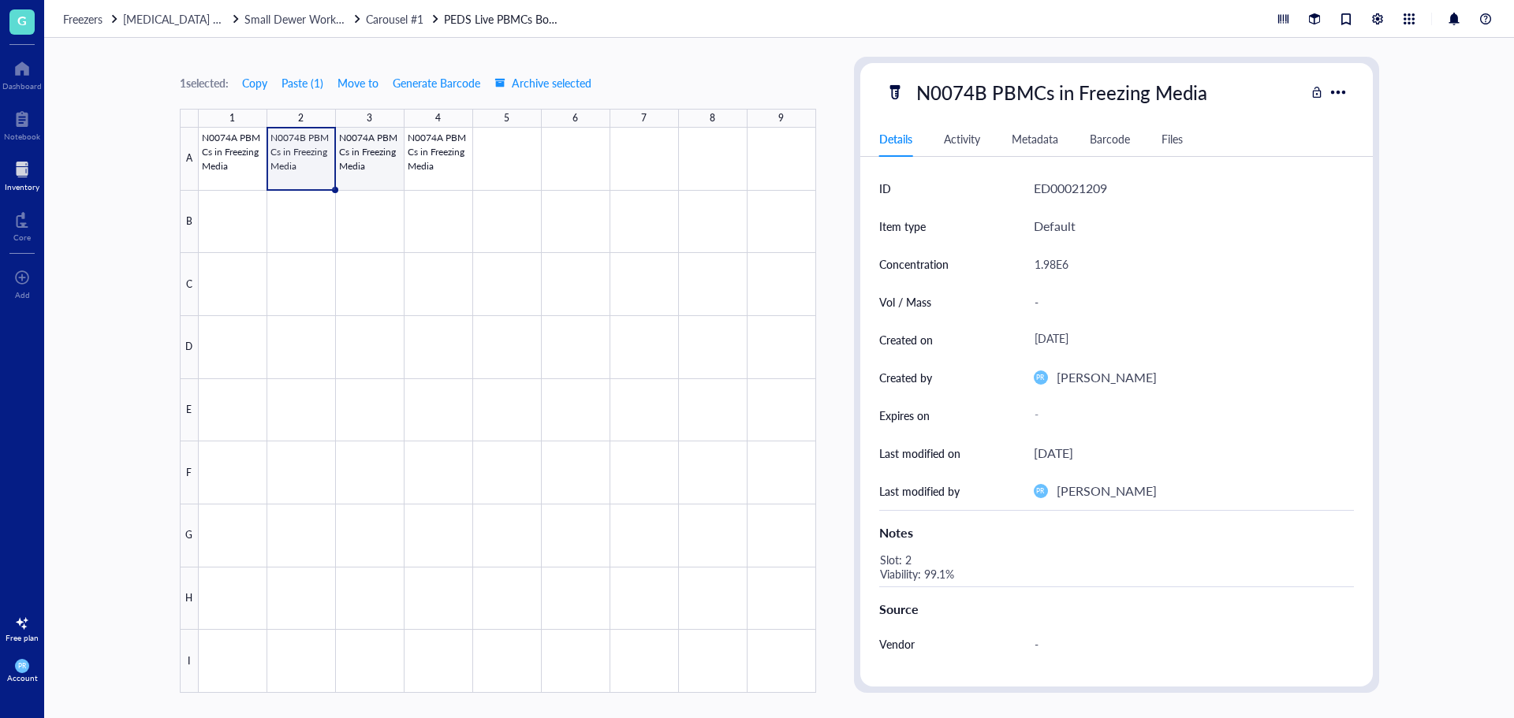
click at [358, 165] on div at bounding box center [508, 410] width 618 height 565
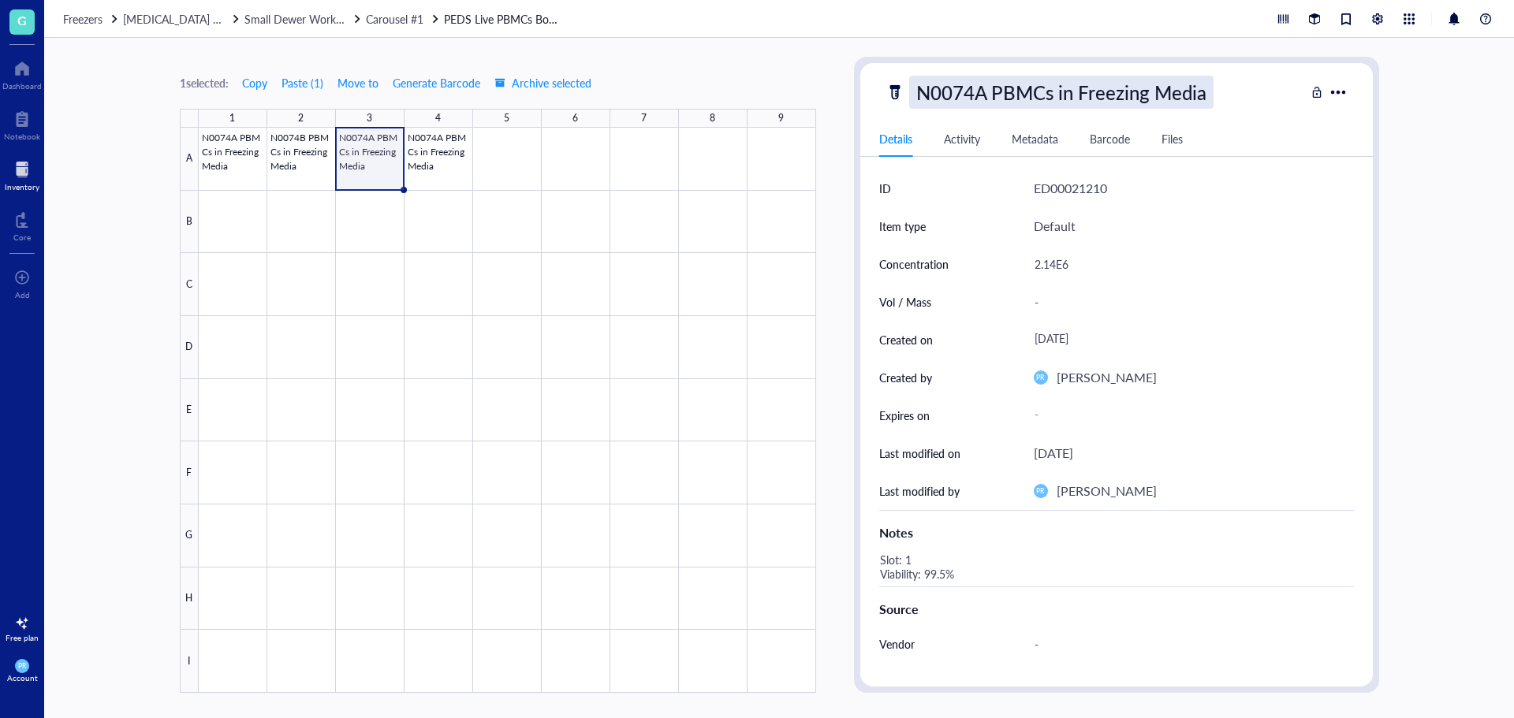
click at [967, 84] on div "N0074A PBMCs in Freezing Media" at bounding box center [1061, 92] width 304 height 33
click at [976, 89] on input "N0074A PBMCs in Freezing Media" at bounding box center [1086, 92] width 353 height 32
type input "N0074C PBMCs in Freezing Media"
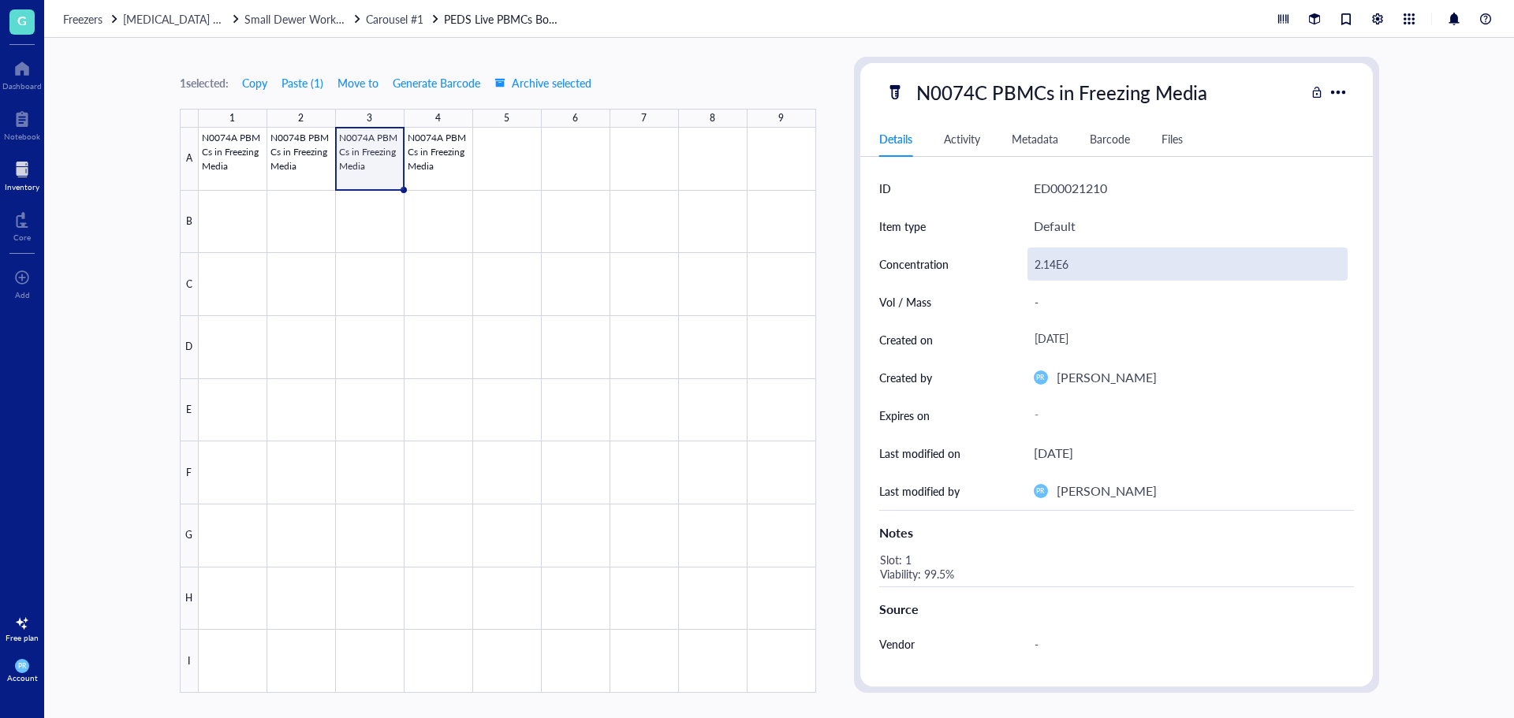
click at [1053, 256] on div "2.14E6" at bounding box center [1188, 264] width 320 height 33
click at [1056, 264] on div "2.14E6" at bounding box center [1188, 264] width 320 height 33
click at [1051, 264] on input "2.14E6" at bounding box center [1187, 264] width 319 height 32
click at [1054, 265] on input "2.14E6" at bounding box center [1187, 264] width 319 height 32
click at [1057, 267] on input "2.14E6" at bounding box center [1187, 264] width 319 height 32
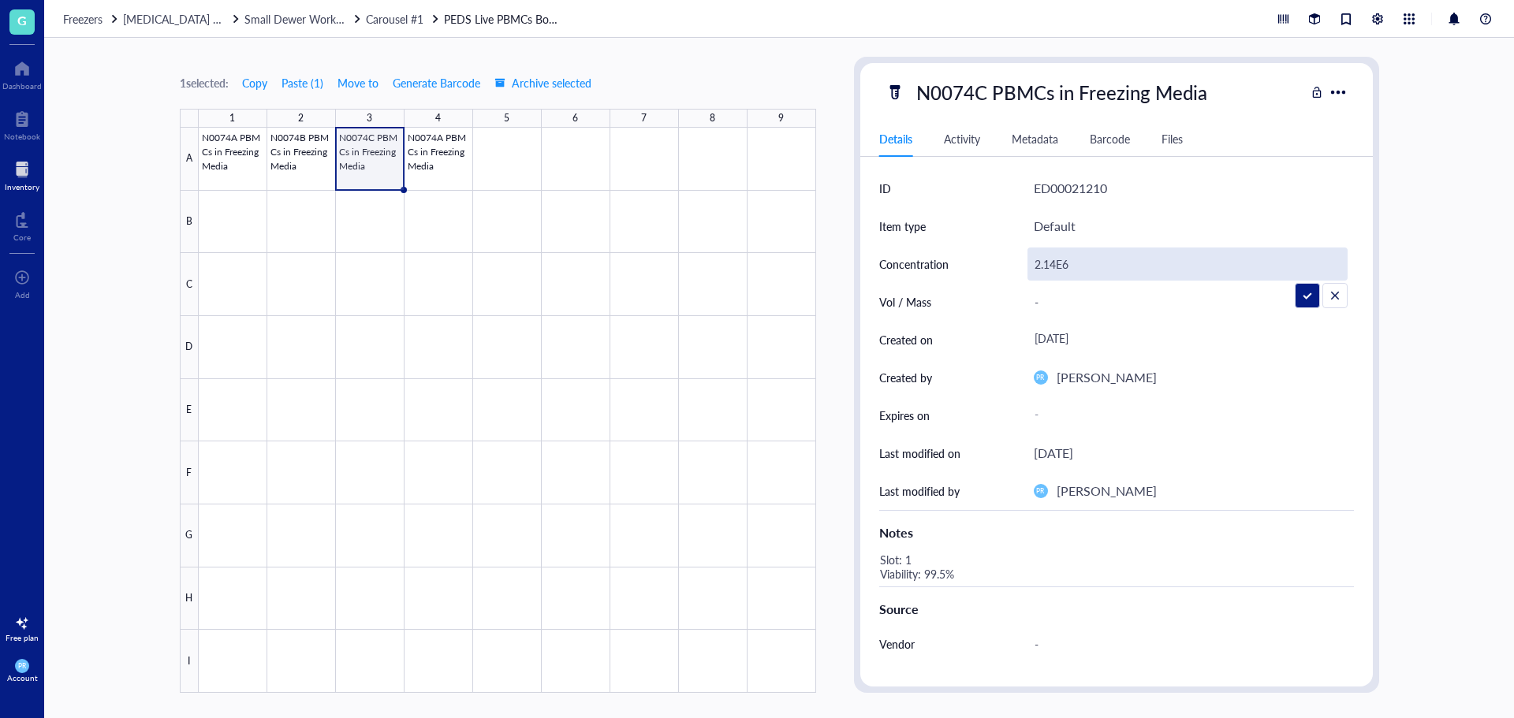
click at [1096, 260] on input "2.14E6" at bounding box center [1187, 264] width 319 height 32
type input "2.65E6"
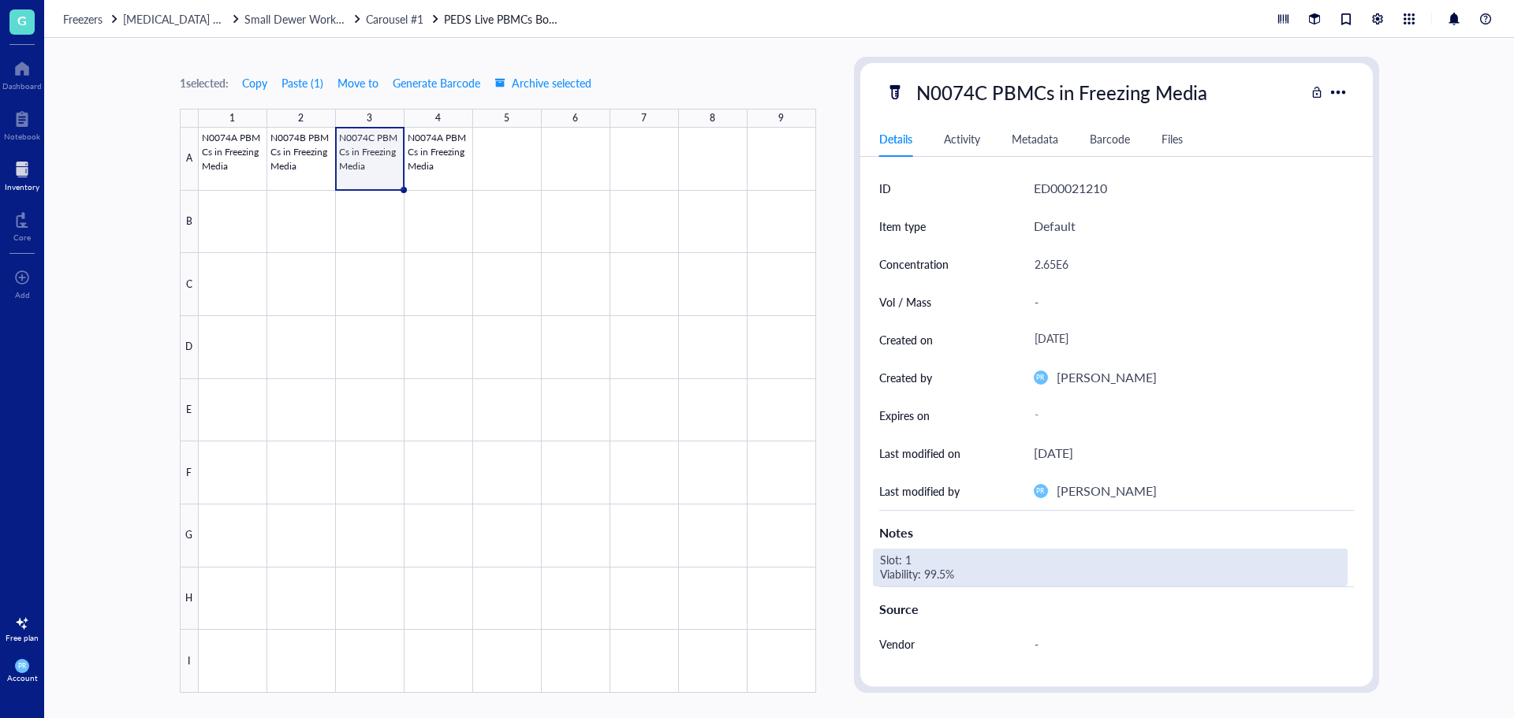
click at [927, 560] on div "Slot: 1 Viability: 99.5%" at bounding box center [1110, 568] width 475 height 38
click at [912, 556] on div "Slot: 1 Viability: 99.5%" at bounding box center [1110, 568] width 475 height 38
click at [912, 558] on textarea "Slot: 1 Viability: 99.5%" at bounding box center [994, 567] width 240 height 35
type textarea "Slot: 3 Viability: 99.2%"
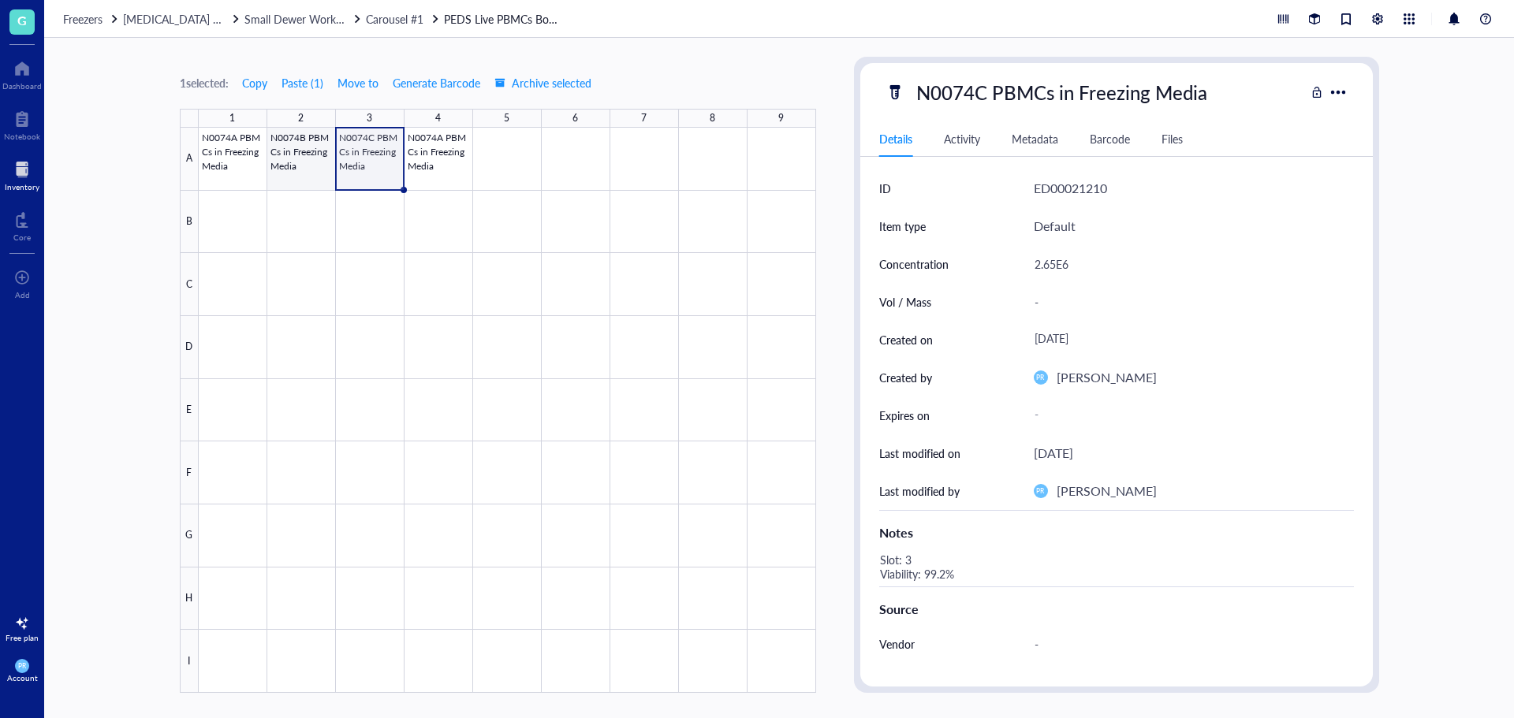
click at [305, 153] on div at bounding box center [508, 410] width 618 height 565
click at [269, 152] on div at bounding box center [508, 410] width 618 height 565
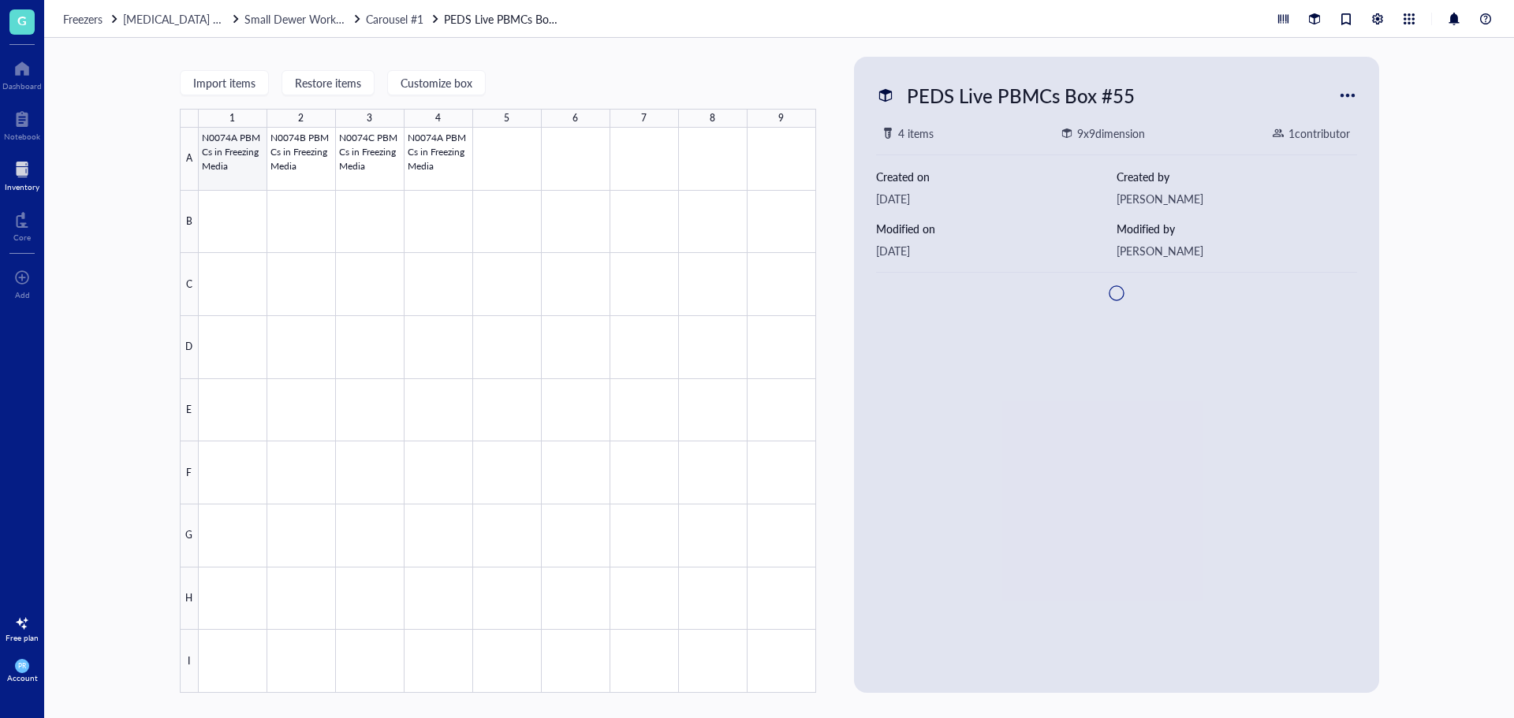
click at [235, 160] on div at bounding box center [508, 410] width 618 height 565
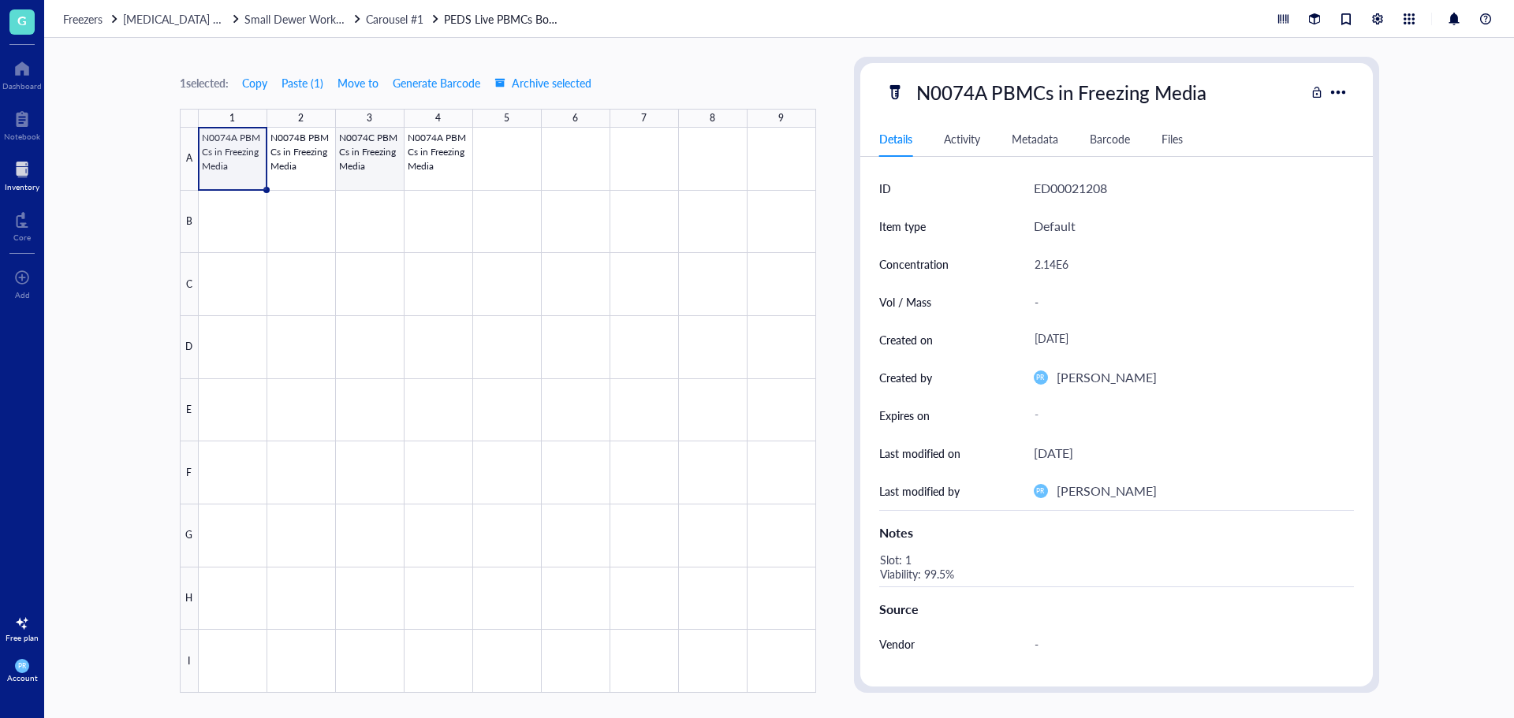
click at [369, 158] on div at bounding box center [508, 410] width 618 height 565
click at [416, 166] on div at bounding box center [508, 410] width 618 height 565
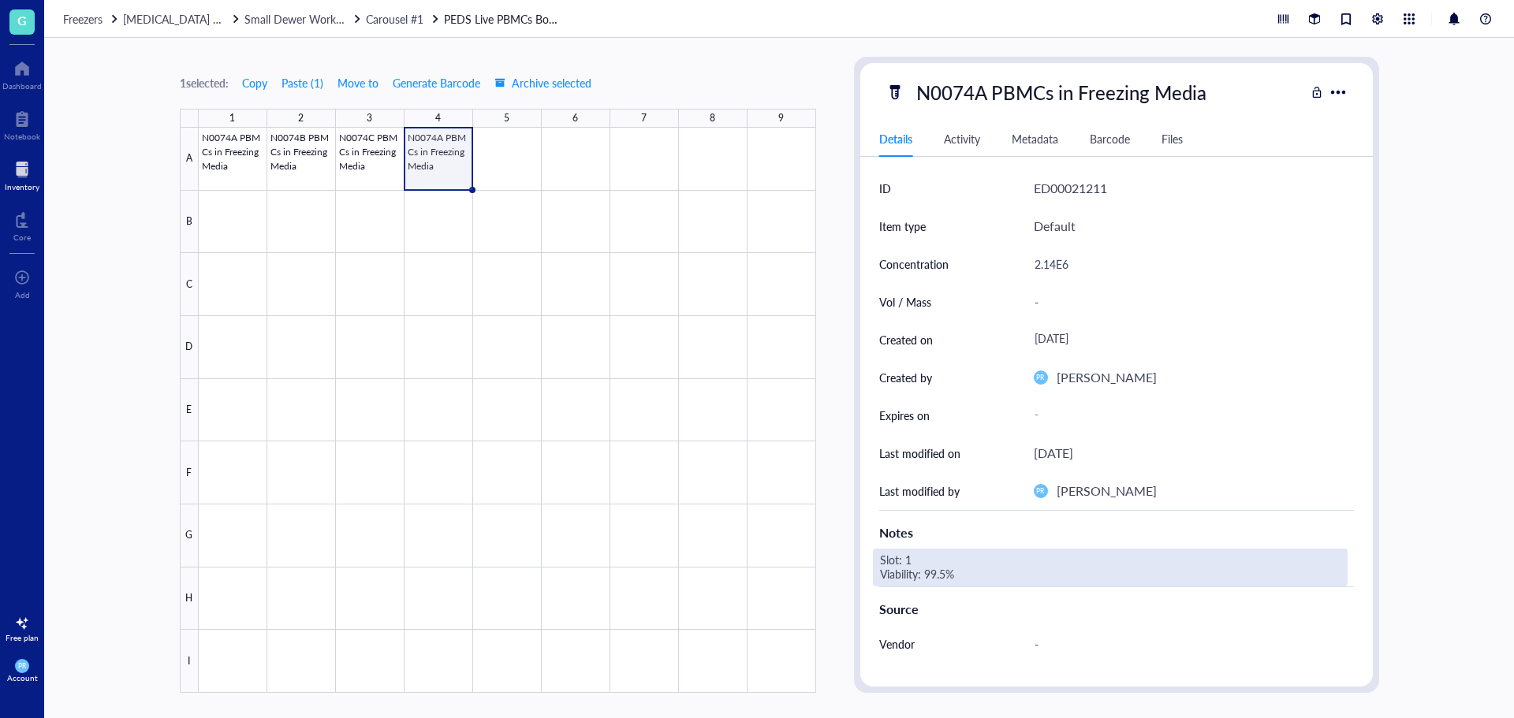
click at [912, 559] on div "Slot: 1 Viability: 99.5%" at bounding box center [1110, 568] width 475 height 38
click at [912, 559] on textarea "Slot: 1 Viability: 99.5%" at bounding box center [994, 567] width 240 height 35
type textarea "Slot: 4 Viability: 98.6%"
click at [1050, 269] on div "2.14E6" at bounding box center [1188, 264] width 320 height 33
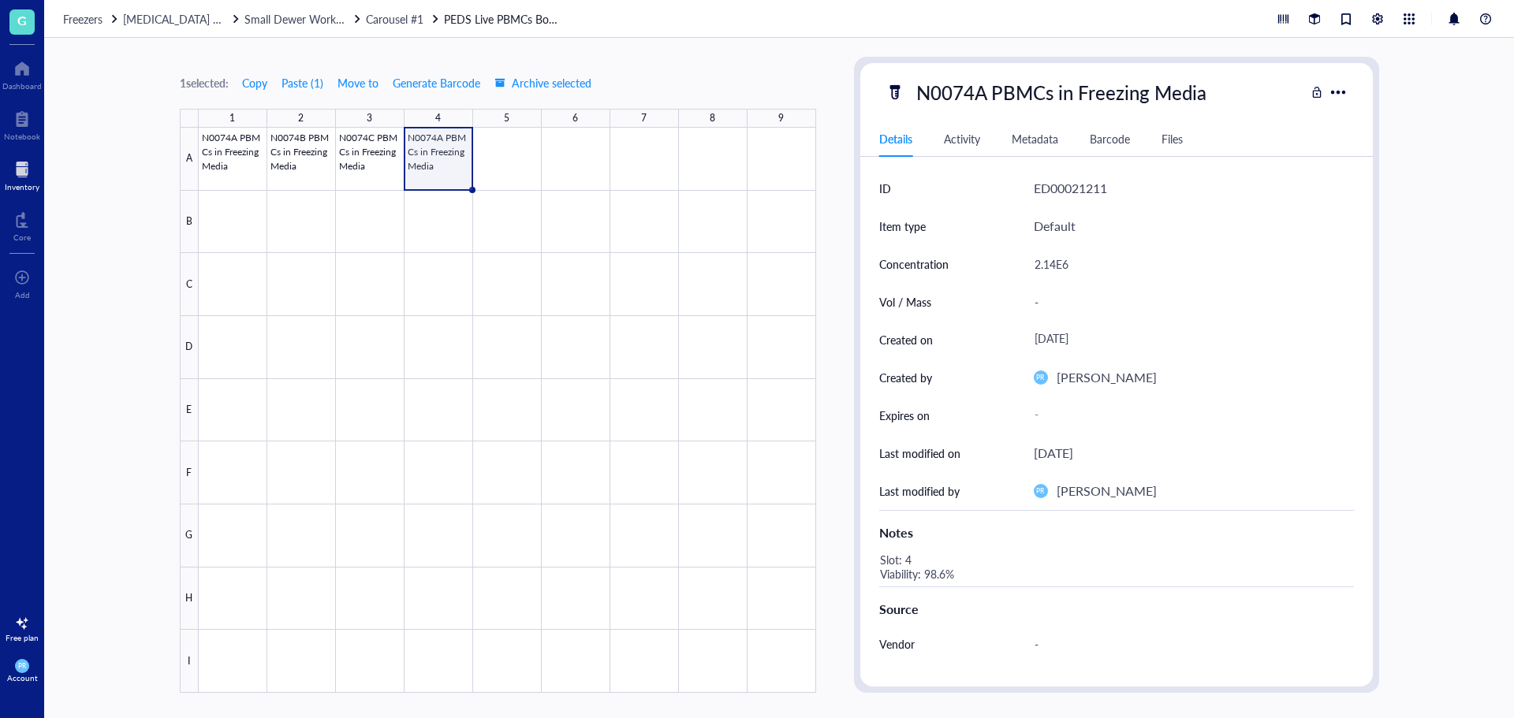
click at [1056, 267] on div "2.14E6" at bounding box center [1188, 264] width 320 height 33
click at [1054, 265] on input "2.14E6" at bounding box center [1187, 264] width 319 height 32
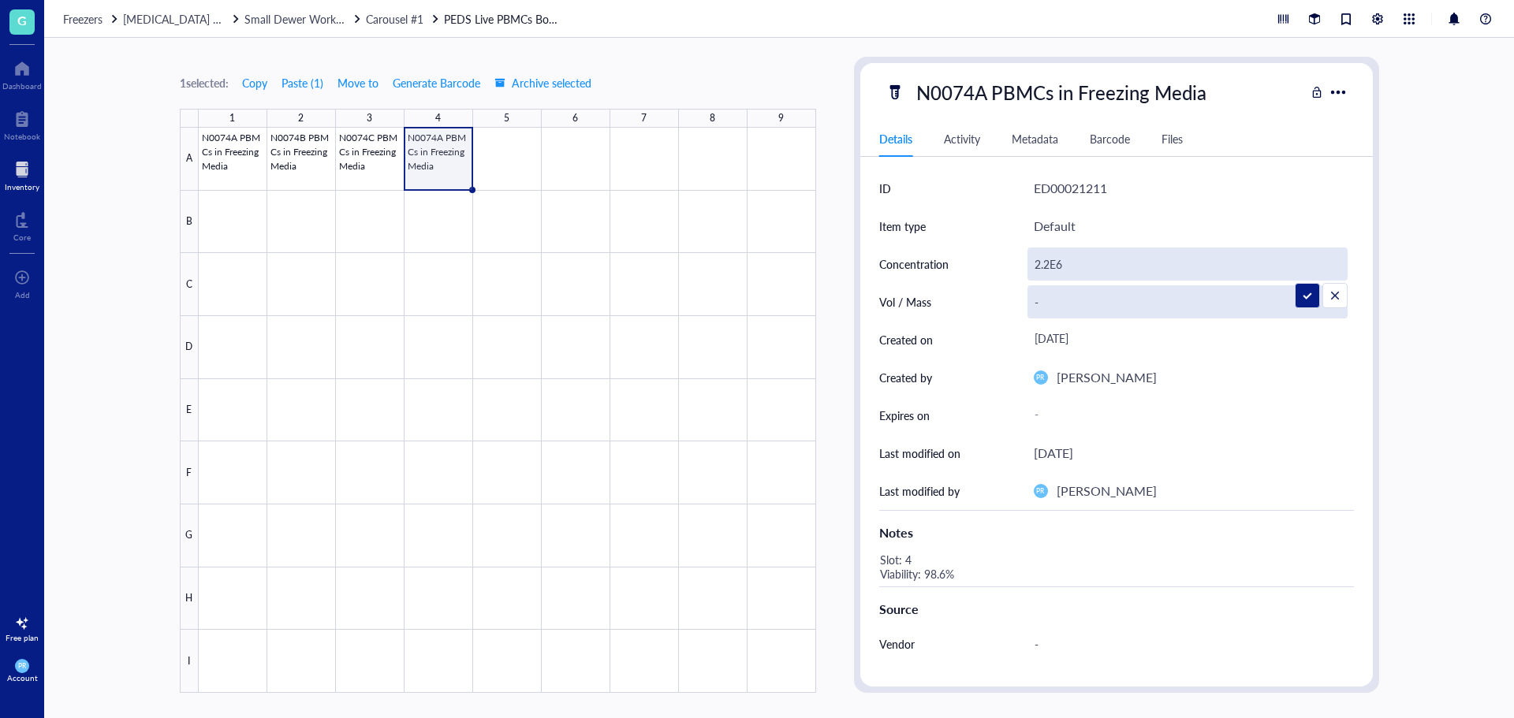
type input "2.24E6"
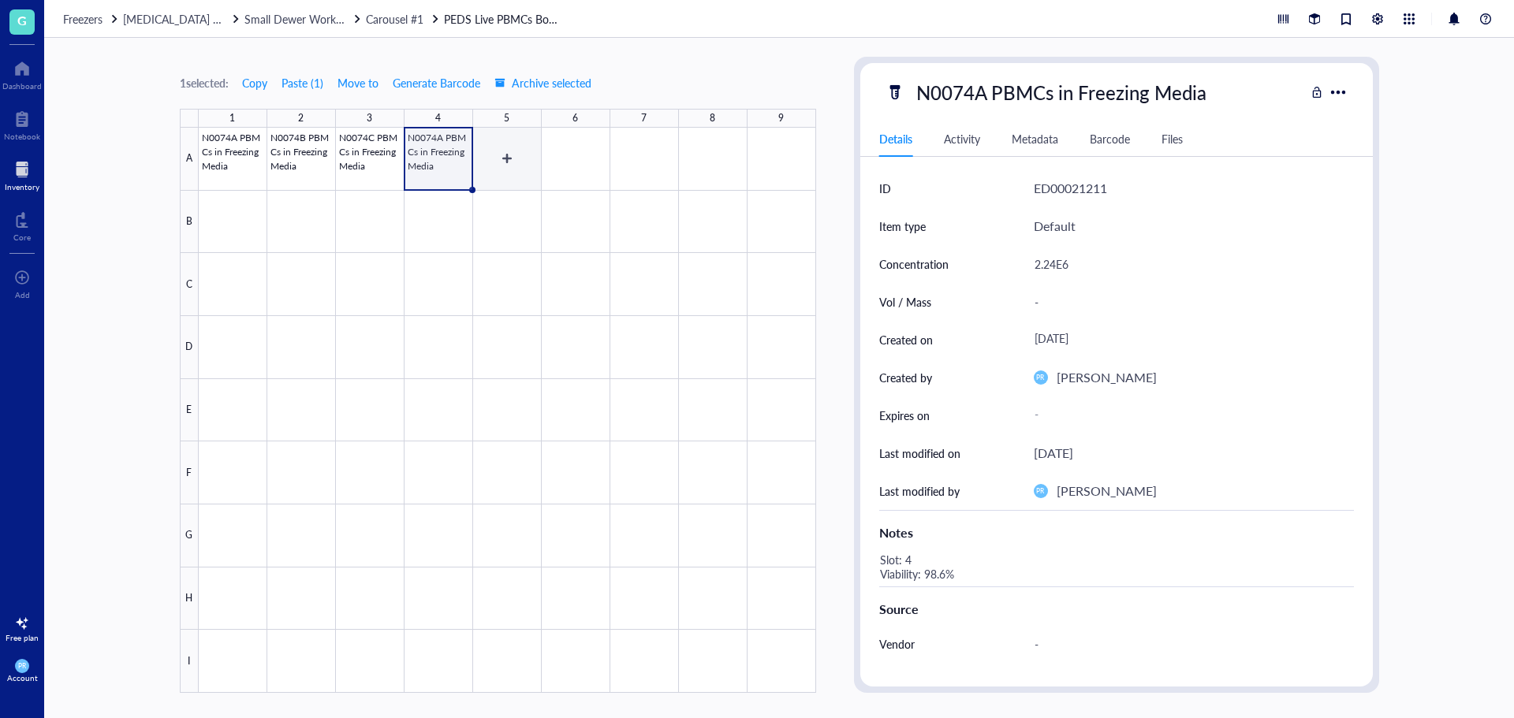
click at [486, 165] on div at bounding box center [508, 410] width 618 height 565
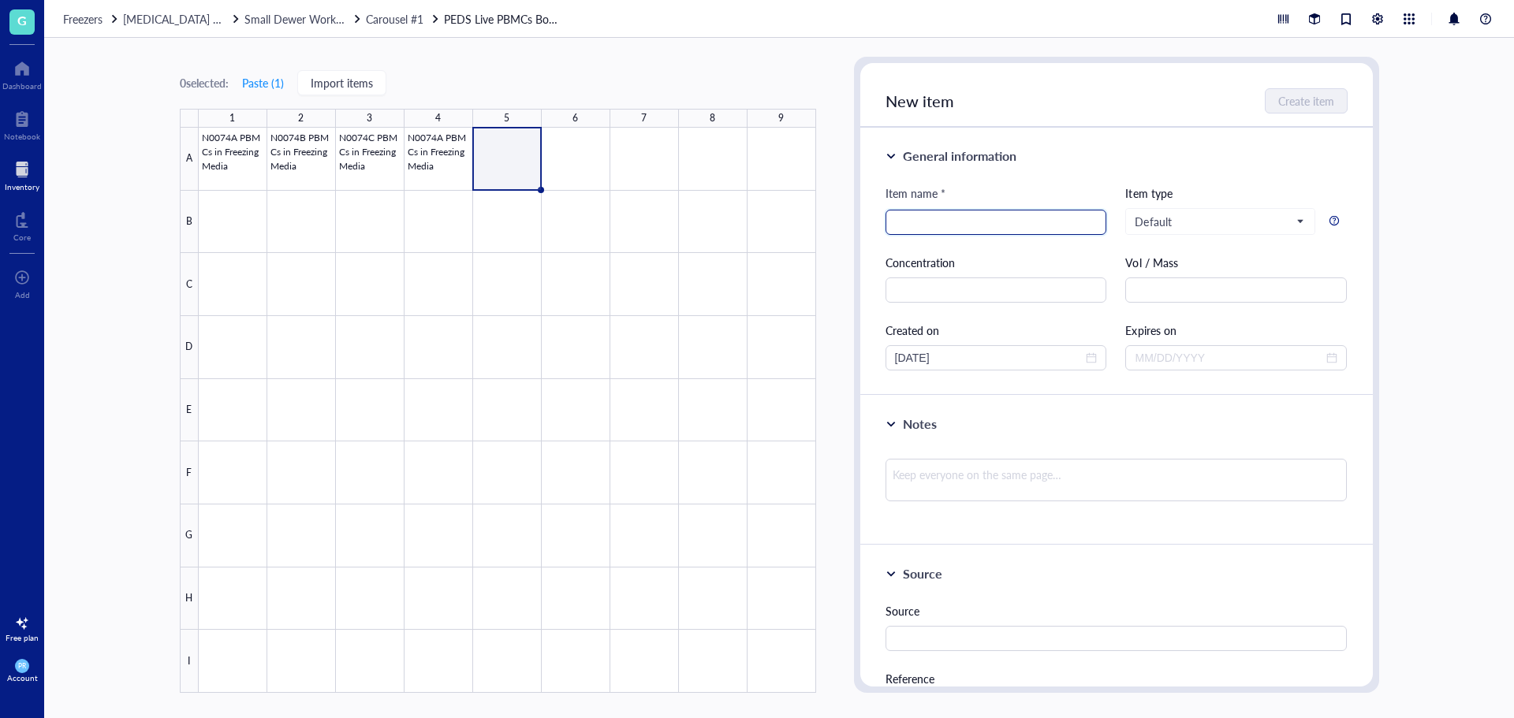
click at [938, 218] on input "search" at bounding box center [996, 223] width 203 height 24
paste input "2.14E6"
type input "2.14E6"
drag, startPoint x: 931, startPoint y: 222, endPoint x: 841, endPoint y: 222, distance: 89.9
click at [841, 222] on div "0 selected: Paste ( 1 ) Import items 1 2 3 4 5 6 7 8 9 A B C D E F G H I N0074A…" at bounding box center [779, 378] width 1470 height 681
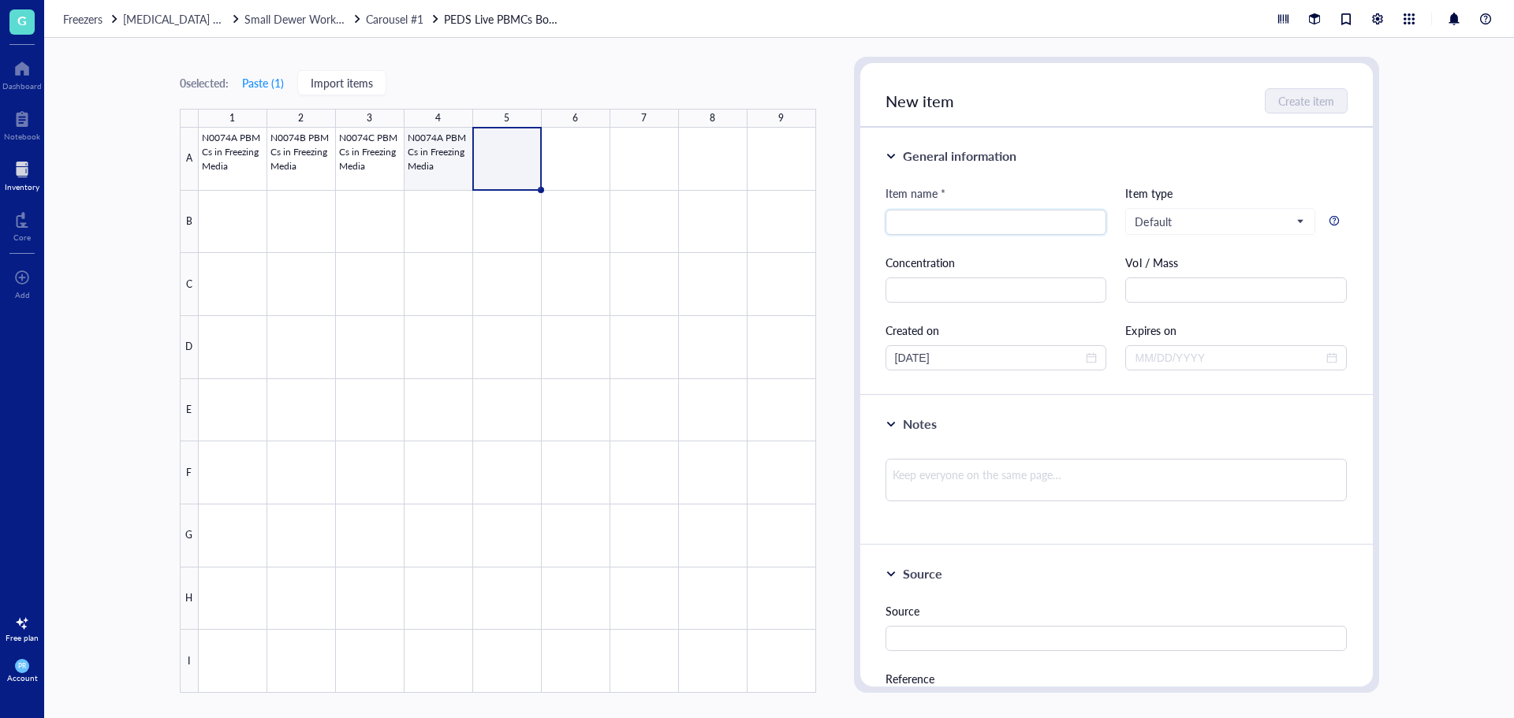
click at [420, 174] on div at bounding box center [508, 410] width 618 height 565
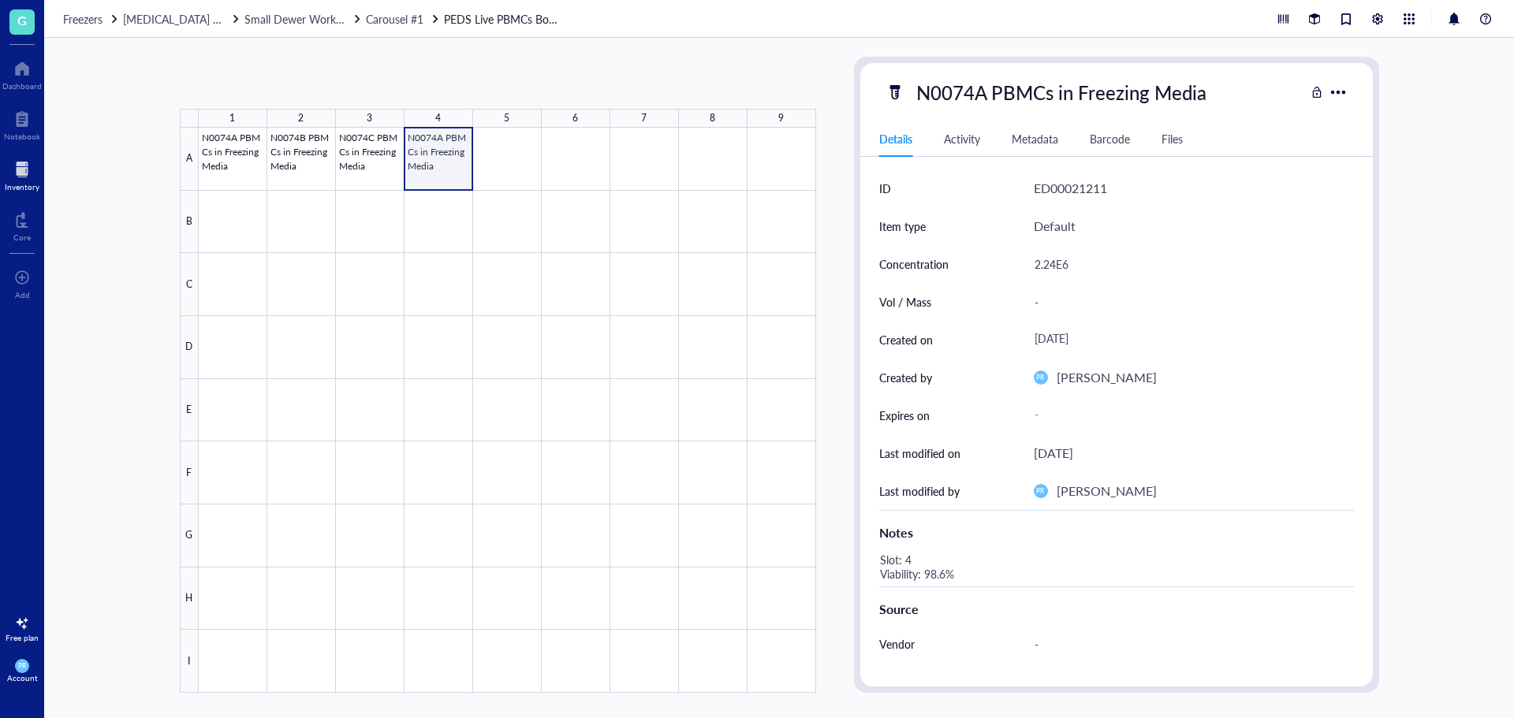
click at [456, 164] on div at bounding box center [508, 410] width 618 height 565
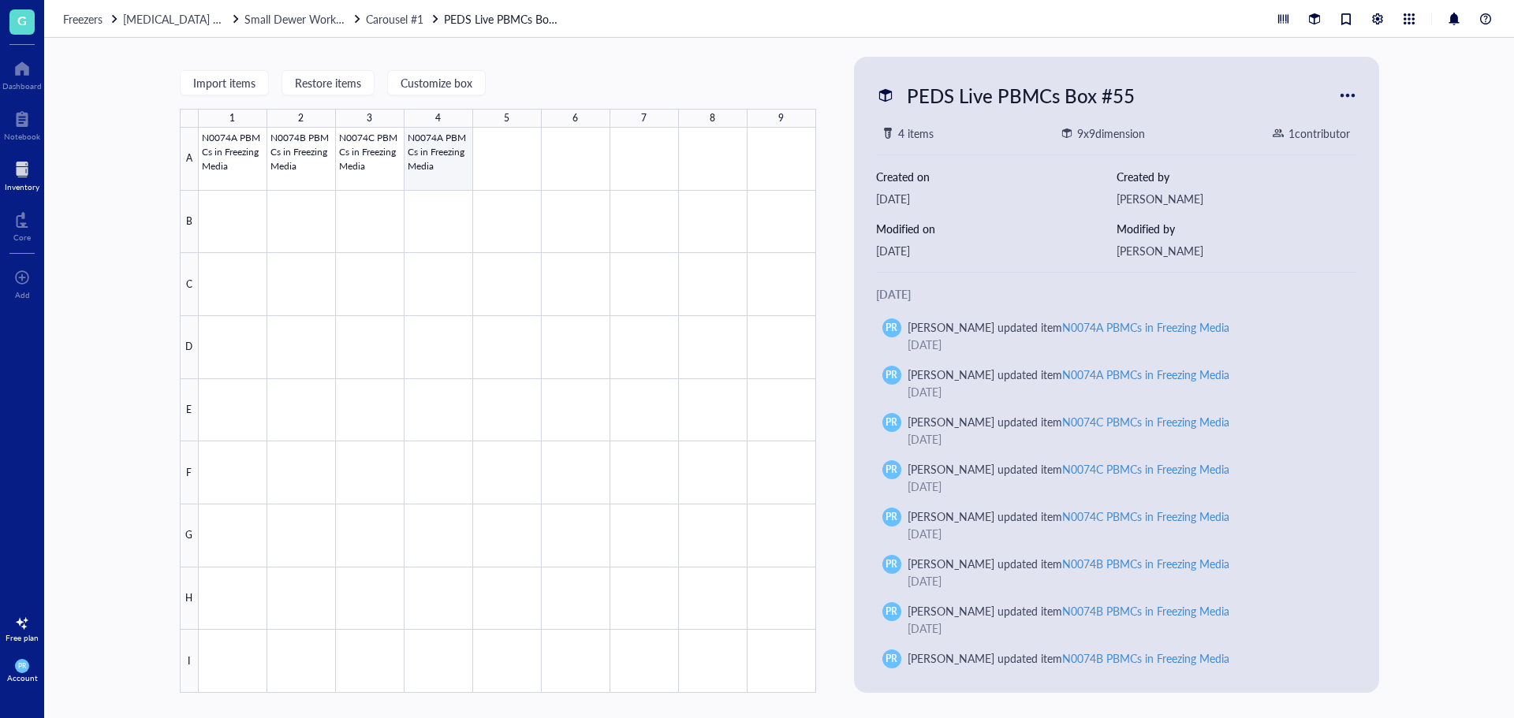
click at [431, 160] on div at bounding box center [508, 410] width 618 height 565
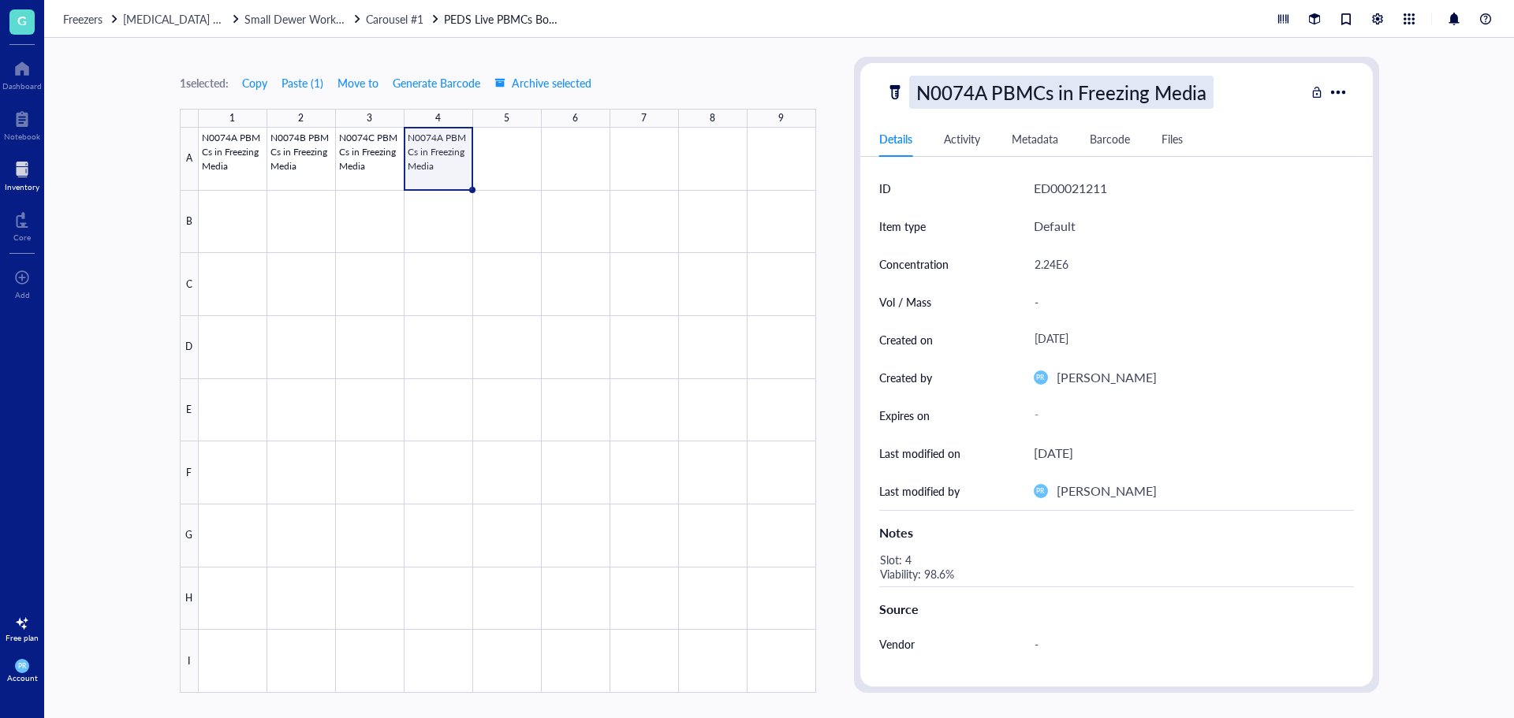
click at [973, 88] on div "N0074A PBMCs in Freezing Media" at bounding box center [1061, 92] width 304 height 33
click at [980, 94] on input "N0074A PBMCs in Freezing Media" at bounding box center [1086, 92] width 353 height 32
type input "N0074D PBMCs in Freezing Media"
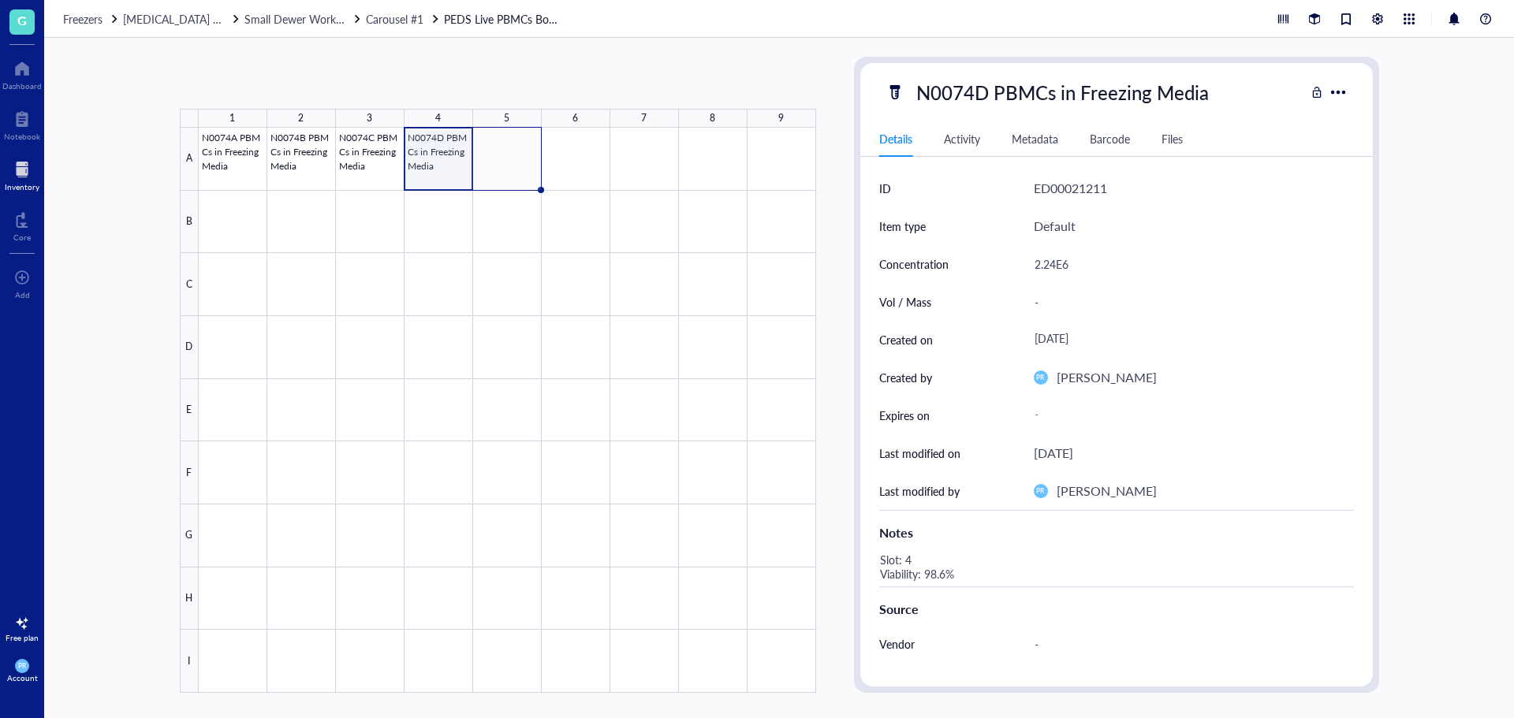
drag, startPoint x: 472, startPoint y: 190, endPoint x: 507, endPoint y: 185, distance: 35.1
click at [0, 0] on div "N0074A PBMCs in Freezing Media N0074B PBMCs in Freezing Media N0074C PBMCs in F…" at bounding box center [0, 0] width 0 height 0
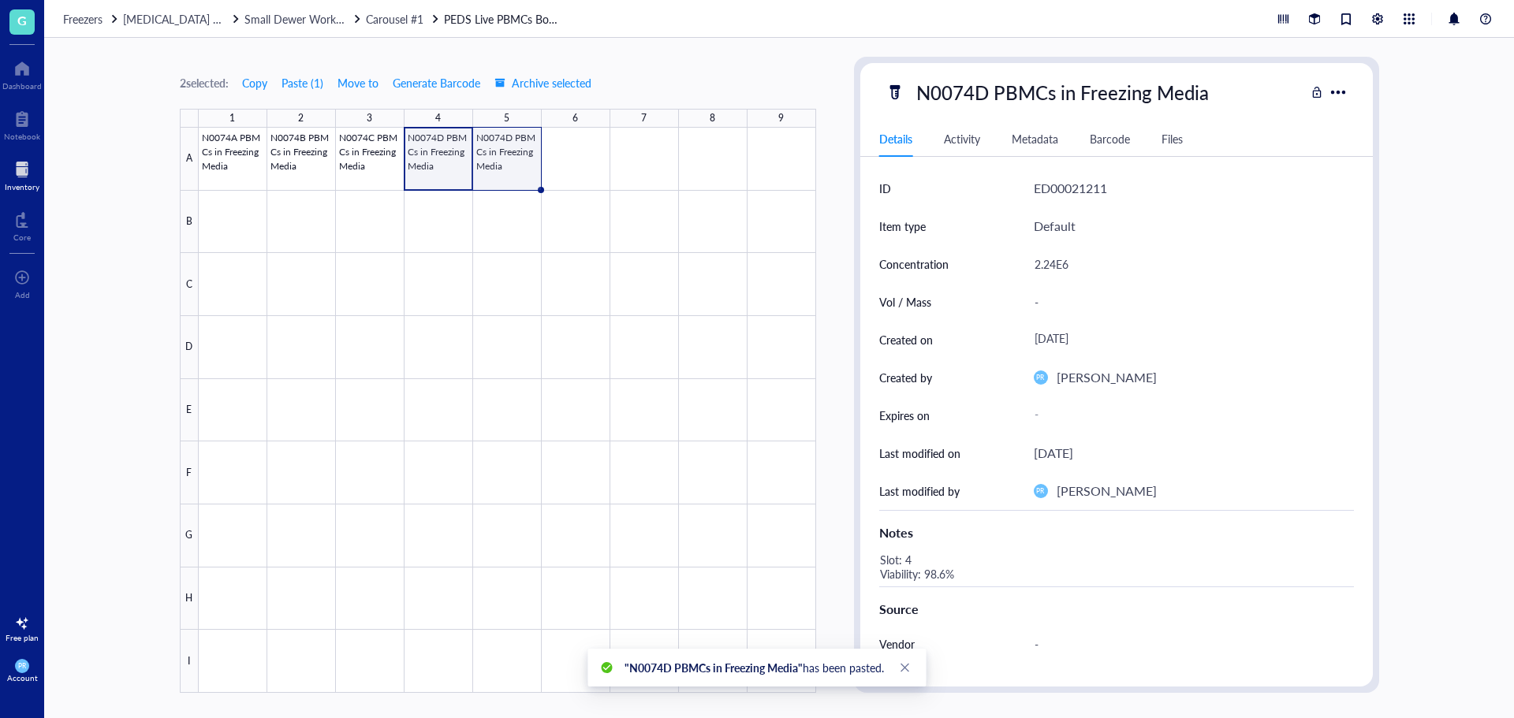
click at [509, 170] on div at bounding box center [508, 410] width 618 height 565
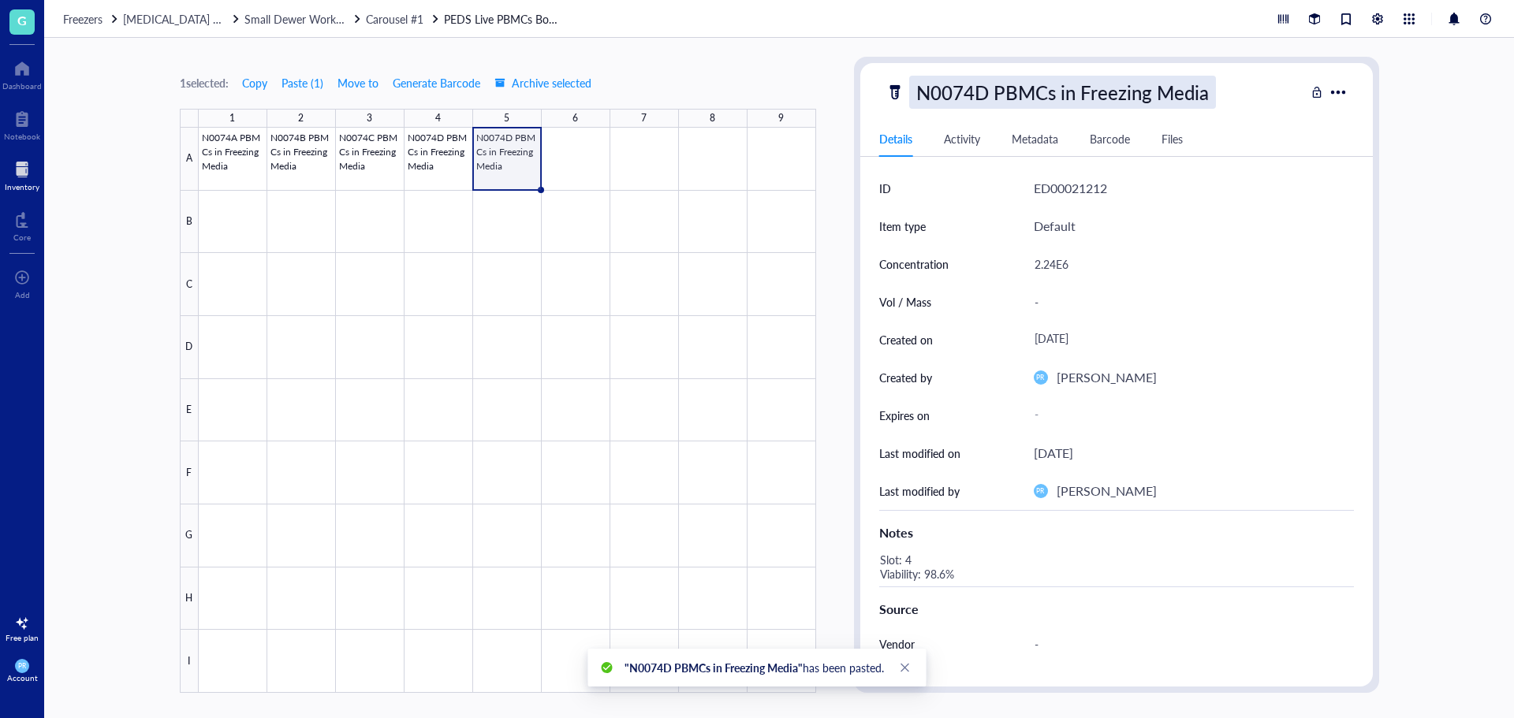
click at [914, 107] on div "N0074D PBMCs in Freezing Media Details Activity Metadata Barcode Files ID ED000…" at bounding box center [1116, 375] width 513 height 624
click at [970, 91] on div "N0074D PBMCs in Freezing Media" at bounding box center [1062, 92] width 307 height 33
drag, startPoint x: 987, startPoint y: 92, endPoint x: 914, endPoint y: 89, distance: 73.4
click at [914, 89] on input "N0074D PBMCs in Freezing Media" at bounding box center [1086, 92] width 353 height 32
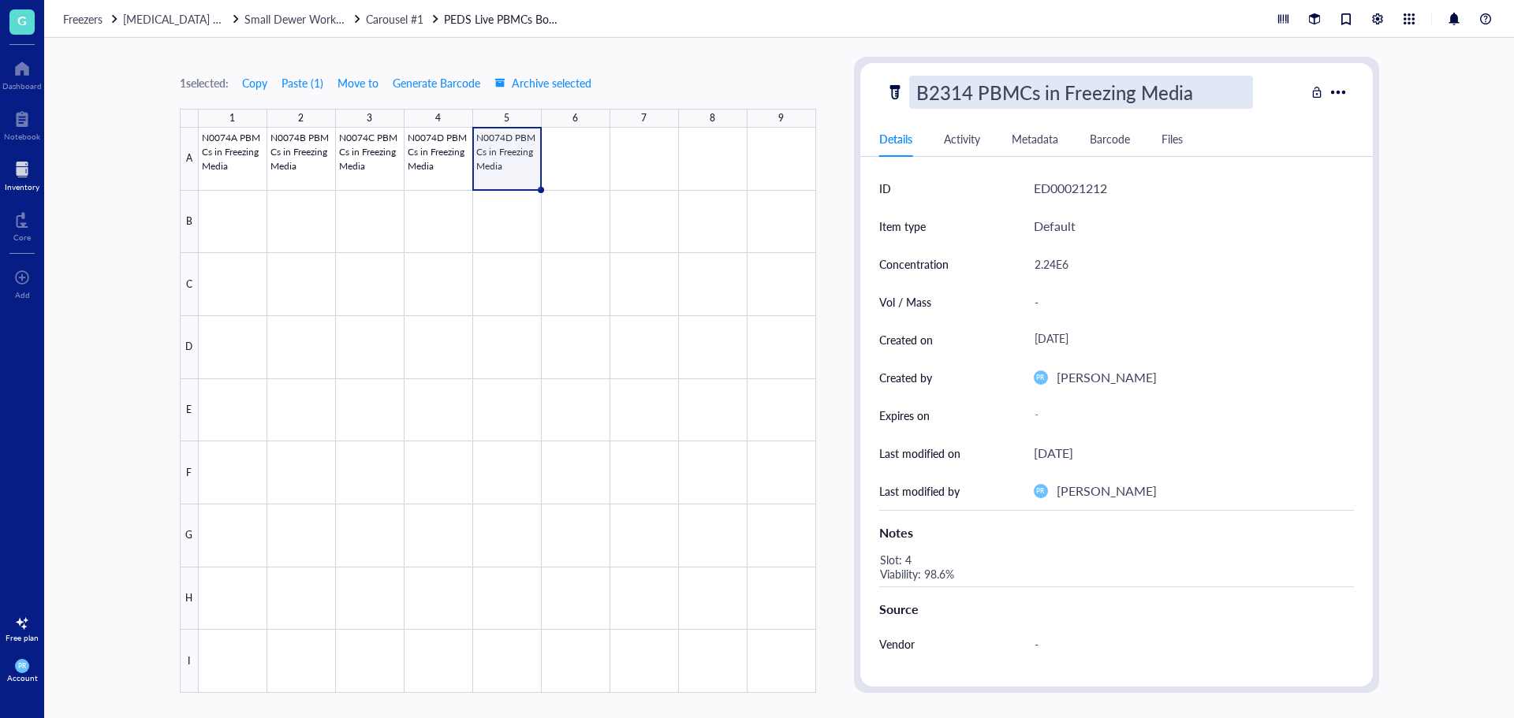
type input "B2314A PBMCs in Freezing Media"
click at [1053, 261] on div "2.24E6" at bounding box center [1188, 264] width 320 height 33
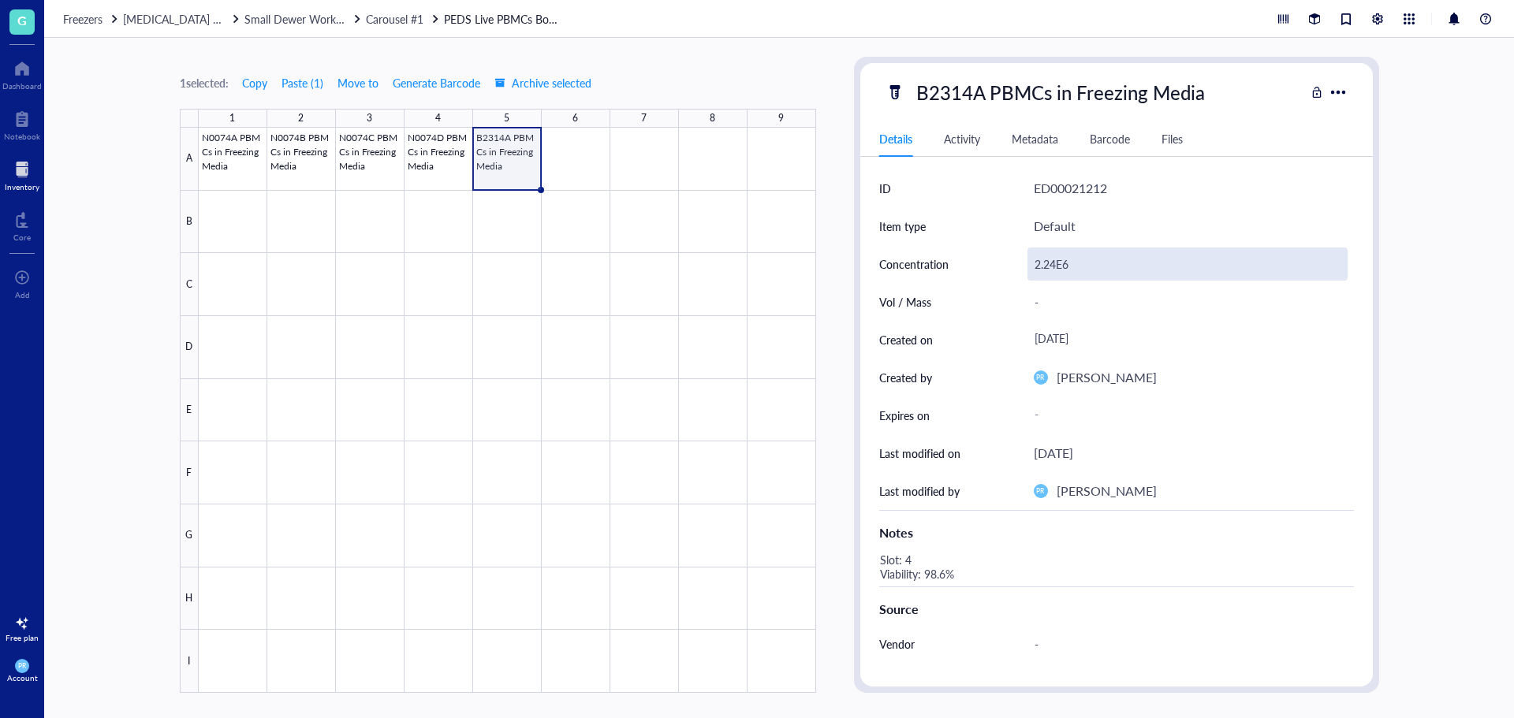
click at [1052, 264] on div "2.24E6" at bounding box center [1188, 264] width 320 height 33
drag, startPoint x: 1056, startPoint y: 265, endPoint x: 1024, endPoint y: 265, distance: 32.3
click at [1024, 265] on div "Concentration 2.24E6" at bounding box center [1116, 264] width 475 height 38
type input "7.02E6"
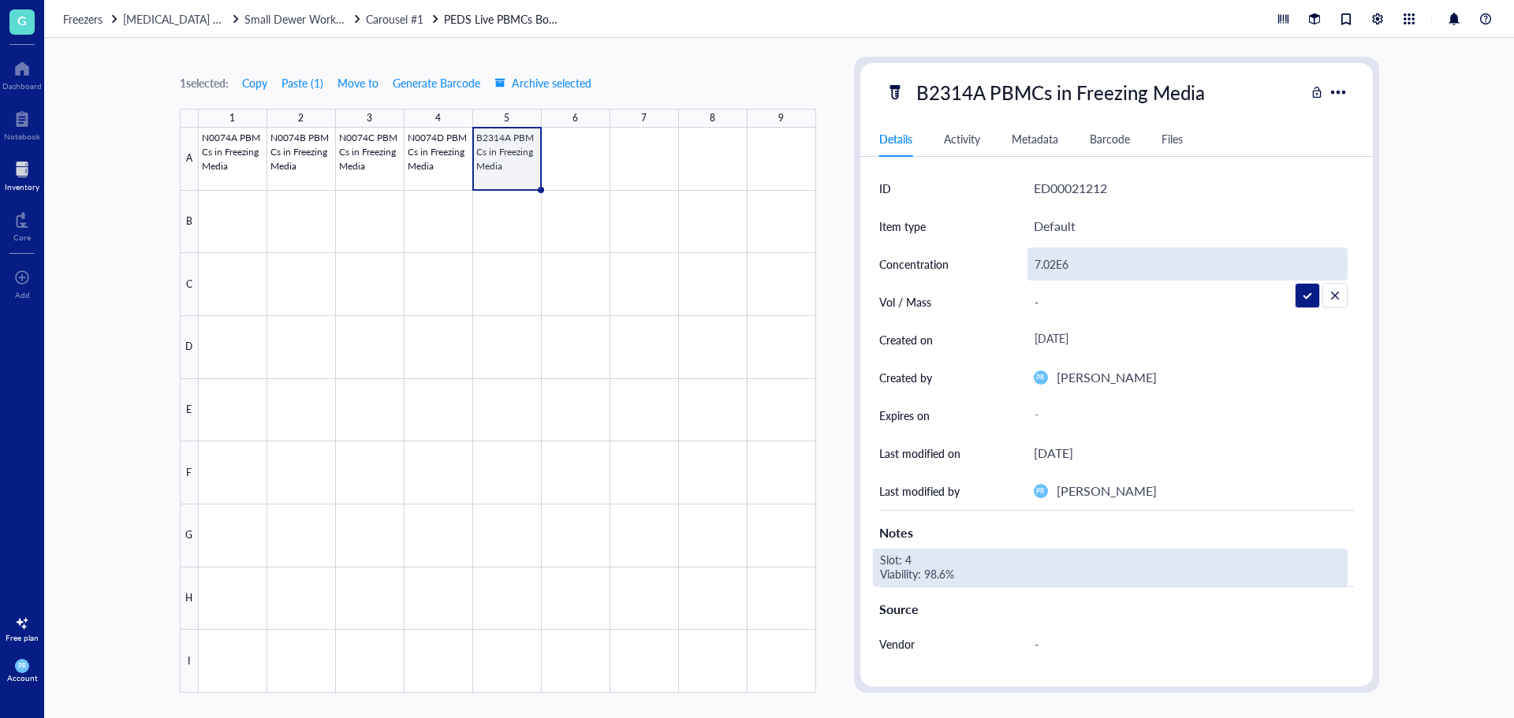
click at [908, 563] on div "Slot: 4 Viability: 98.6%" at bounding box center [1110, 568] width 475 height 38
click at [911, 558] on div "Slot: 4 Viability: 98.6%" at bounding box center [1110, 568] width 475 height 38
click at [911, 558] on textarea "Slot: 4 Viability: 98.6%" at bounding box center [994, 567] width 240 height 35
click at [942, 578] on textarea "Slot: 5 Viability: 98.6%" at bounding box center [994, 567] width 240 height 35
click at [945, 578] on textarea "Slot: 5 Viability: 98.6%" at bounding box center [994, 567] width 240 height 35
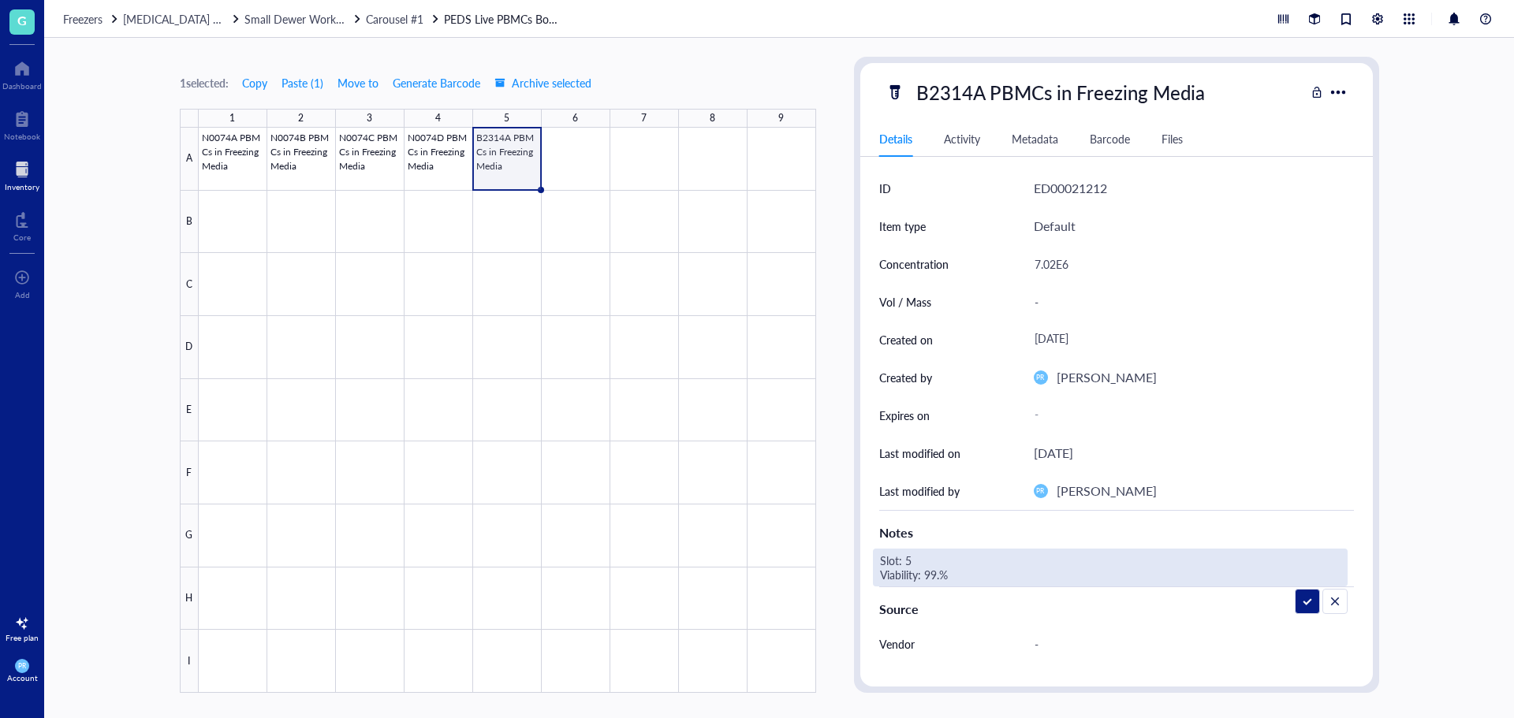
type textarea "Slot: 5 Viability: 99.6%"
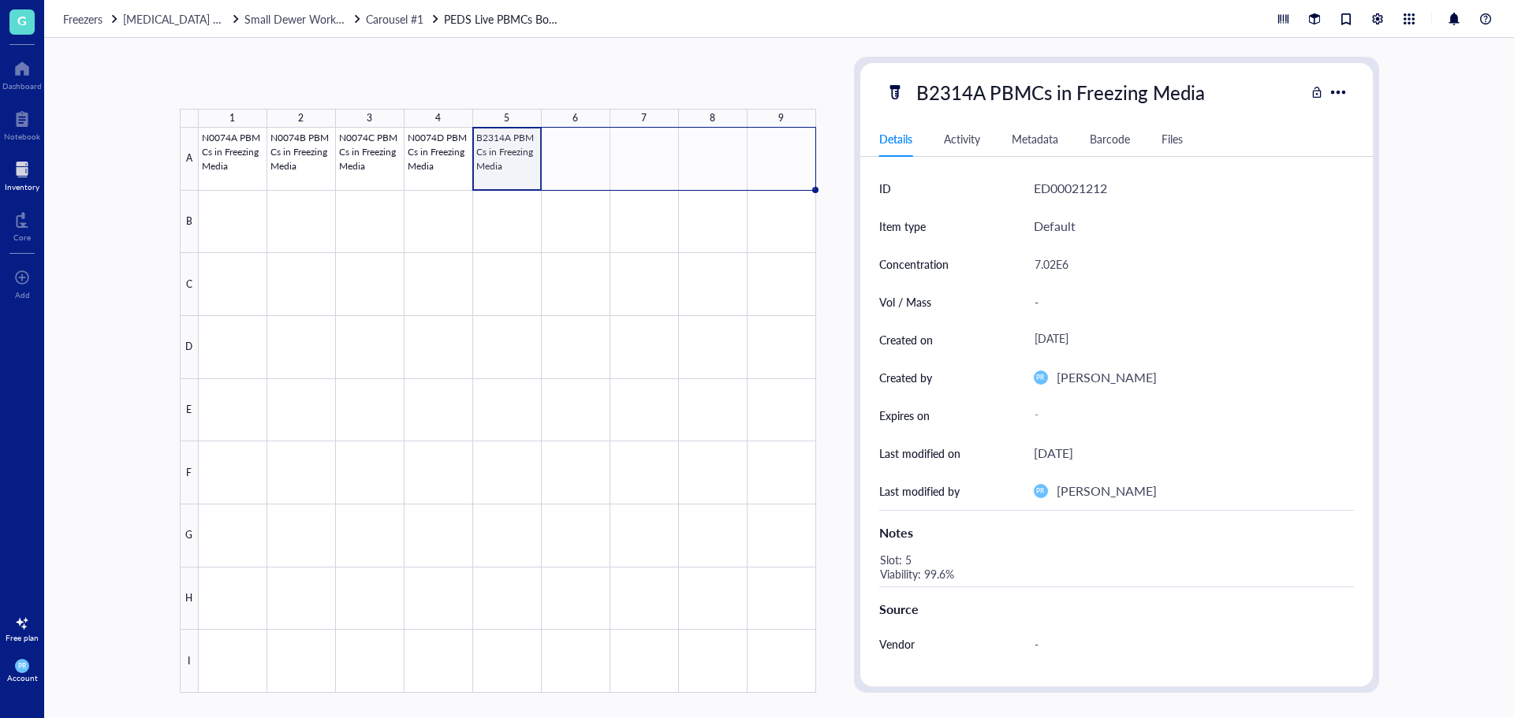
drag, startPoint x: 540, startPoint y: 189, endPoint x: 748, endPoint y: 174, distance: 208.0
click at [0, 0] on div "N0074A PBMCs in Freezing Media N0074B PBMCs in Freezing Media N0074C PBMCs in F…" at bounding box center [0, 0] width 0 height 0
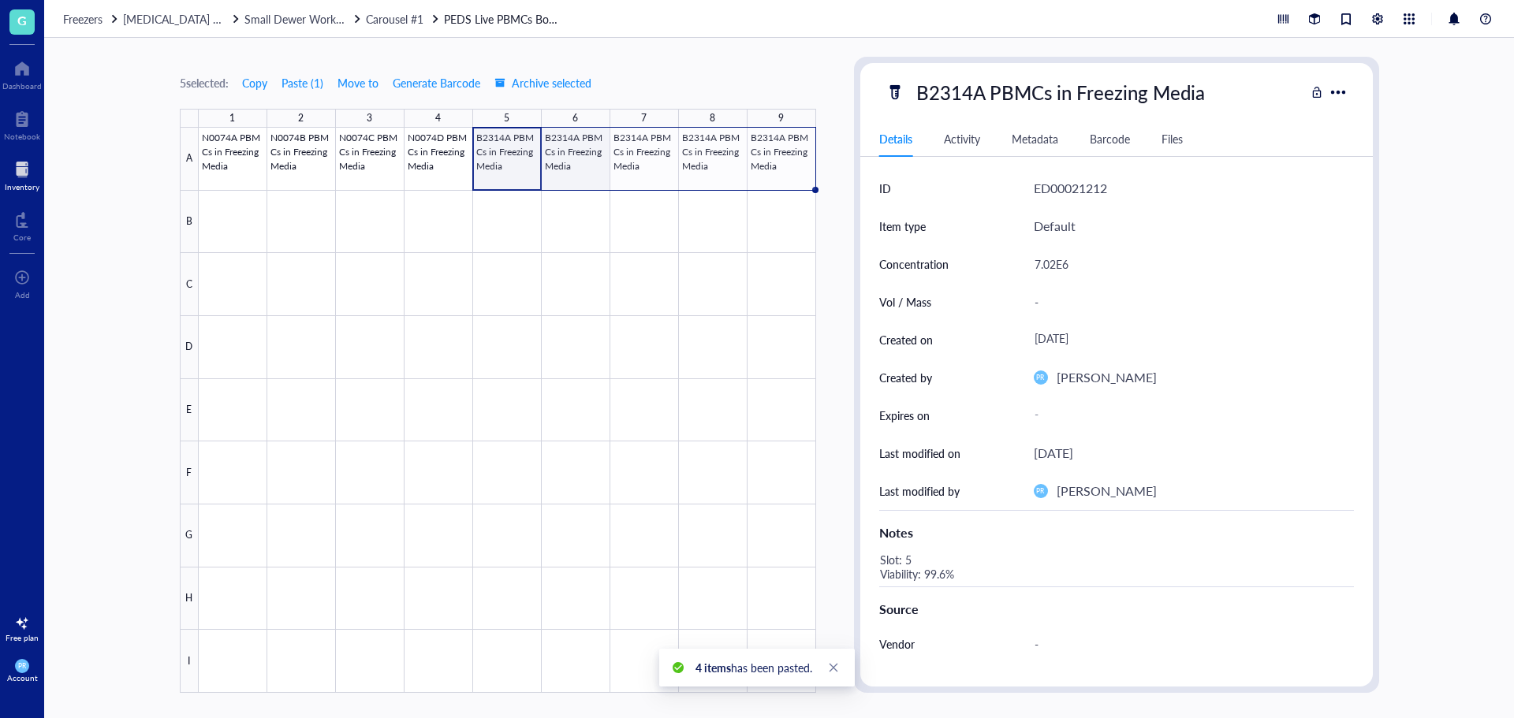
click at [578, 166] on div at bounding box center [508, 410] width 618 height 565
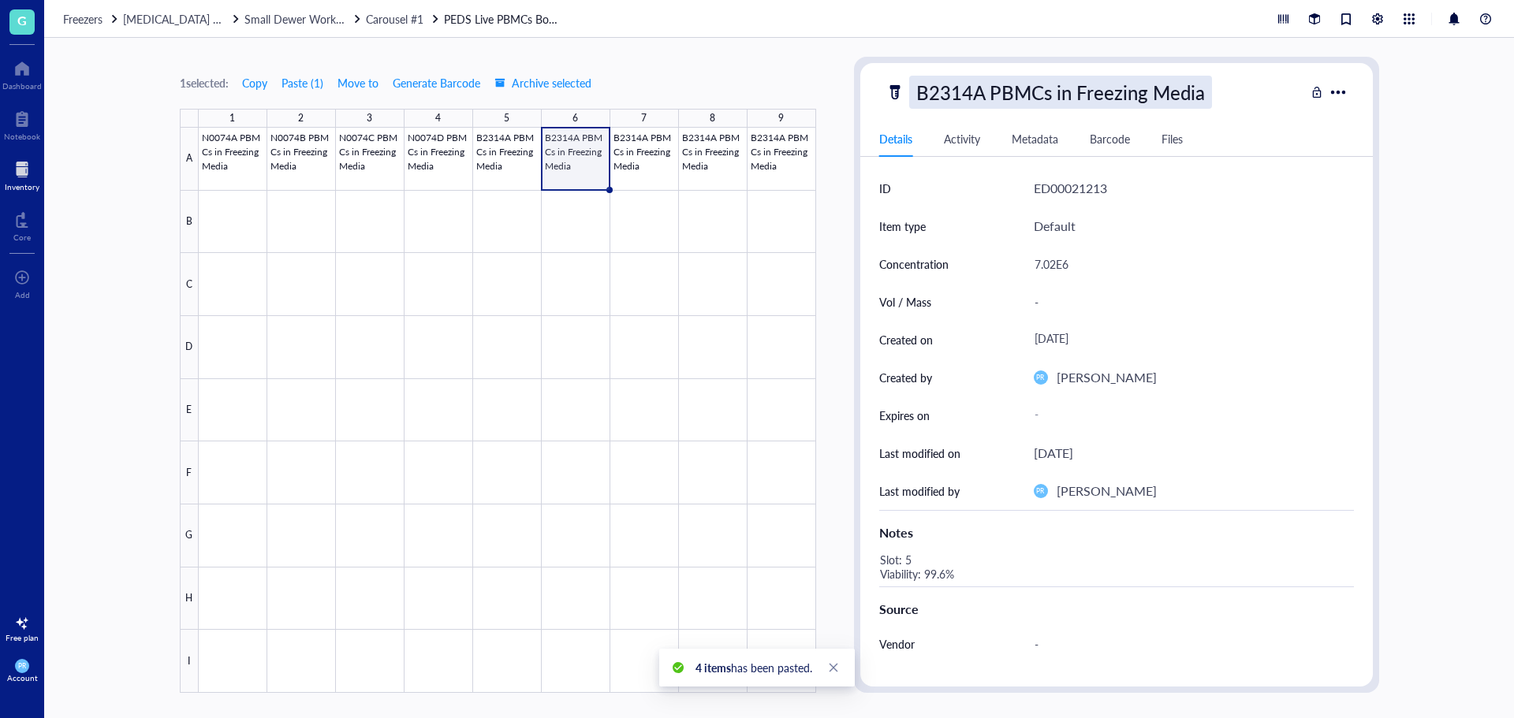
click at [950, 90] on div "B2314A PBMCs in Freezing Media" at bounding box center [1060, 92] width 303 height 33
drag, startPoint x: 982, startPoint y: 91, endPoint x: 971, endPoint y: 91, distance: 11.0
click at [971, 91] on input "B2314A PBMCs in Freezing Media" at bounding box center [1086, 92] width 353 height 32
type input "B2314B PBMCs in Freezing Media"
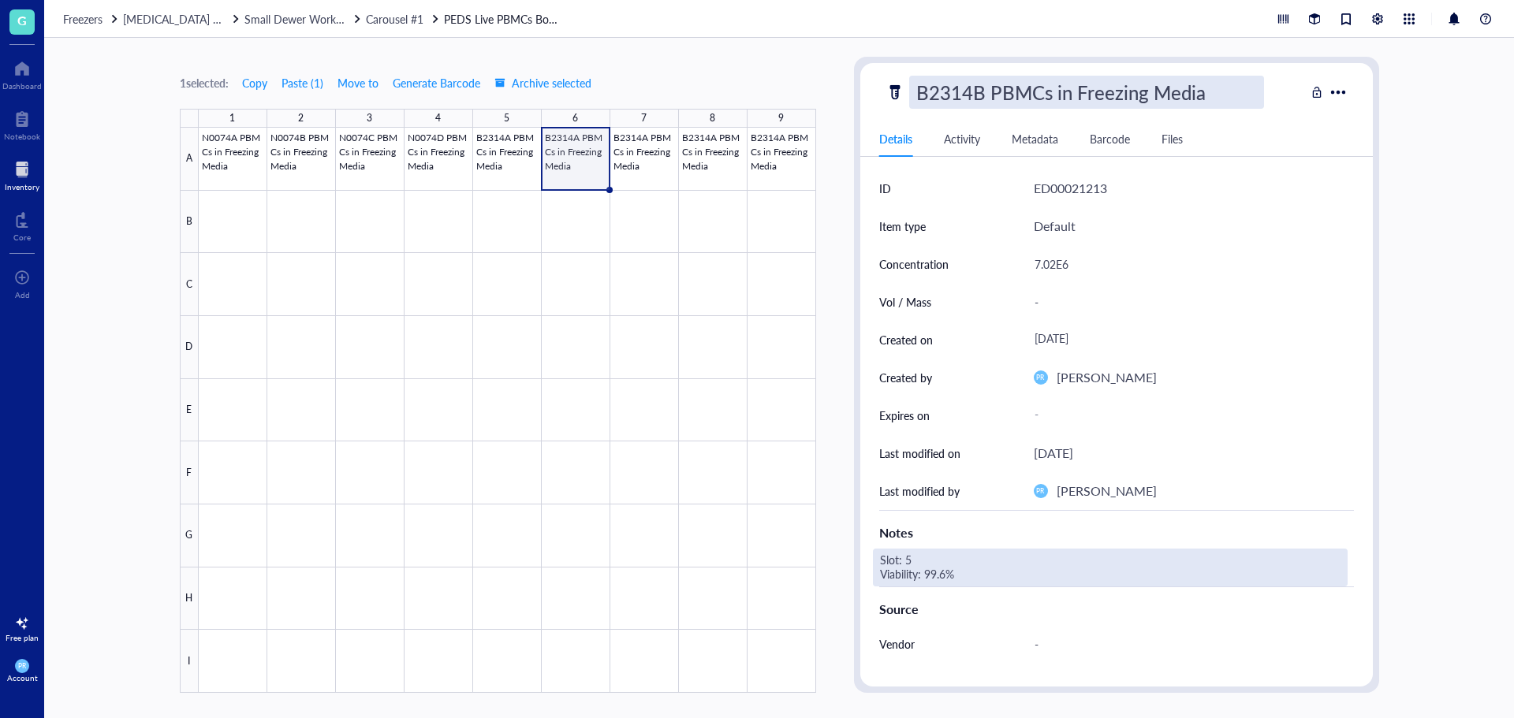
click at [909, 555] on div "Slot: 5 Viability: 99.6%" at bounding box center [1110, 568] width 475 height 38
click at [908, 561] on div "Slot: 5 Viability: 99.6%" at bounding box center [1110, 568] width 475 height 38
click at [908, 560] on textarea "Slot: 5 Viability: 99.6%" at bounding box center [994, 567] width 240 height 35
type textarea "Slot: 6 Viability: 99.6%"
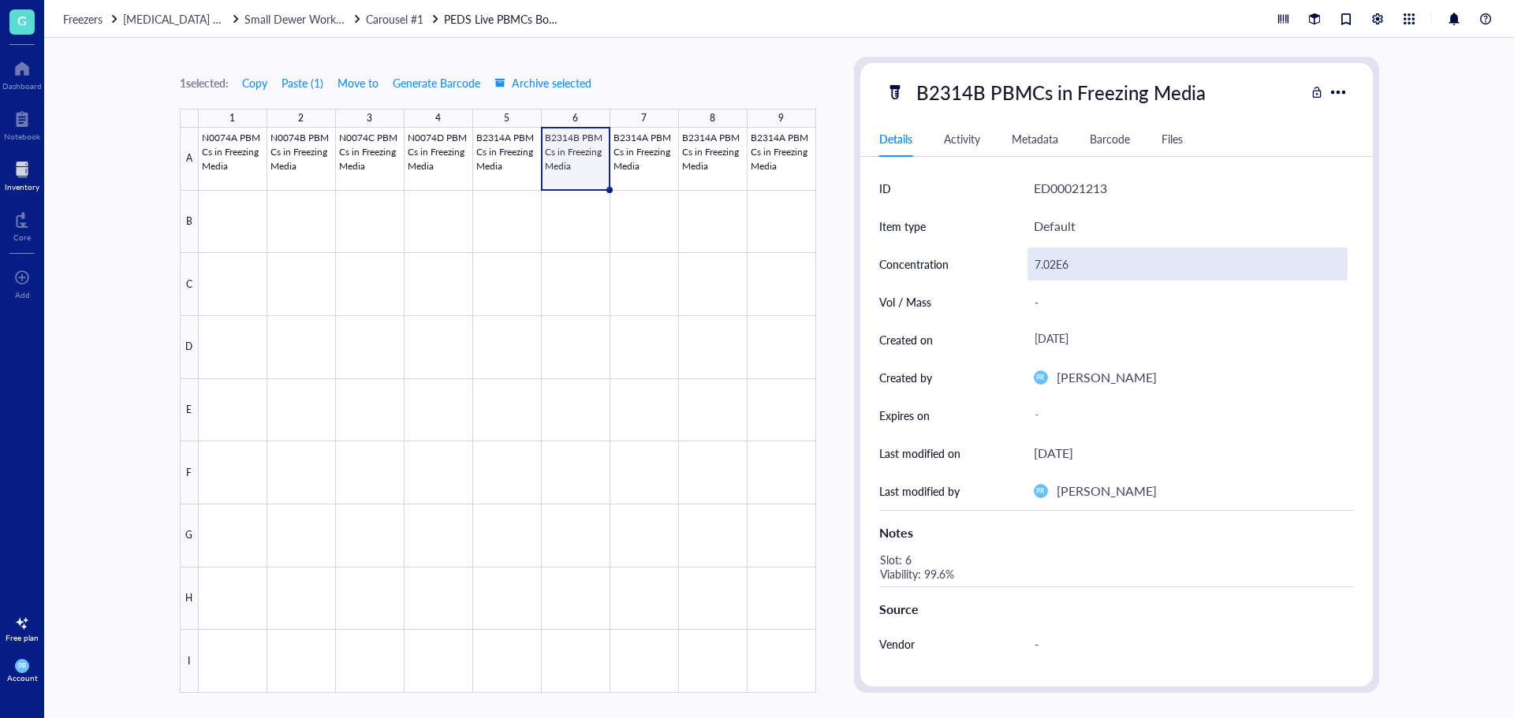
click at [1060, 271] on div "7.02E6" at bounding box center [1188, 264] width 320 height 33
click at [1055, 263] on div "7.02E6" at bounding box center [1188, 264] width 320 height 33
drag, startPoint x: 1055, startPoint y: 263, endPoint x: 1033, endPoint y: 266, distance: 22.2
click at [1033, 266] on input "7.02E6" at bounding box center [1187, 264] width 319 height 32
type input "6.12E6"
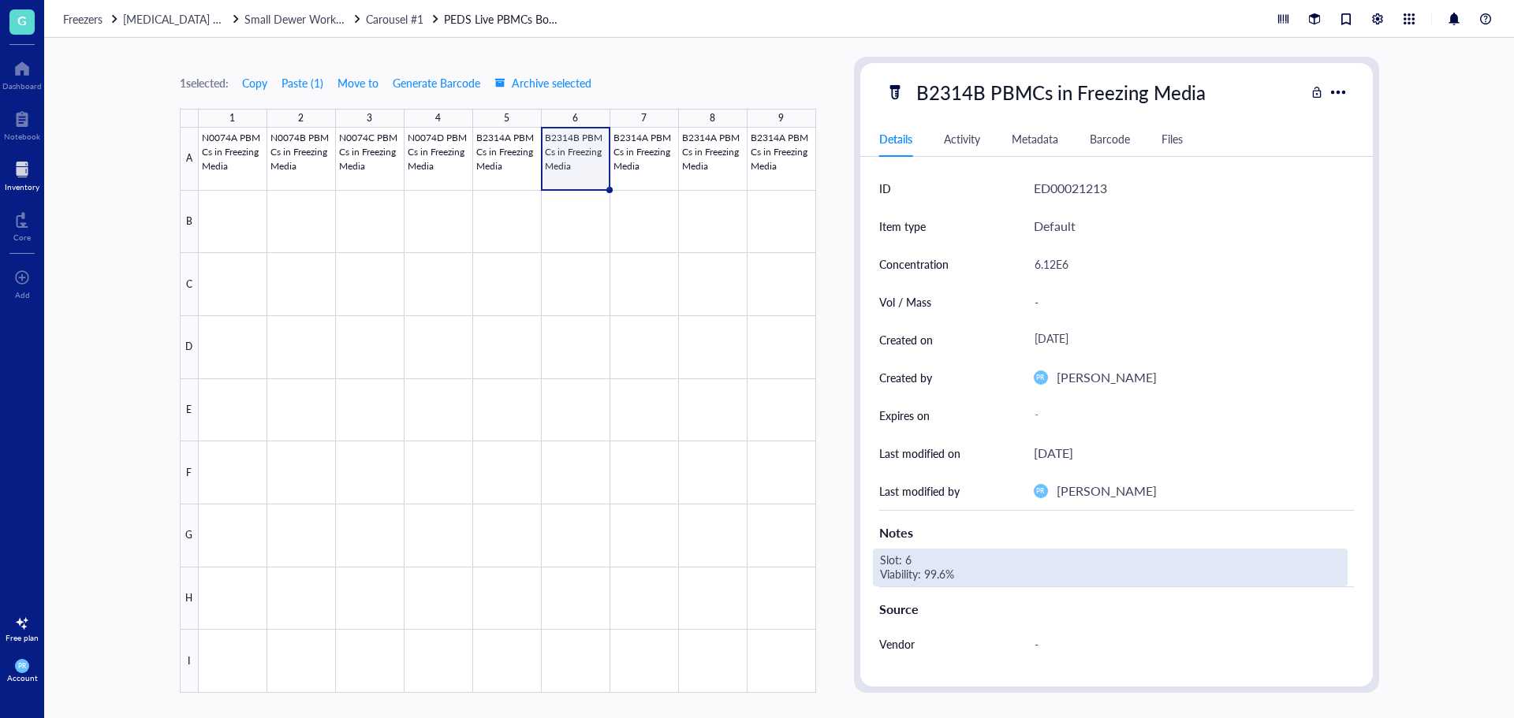
click at [935, 577] on div "Slot: 6 Viability: 99.6%" at bounding box center [1110, 568] width 475 height 38
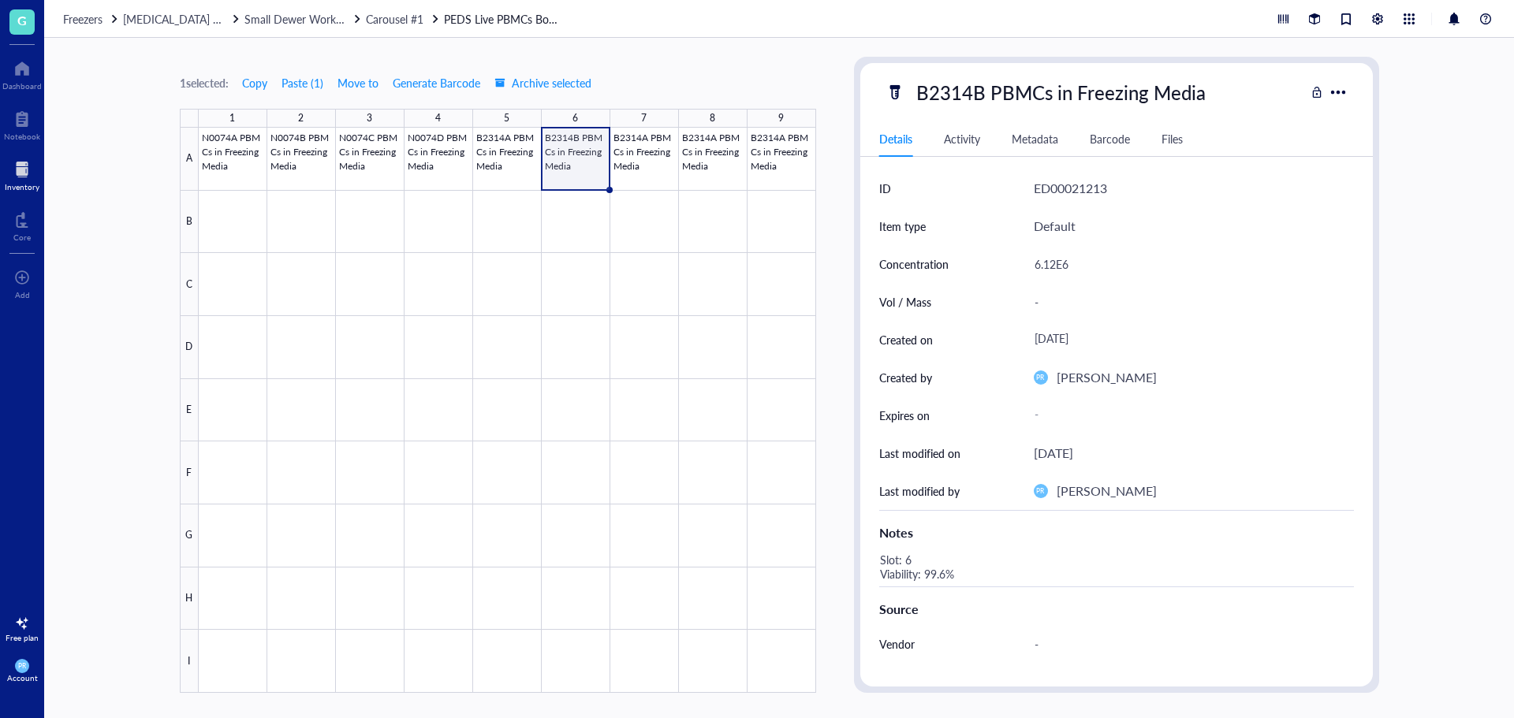
click at [946, 577] on div "Slot: 6 Viability: 99.6%" at bounding box center [1110, 568] width 475 height 38
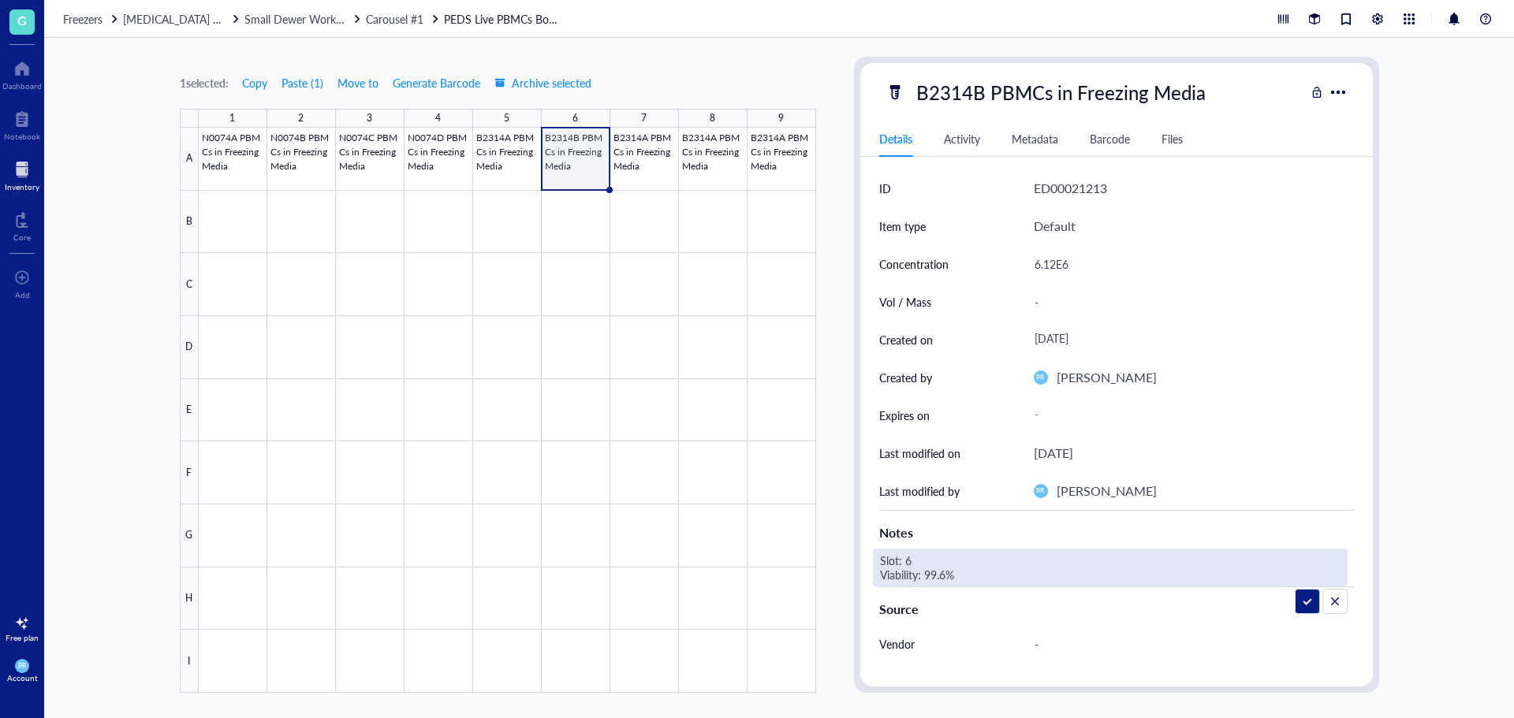
click at [947, 576] on textarea "Slot: 6 Viability: 99.6%" at bounding box center [994, 567] width 240 height 35
type textarea "Slot: 6 Viability: 99.5%"
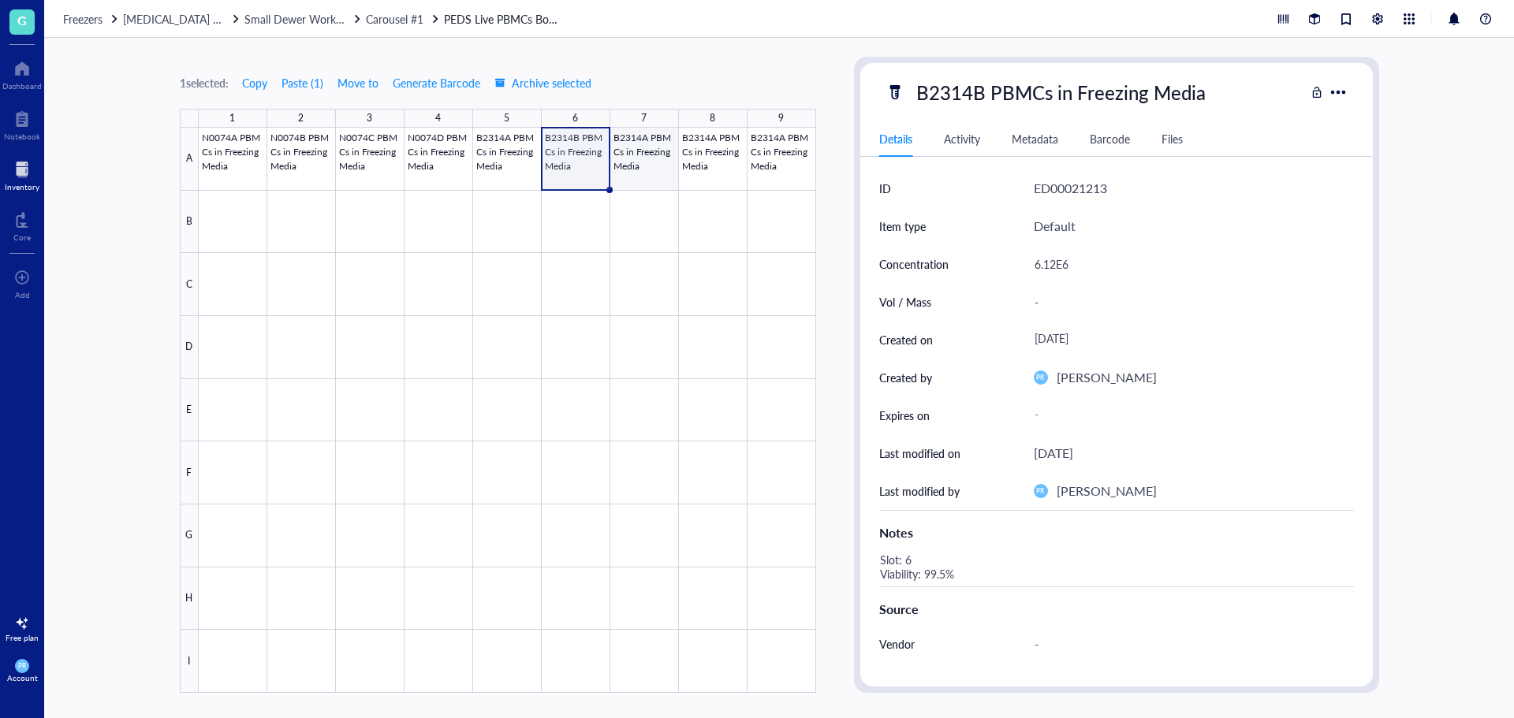
click at [623, 141] on div at bounding box center [508, 410] width 618 height 565
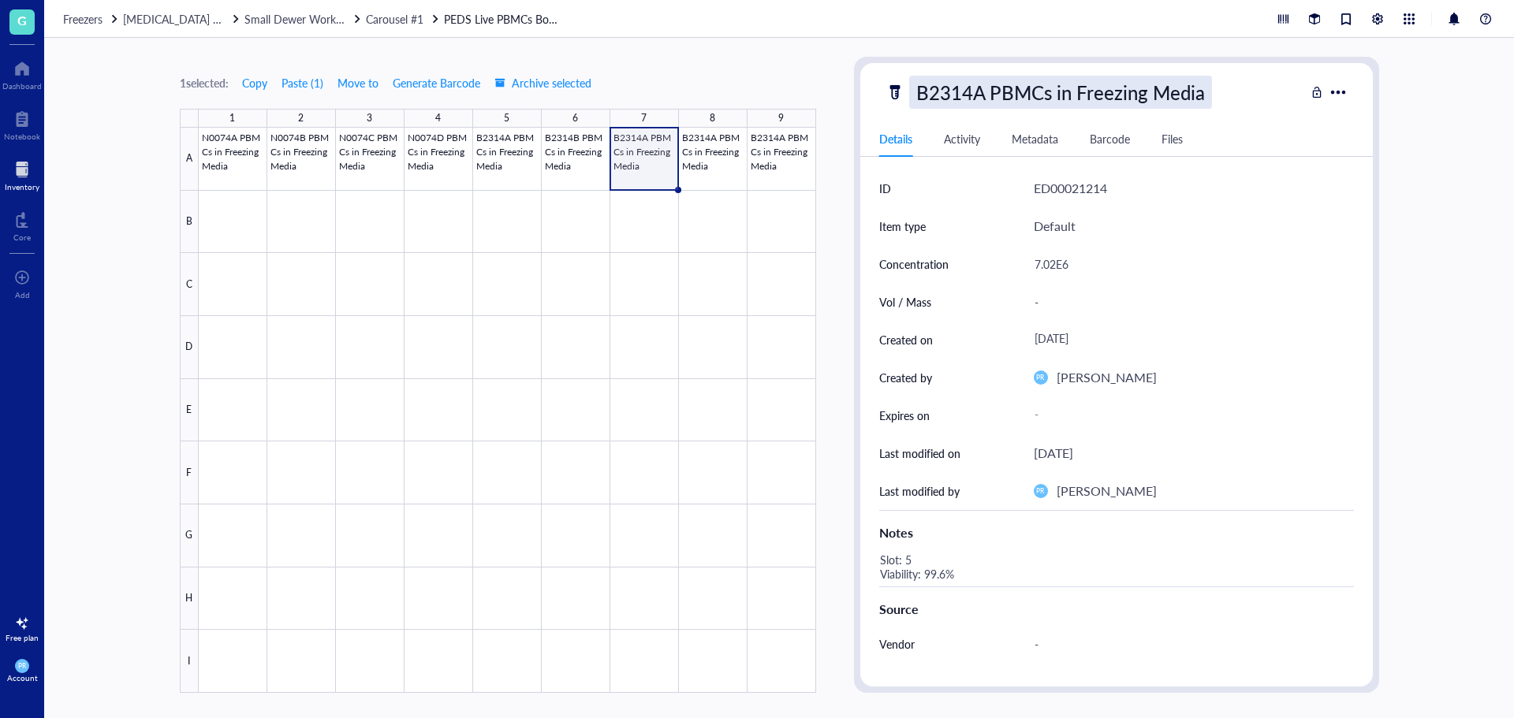
click at [963, 87] on div "B2314A PBMCs in Freezing Media" at bounding box center [1060, 92] width 303 height 33
click at [976, 91] on input "B2314A PBMCs in Freezing Media" at bounding box center [1086, 92] width 353 height 32
type input "B2314C PBMCs in Freezing Media"
click at [1055, 267] on div "7.02E6" at bounding box center [1188, 264] width 320 height 33
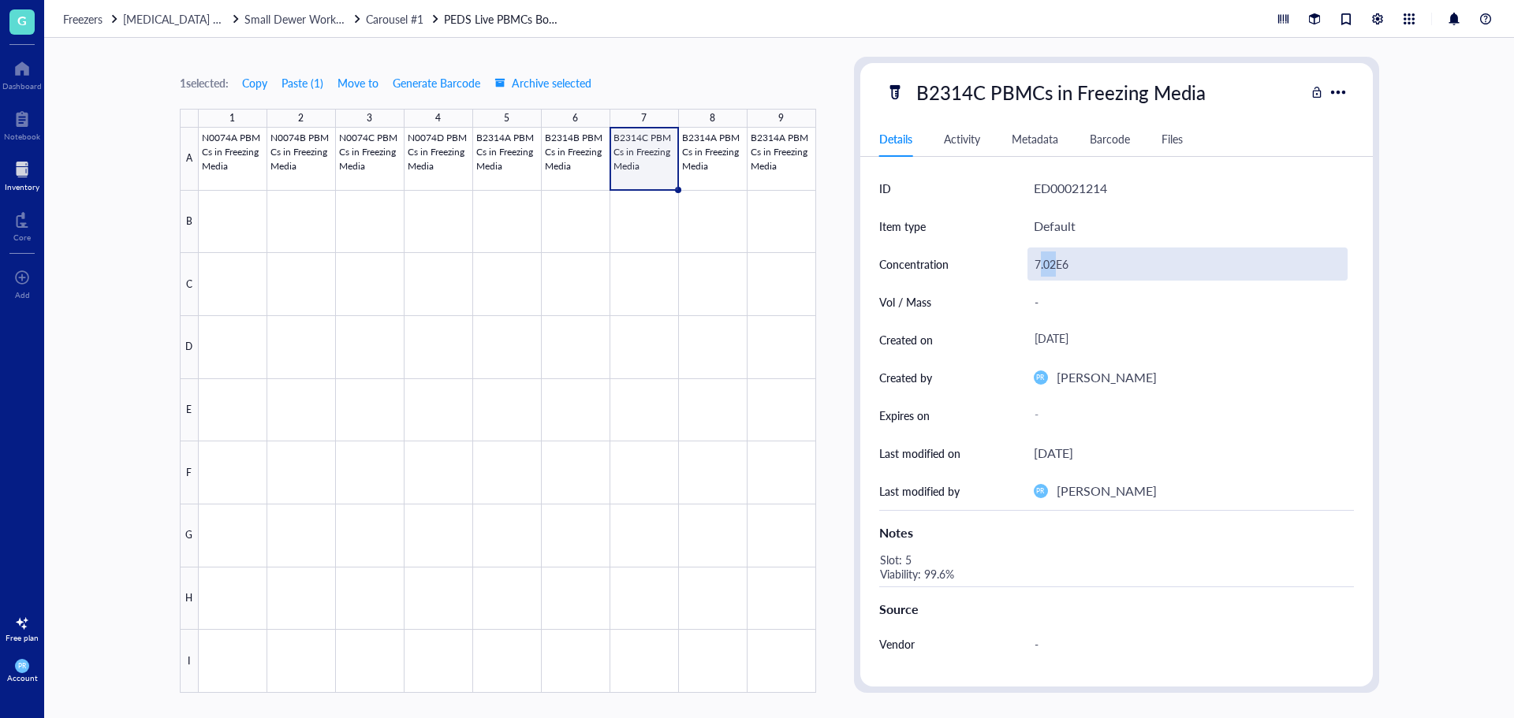
drag, startPoint x: 1055, startPoint y: 267, endPoint x: 1040, endPoint y: 266, distance: 15.0
click at [1040, 266] on div "7.02E6" at bounding box center [1188, 264] width 320 height 33
drag, startPoint x: 1054, startPoint y: 265, endPoint x: 1021, endPoint y: 262, distance: 33.3
click at [1021, 262] on div "Concentration 7.02E6" at bounding box center [1116, 264] width 475 height 38
type input "6.92E6"
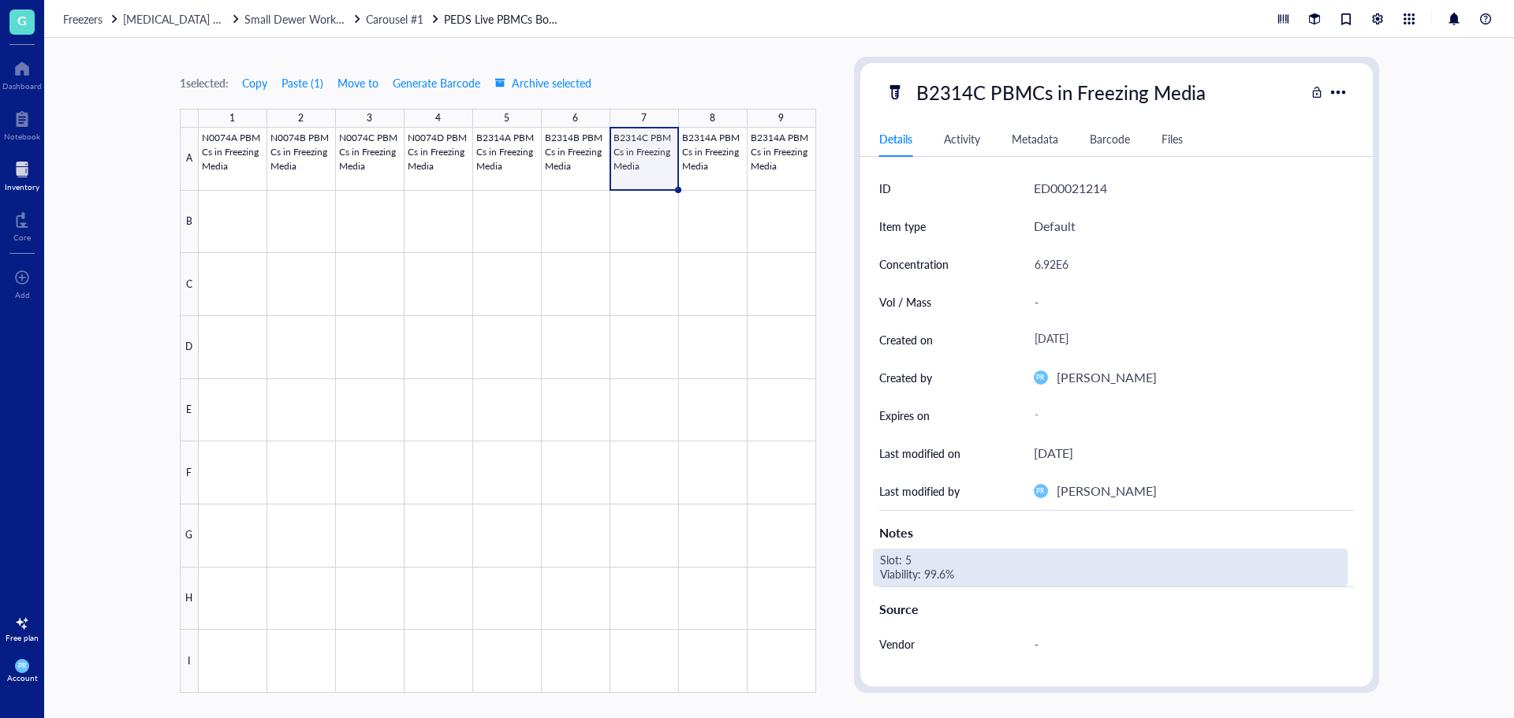
click at [911, 566] on div "Slot: 5 Viability: 99.6%" at bounding box center [1110, 568] width 475 height 38
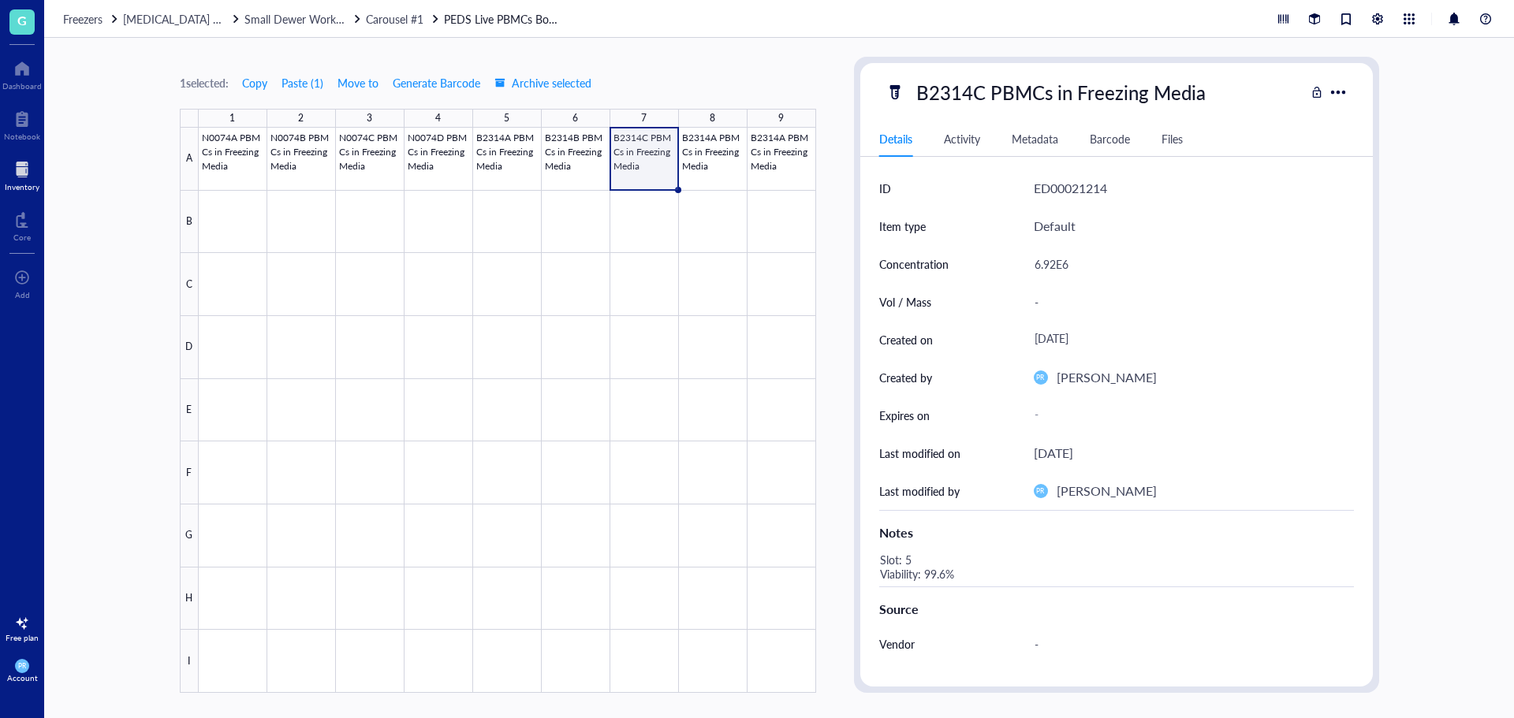
click at [912, 564] on div "Slot: 5 Viability: 99.6%" at bounding box center [1110, 568] width 475 height 38
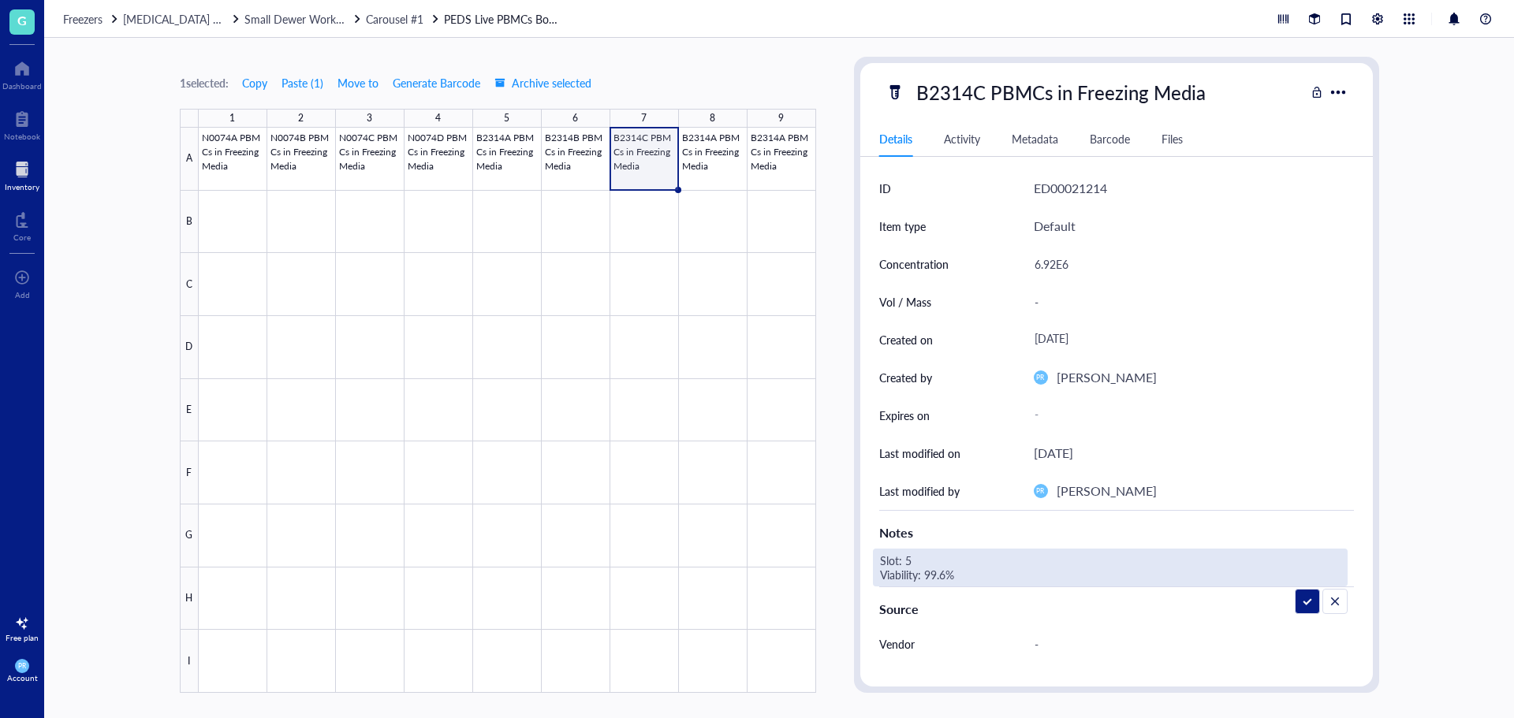
click at [912, 563] on textarea "Slot: 5 Viability: 99.6%" at bounding box center [994, 567] width 240 height 35
click at [944, 573] on textarea "Slot: 7 Viability: 99.6%" at bounding box center [994, 567] width 240 height 35
type textarea "Slot: 7 Viability: 99.8%"
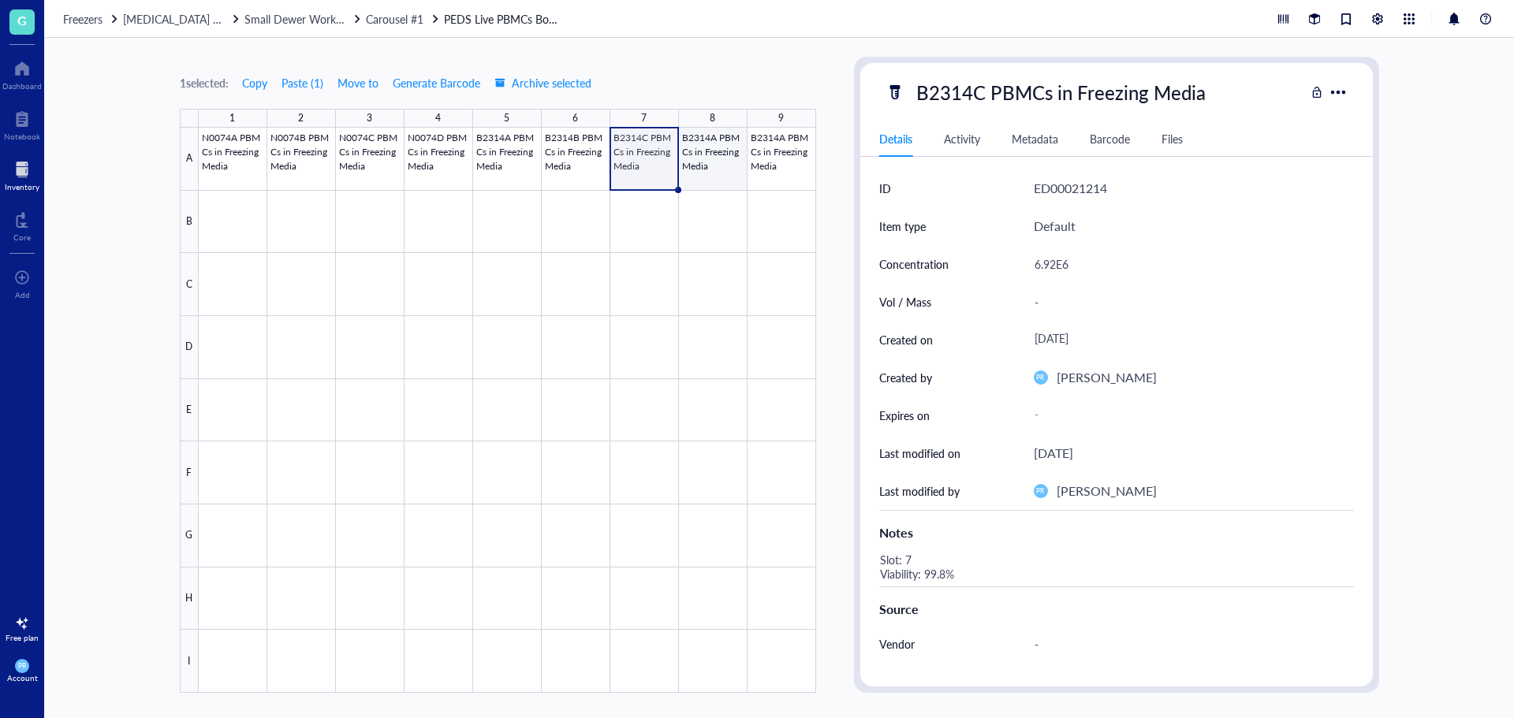
click at [720, 156] on div at bounding box center [508, 410] width 618 height 565
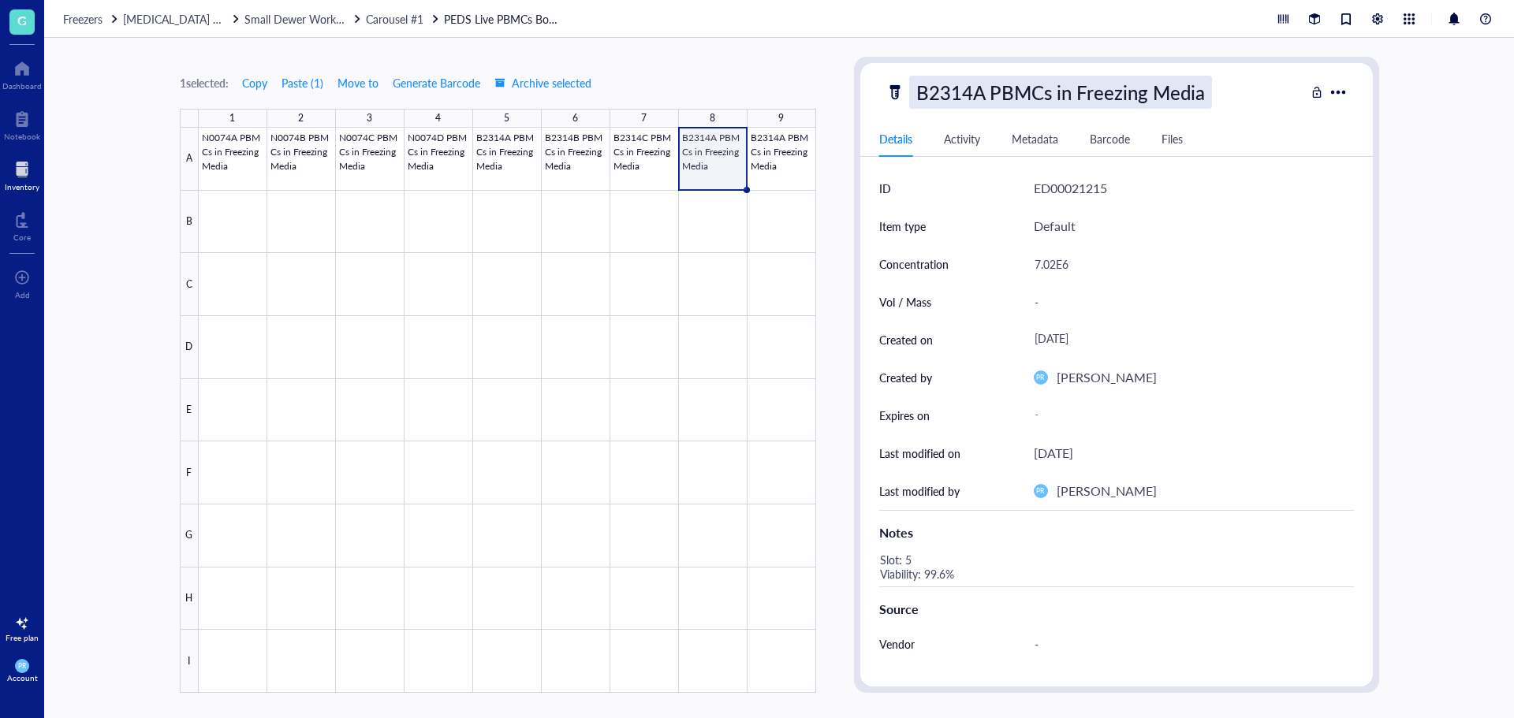
click at [963, 95] on div "B2314A PBMCs in Freezing Media" at bounding box center [1060, 92] width 303 height 33
click at [976, 93] on input "B2314A PBMCs in Freezing Media" at bounding box center [1086, 92] width 353 height 32
type input "B2314D PBMCs in Freezing Media"
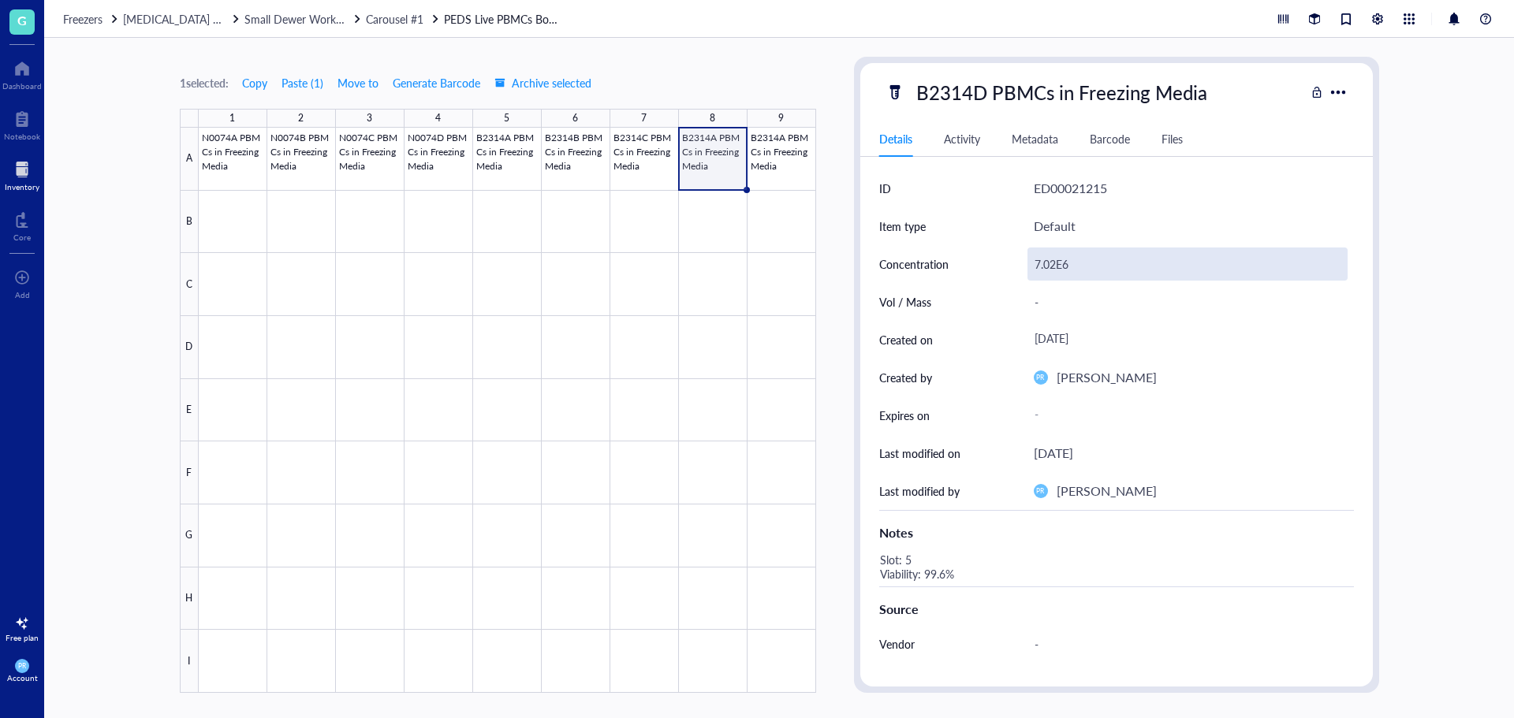
click at [1044, 263] on div "7.02E6" at bounding box center [1188, 264] width 320 height 33
click at [1053, 263] on div "7.02E6" at bounding box center [1188, 264] width 320 height 33
drag, startPoint x: 1055, startPoint y: 264, endPoint x: 1015, endPoint y: 262, distance: 40.3
click at [1015, 262] on div "Concentration 7.02E6" at bounding box center [1116, 264] width 475 height 38
type input "6.42E6"
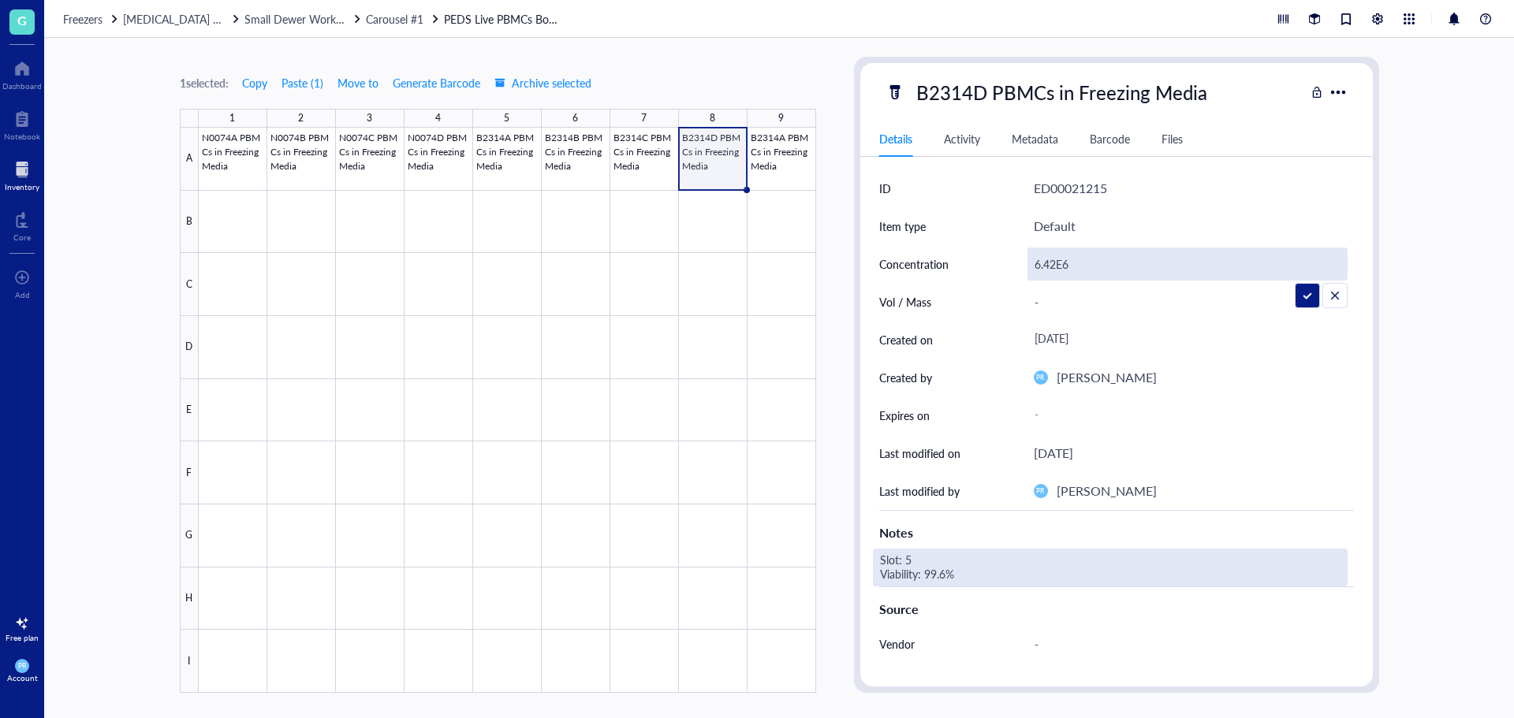
click at [927, 549] on div "Slot: 5 Viability: 99.6%" at bounding box center [1110, 568] width 475 height 38
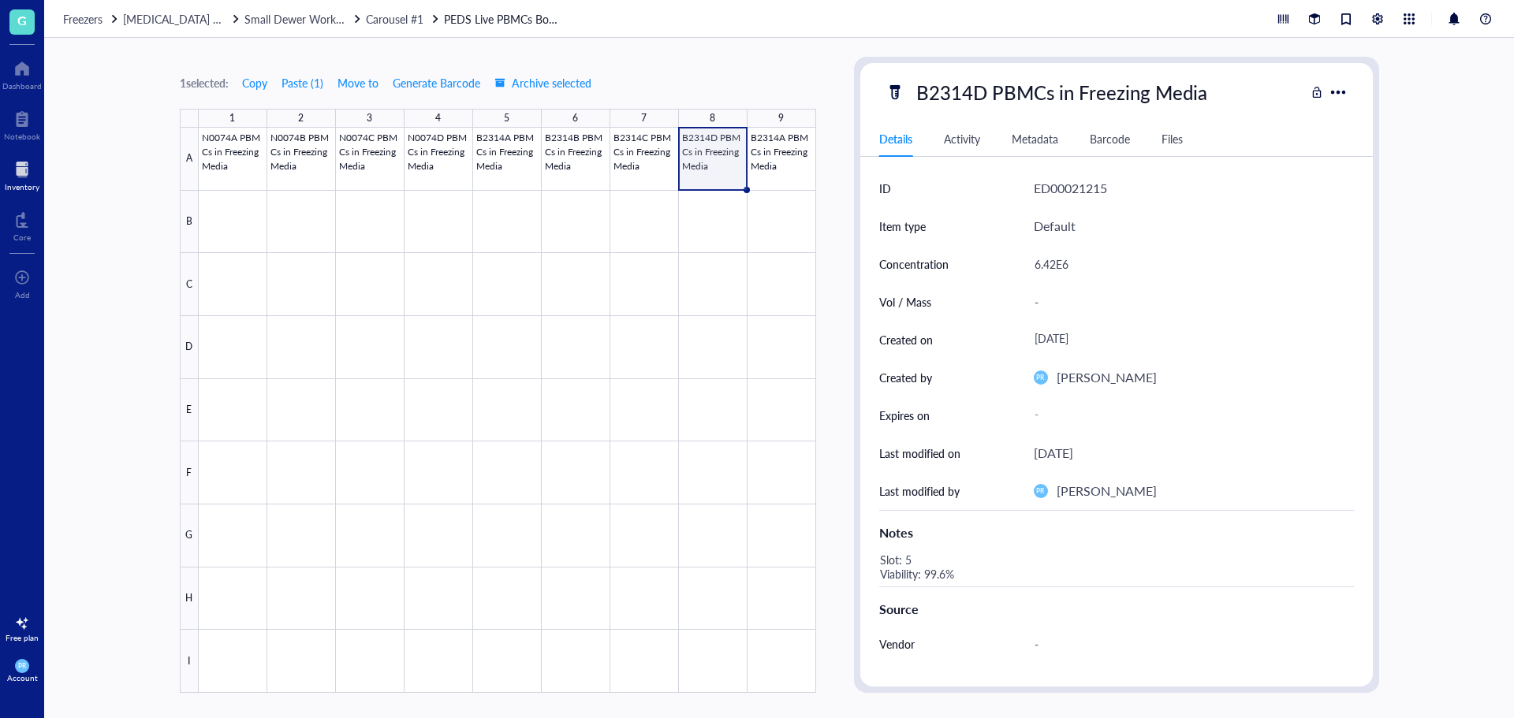
click at [906, 560] on div "Slot: 5 Viability: 99.6%" at bounding box center [1110, 568] width 475 height 38
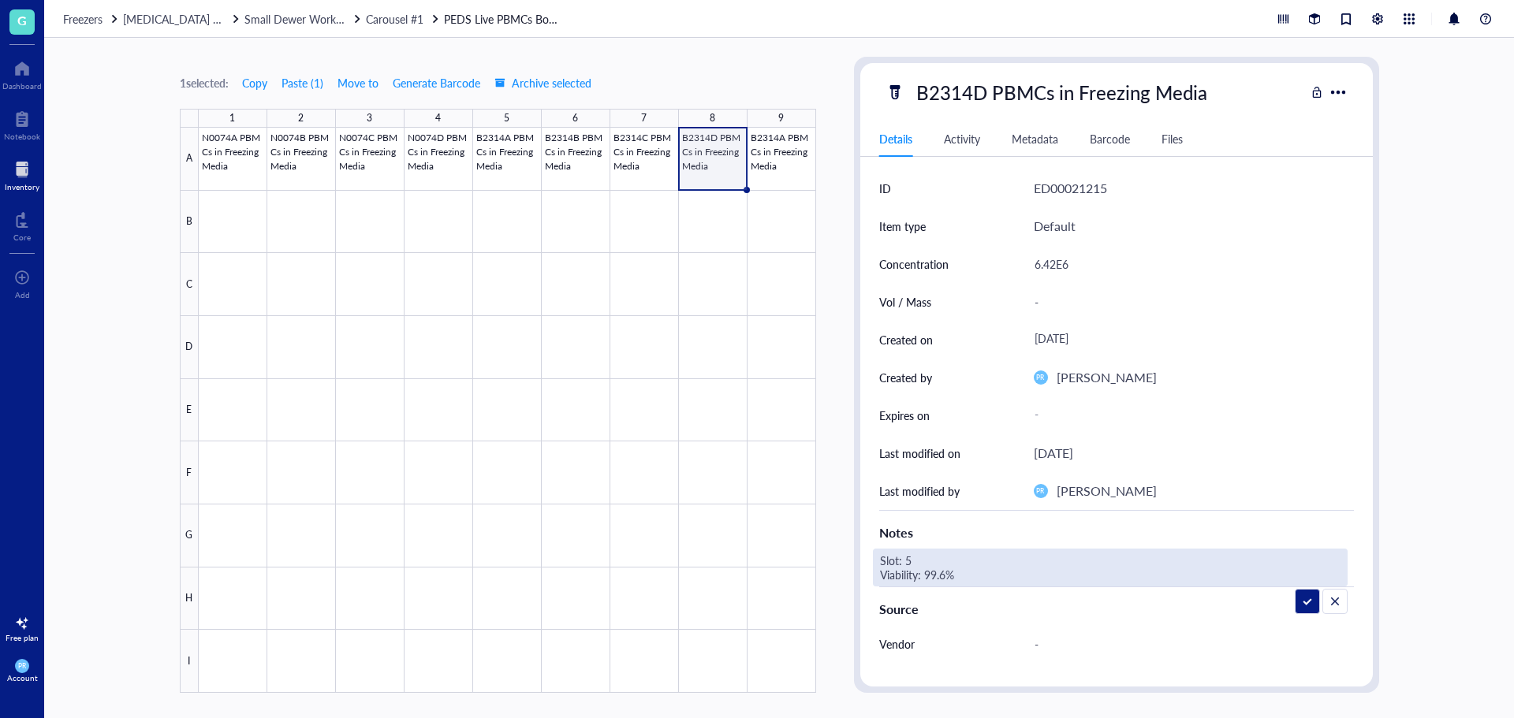
click at [906, 560] on textarea "Slot: 5 Viability: 99.6%" at bounding box center [994, 567] width 240 height 35
click at [946, 578] on textarea "Slot: 8 Viability: 99.6%" at bounding box center [994, 567] width 240 height 35
type textarea "Slot: 8 Viability: 99.7%"
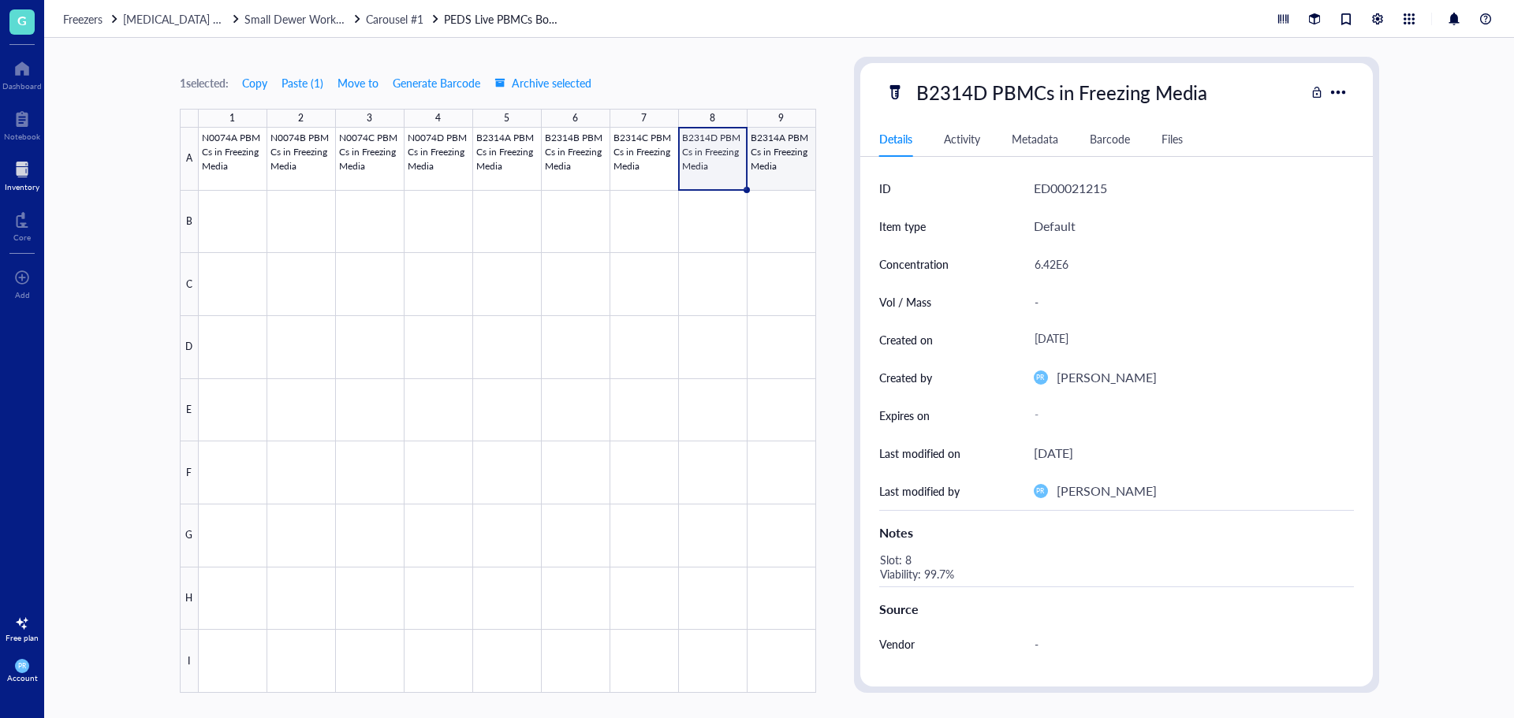
click at [770, 150] on div at bounding box center [508, 410] width 618 height 565
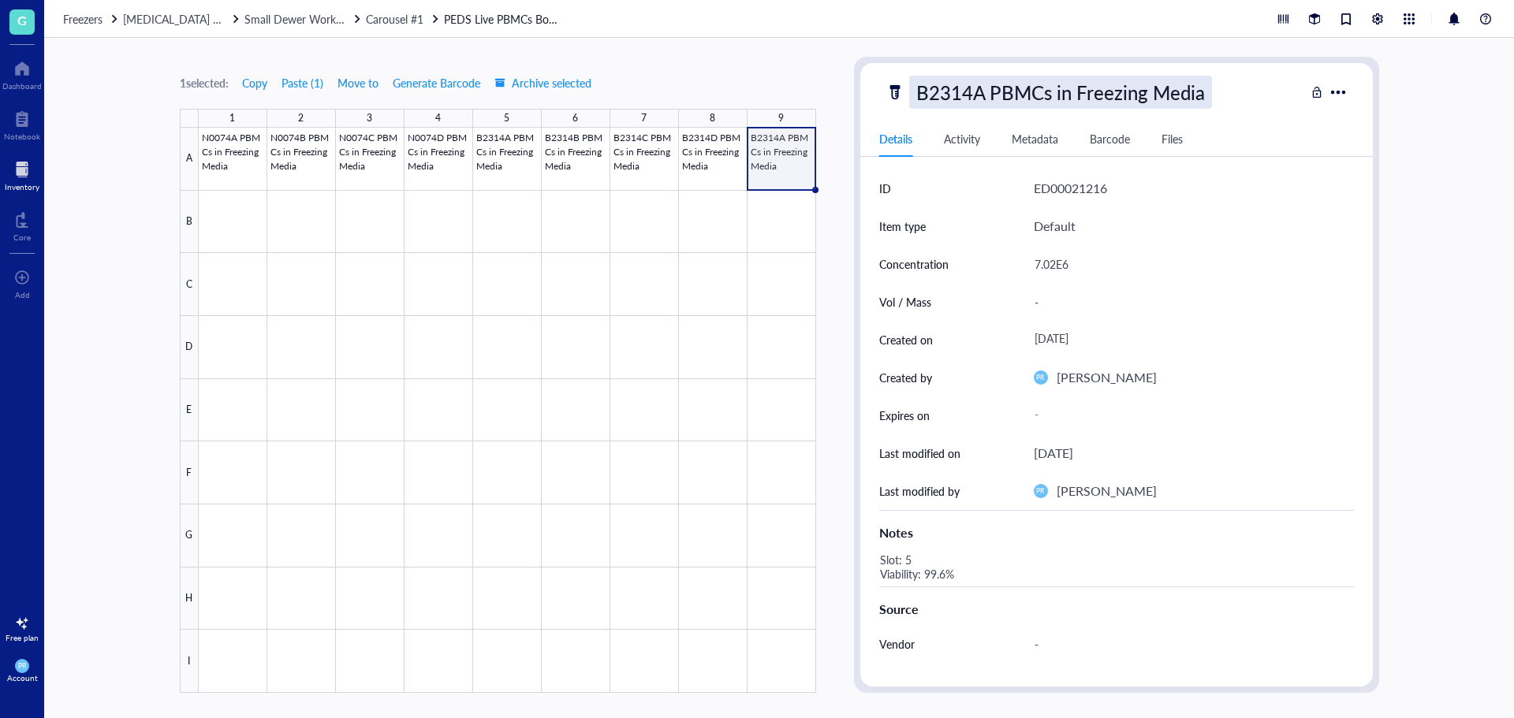
click at [984, 86] on div "B2314A PBMCs in Freezing Media" at bounding box center [1060, 92] width 303 height 33
click at [983, 89] on input "B2314A PBMCs in Freezing Media" at bounding box center [1086, 92] width 353 height 32
type input "B2314E PBMCs in Freezing Media"
click at [1050, 258] on div "7.02E6" at bounding box center [1188, 264] width 320 height 33
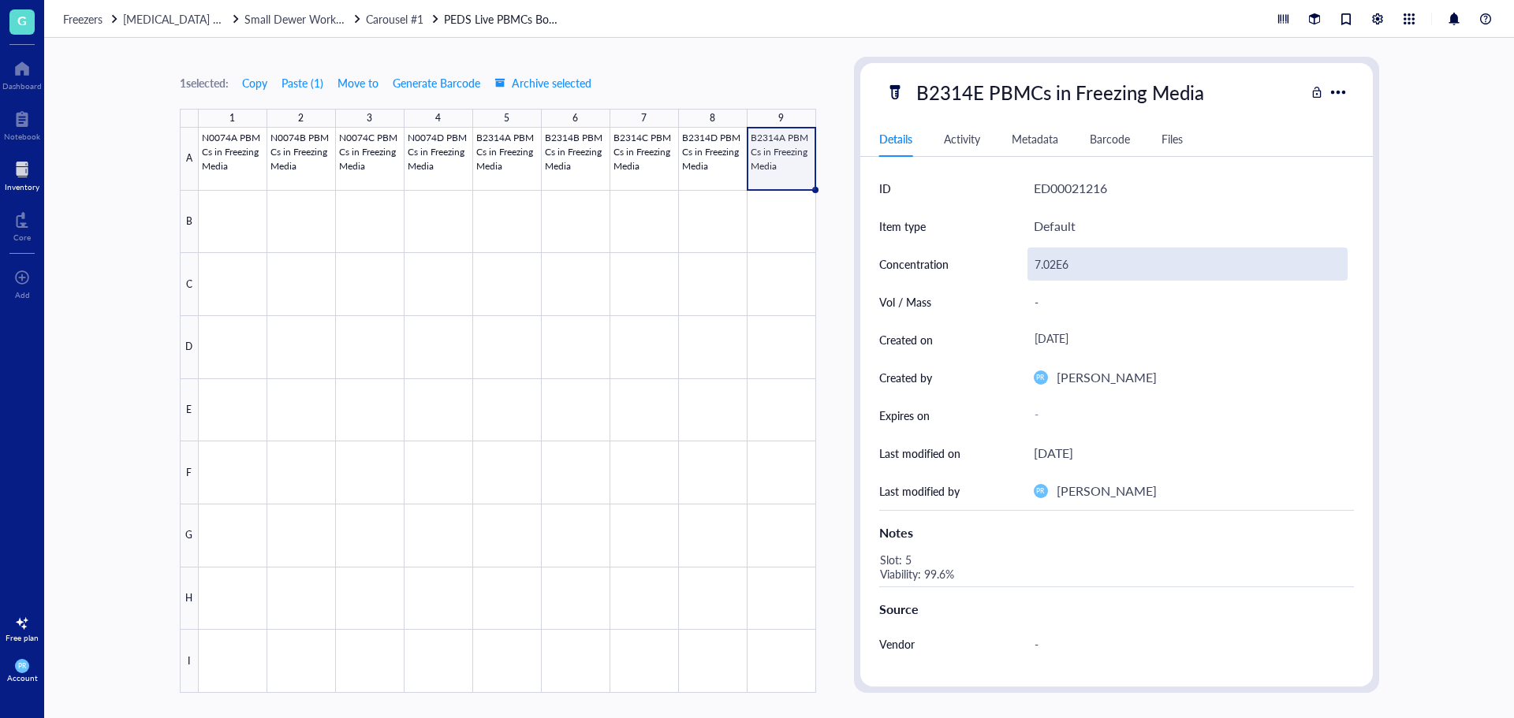
click at [1054, 262] on div "7.02E6" at bounding box center [1188, 264] width 320 height 33
click at [1054, 262] on input "7.02E6" at bounding box center [1187, 264] width 319 height 32
type input "6.41E6"
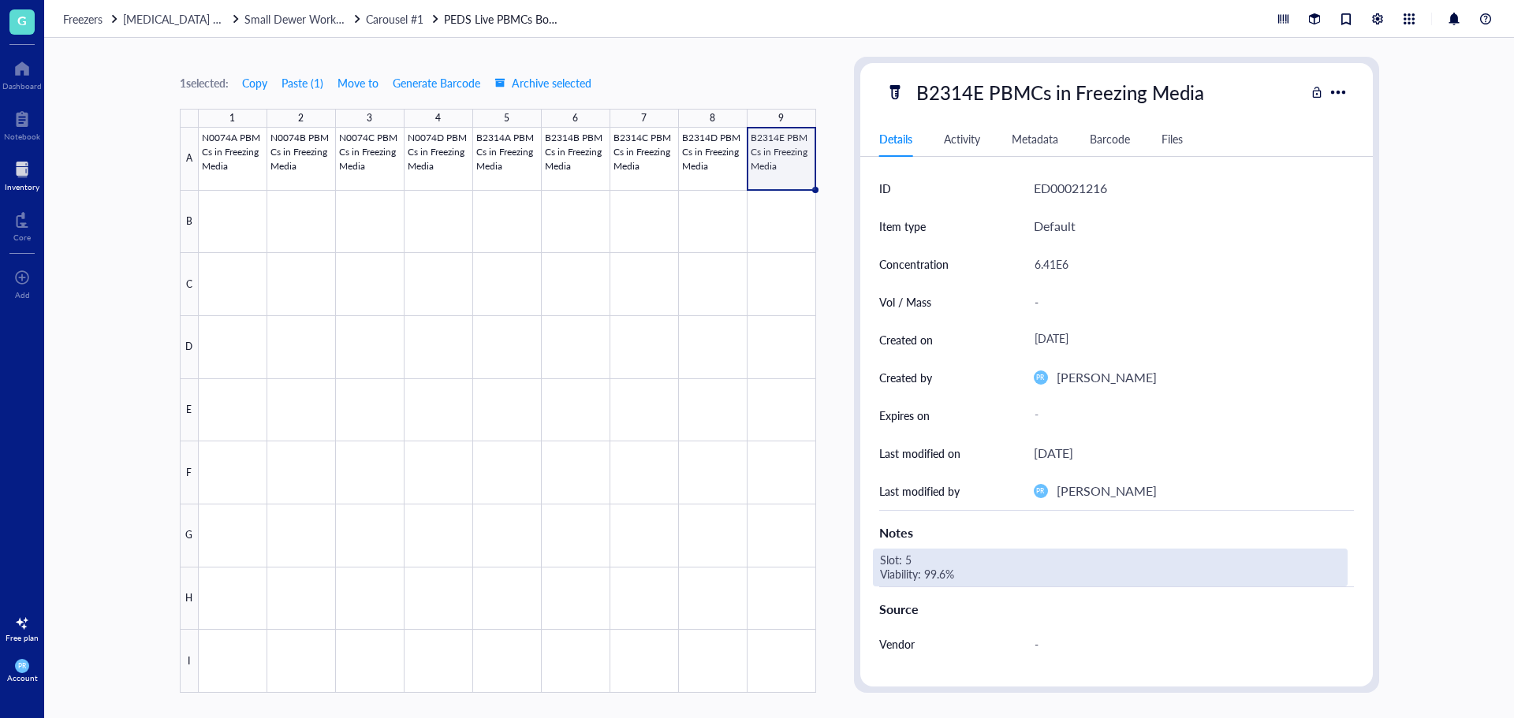
click at [914, 568] on div "Slot: 5 Viability: 99.6%" at bounding box center [1110, 568] width 475 height 38
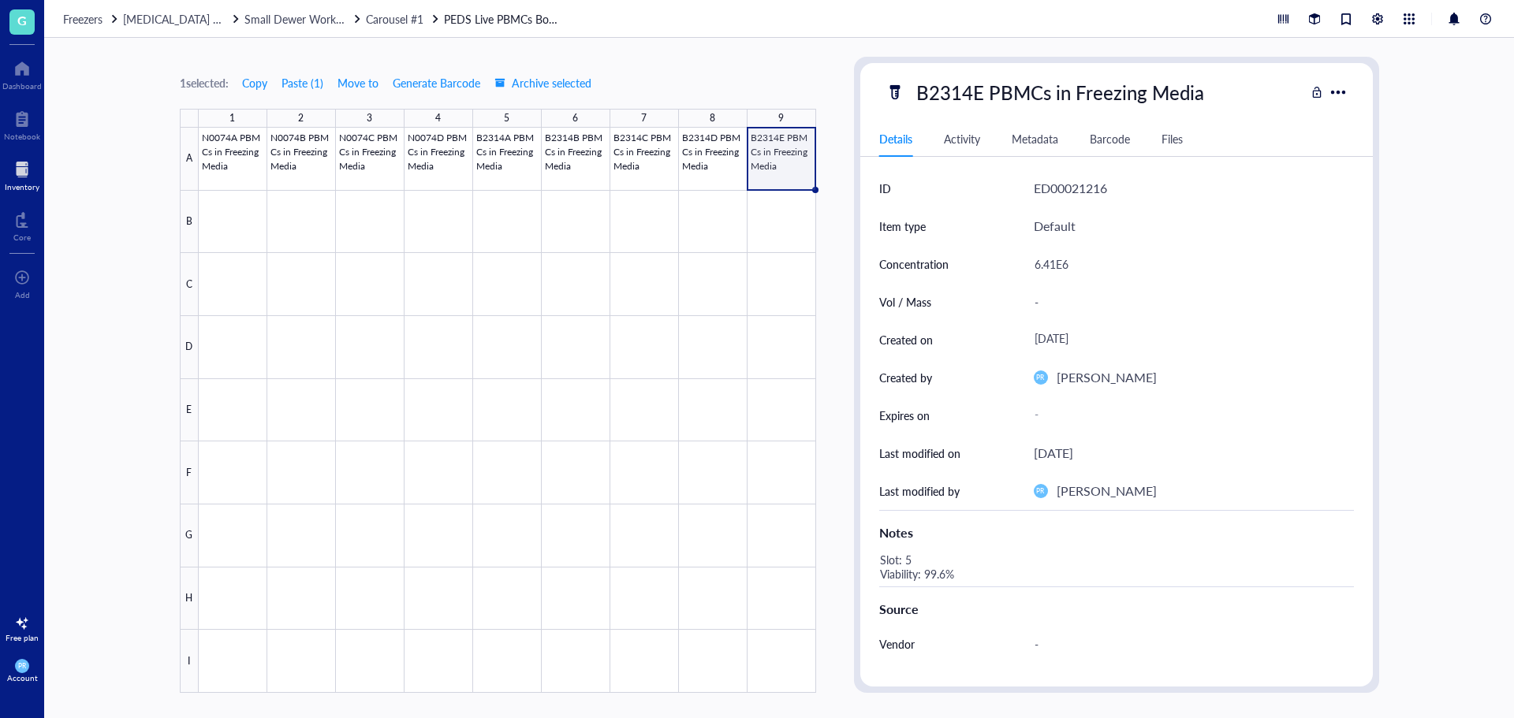
click at [910, 559] on div "Slot: 5 Viability: 99.6%" at bounding box center [1110, 568] width 475 height 38
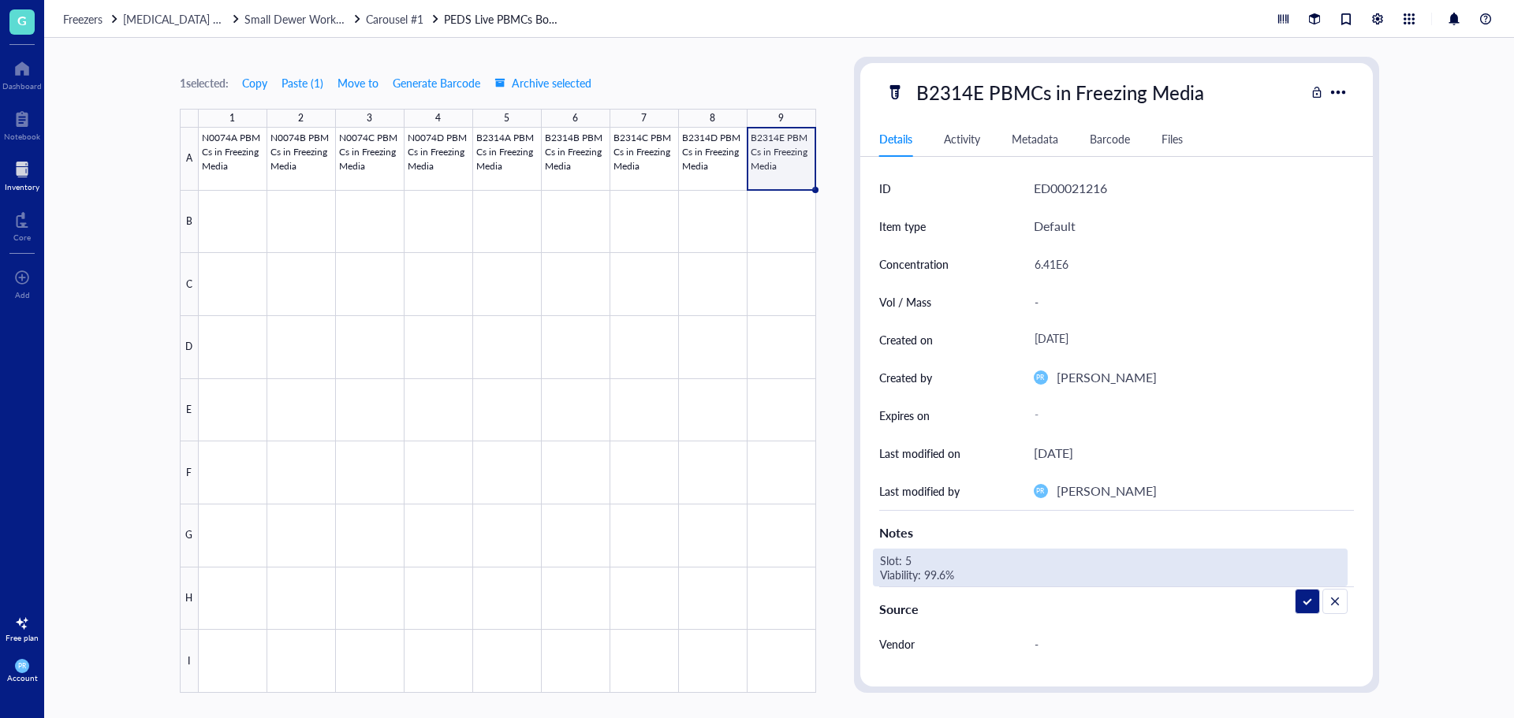
click at [910, 559] on textarea "Slot: 5 Viability: 99.6%" at bounding box center [994, 567] width 240 height 35
click at [949, 580] on textarea "Slot: 9 Viability: 99.6%" at bounding box center [994, 567] width 240 height 35
type textarea "Slot: 9 Viability: 99.5%"
